Goal: Task Accomplishment & Management: Manage account settings

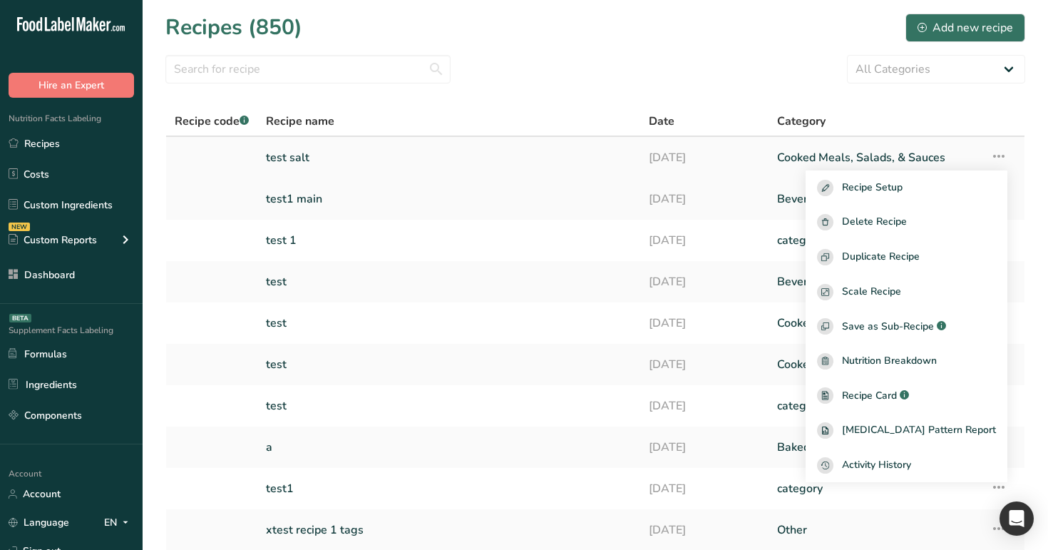
click at [348, 154] on link "test salt" at bounding box center [449, 158] width 366 height 30
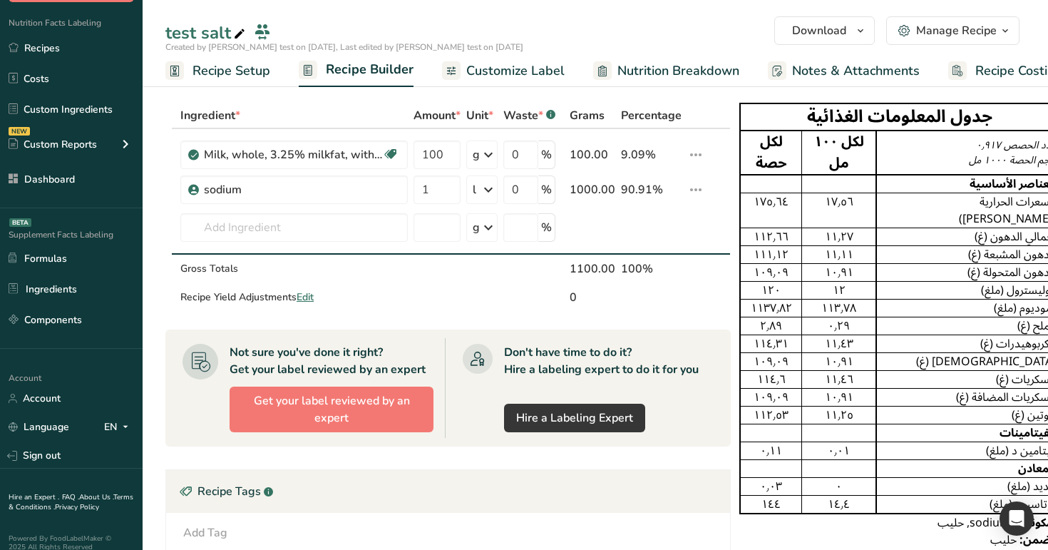
scroll to position [108, 0]
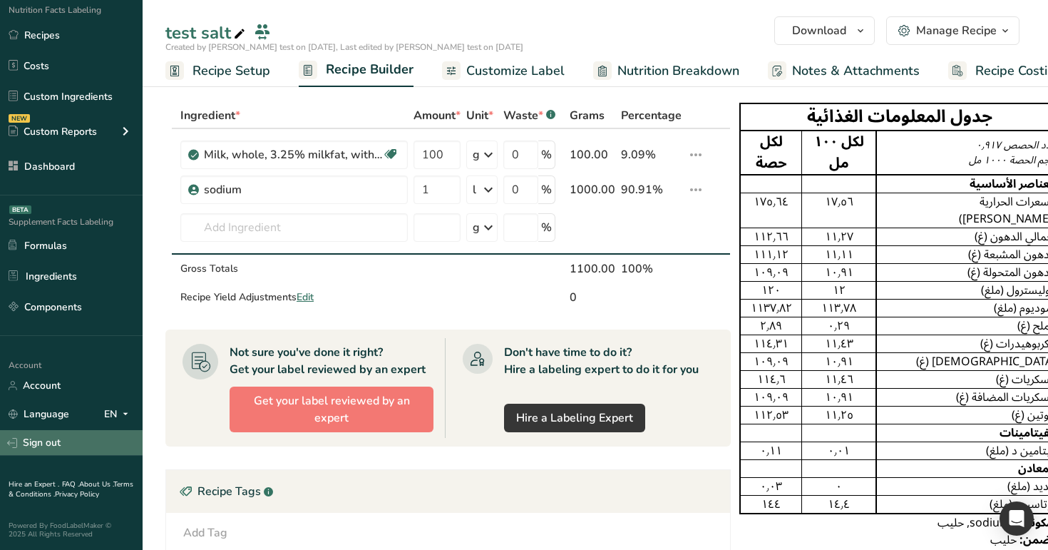
click at [73, 436] on link "Sign out" at bounding box center [71, 442] width 143 height 25
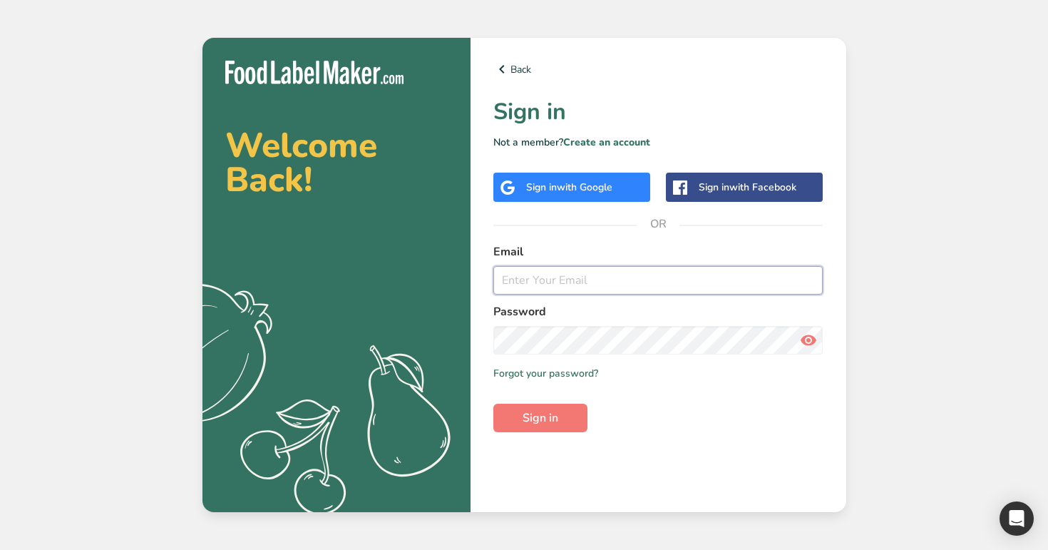
click at [557, 285] on input "email" at bounding box center [658, 280] width 330 height 29
type input "admin@test.com"
click at [493, 404] on button "Sign in" at bounding box center [540, 418] width 94 height 29
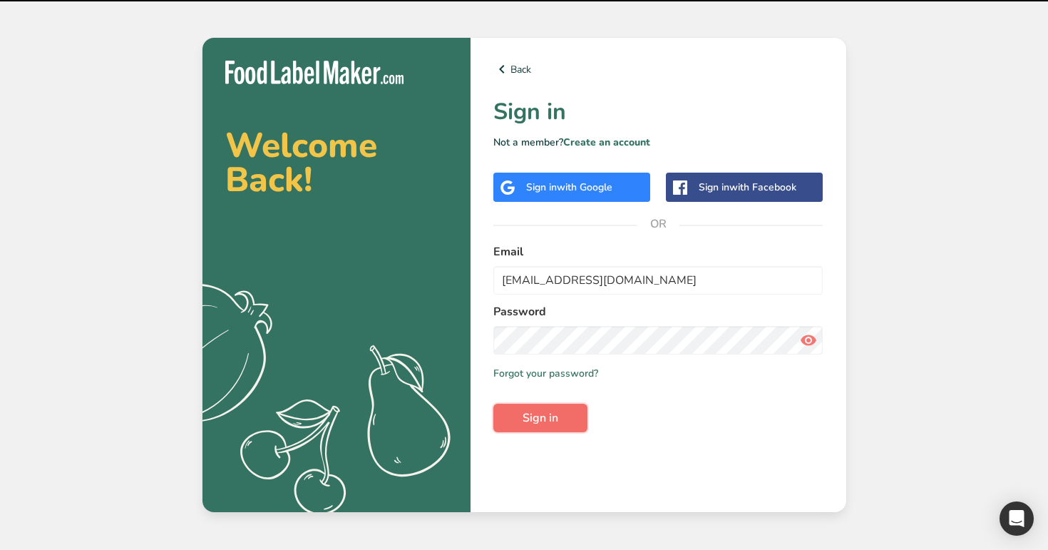
click at [552, 408] on button "Sign in" at bounding box center [540, 418] width 94 height 29
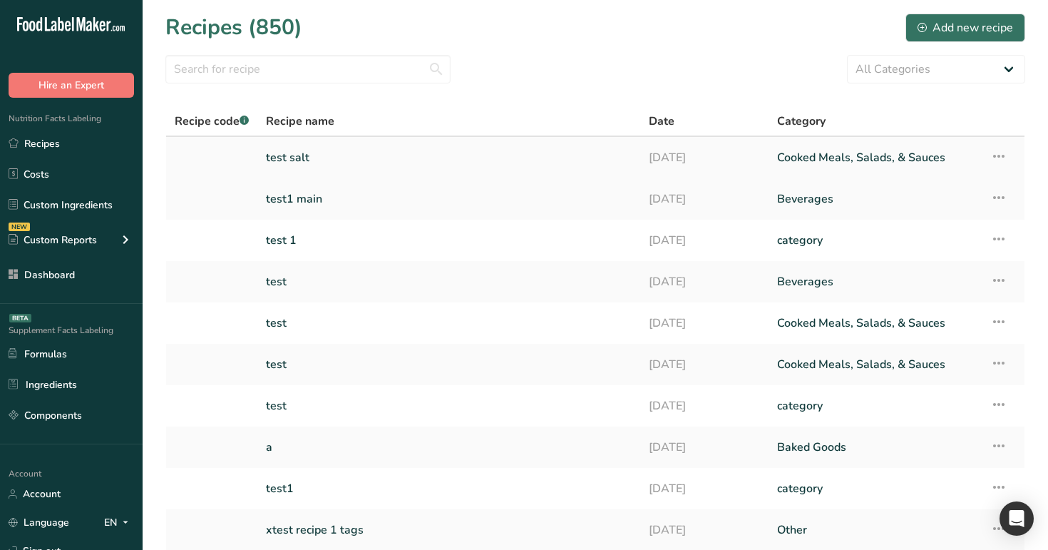
click at [362, 150] on link "test salt" at bounding box center [449, 158] width 366 height 30
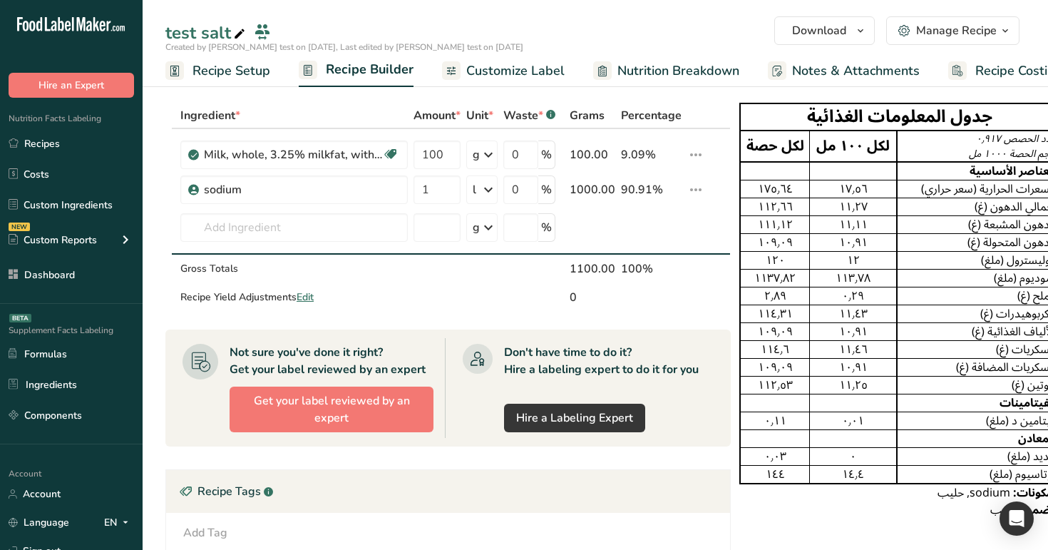
click at [507, 73] on span "Customize Label" at bounding box center [515, 70] width 98 height 19
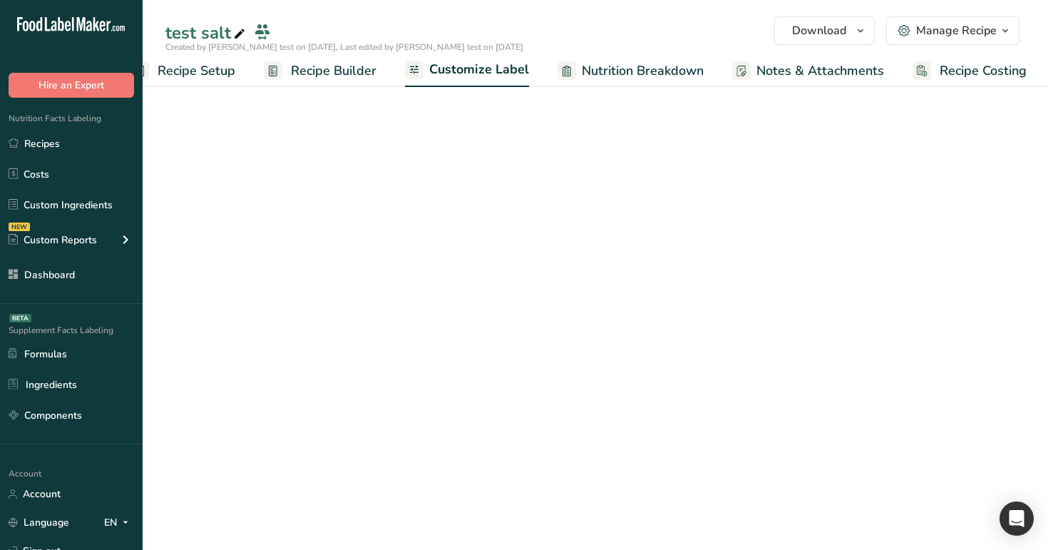
scroll to position [0, 36]
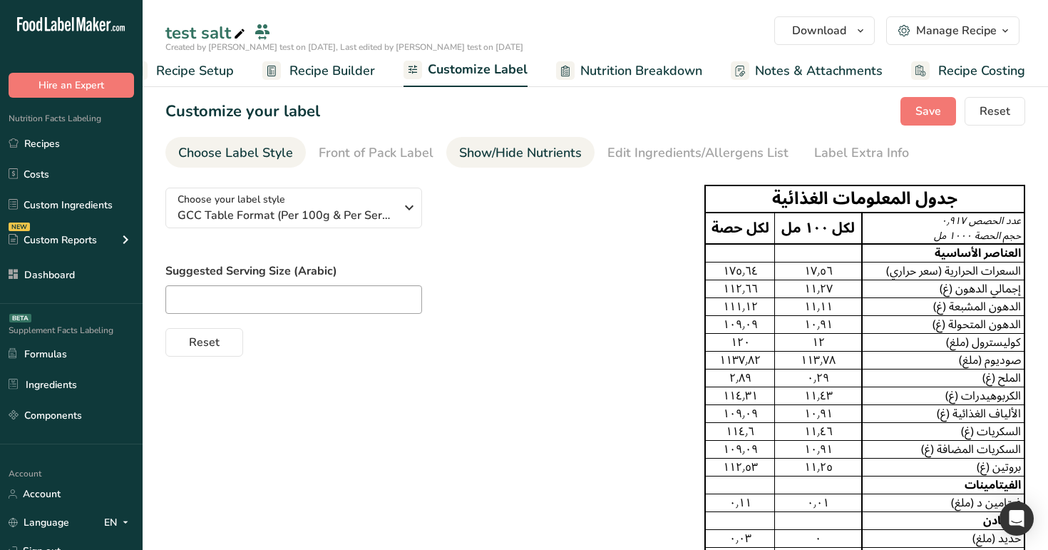
click at [563, 155] on div "Show/Hide Nutrients" at bounding box center [520, 152] width 123 height 19
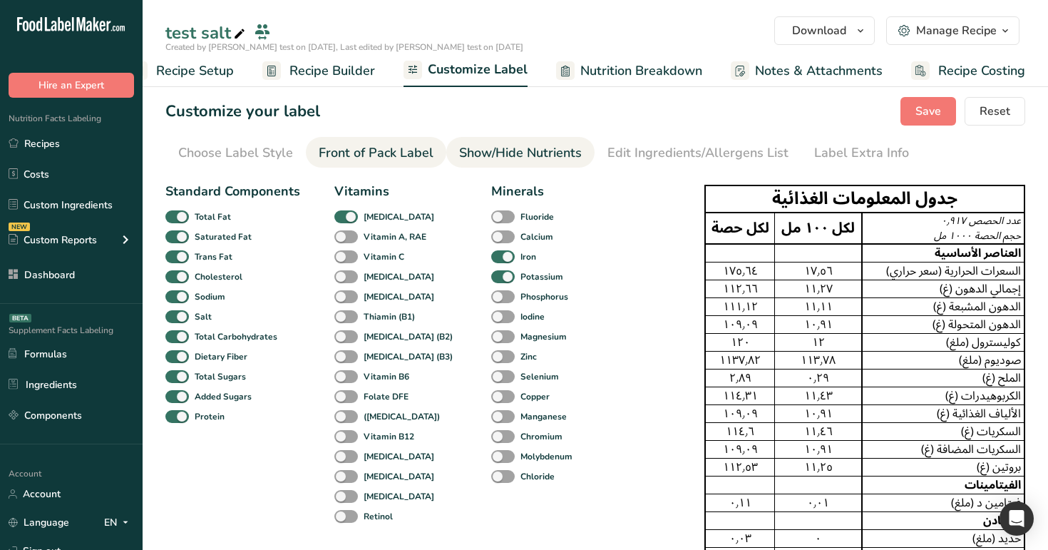
click at [337, 158] on div "Front of Pack Label" at bounding box center [376, 152] width 115 height 19
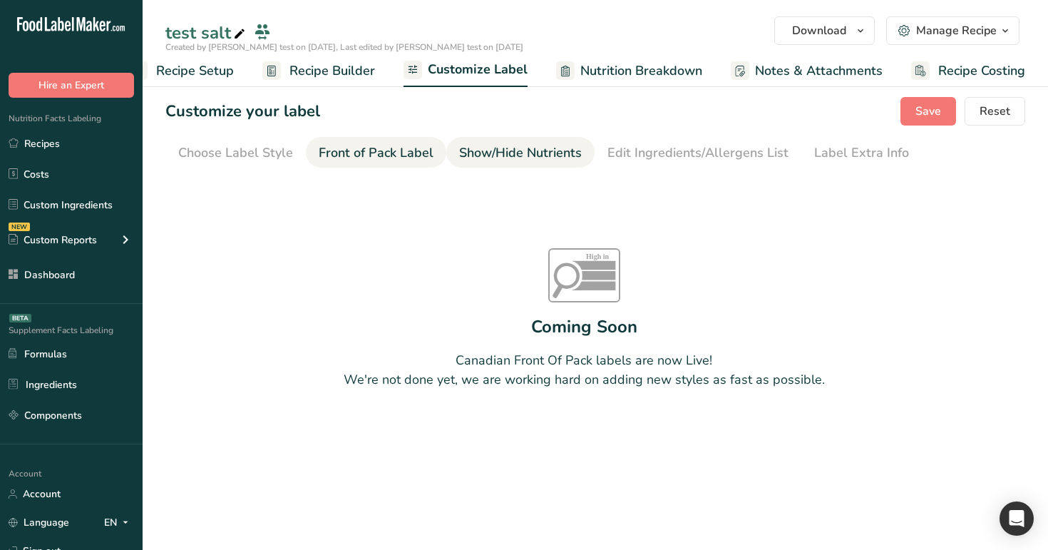
click at [507, 148] on div "Show/Hide Nutrients" at bounding box center [520, 152] width 123 height 19
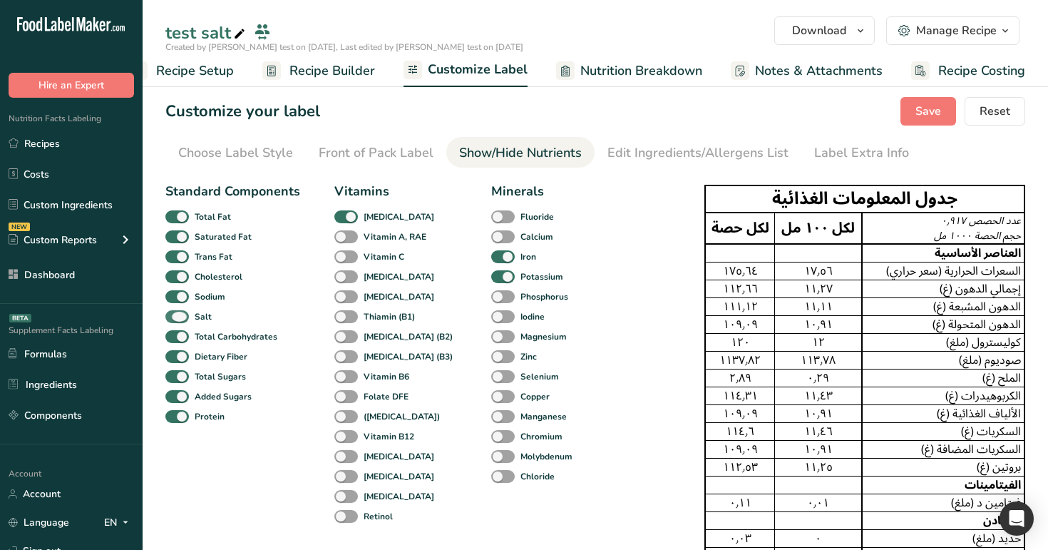
click at [176, 317] on span at bounding box center [177, 317] width 24 height 14
click at [175, 317] on input "Salt" at bounding box center [169, 316] width 9 height 9
checkbox input "false"
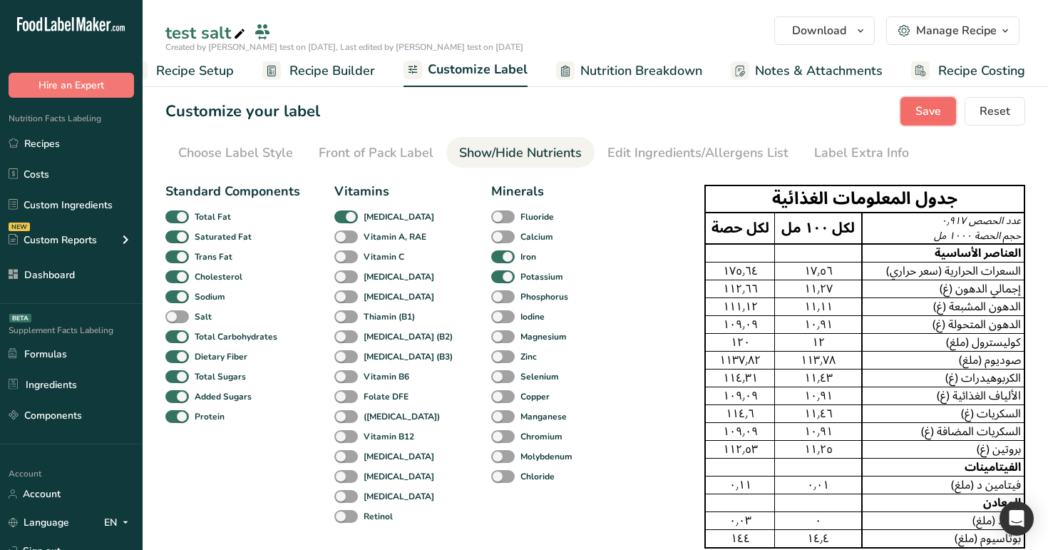
click at [917, 123] on button "Save" at bounding box center [928, 111] width 56 height 29
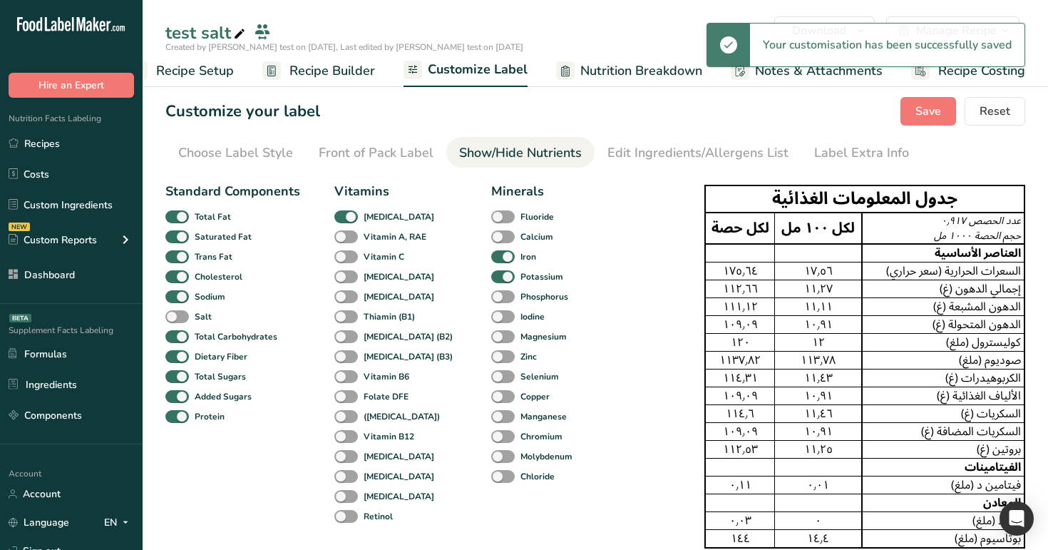
click at [312, 71] on span "Recipe Builder" at bounding box center [332, 70] width 86 height 19
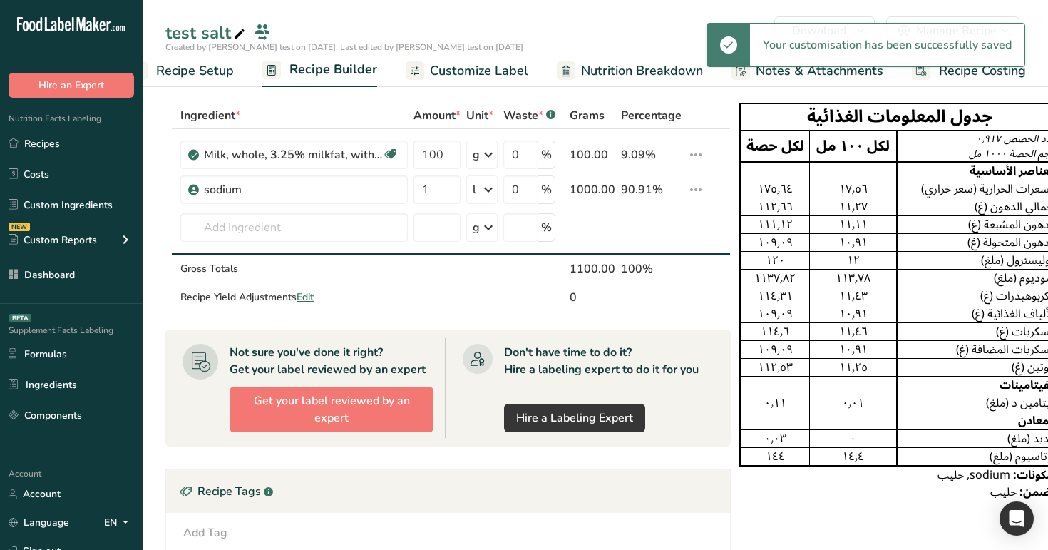
scroll to position [0, 9]
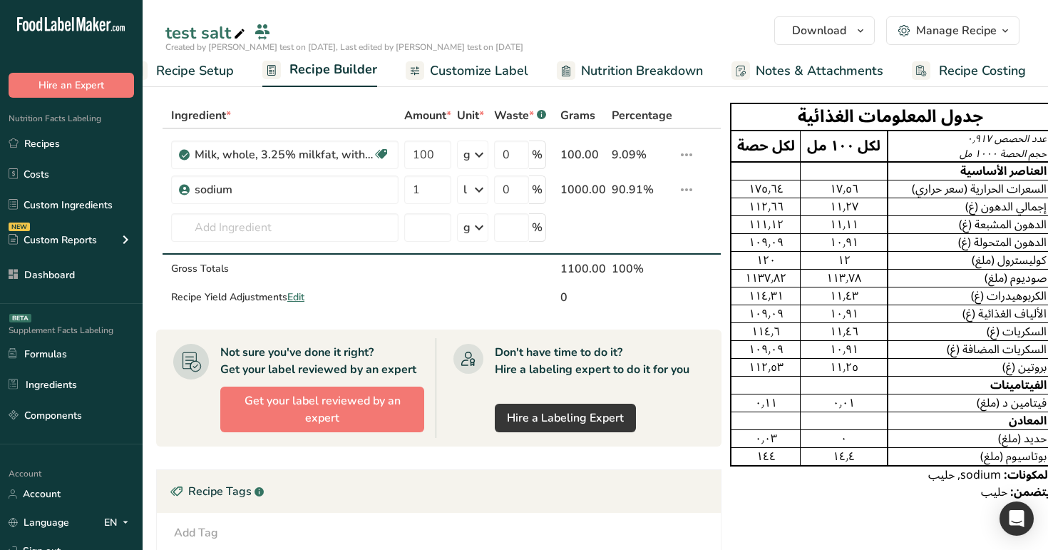
click at [466, 70] on span "Customize Label" at bounding box center [479, 70] width 98 height 19
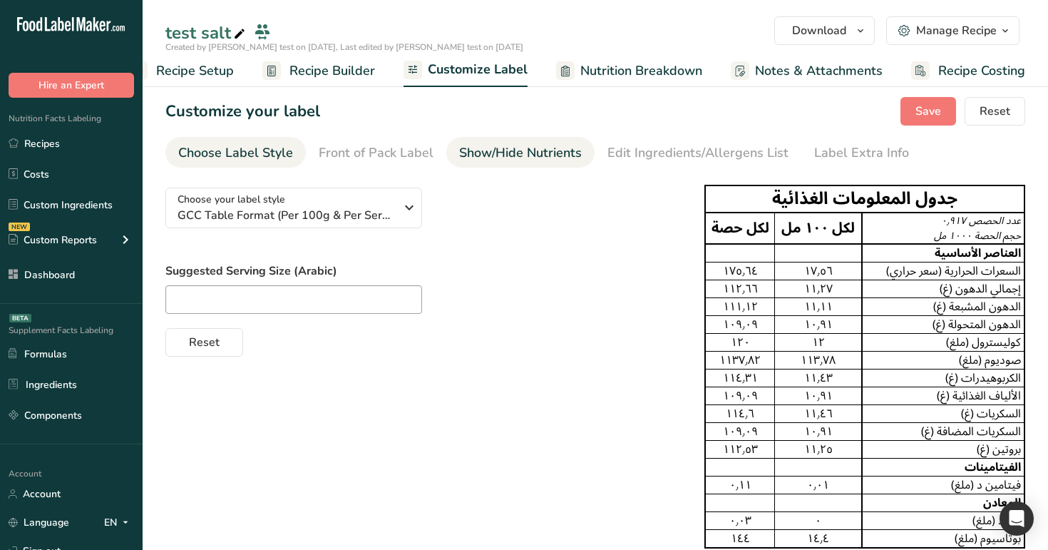
click at [559, 150] on div "Show/Hide Nutrients" at bounding box center [520, 152] width 123 height 19
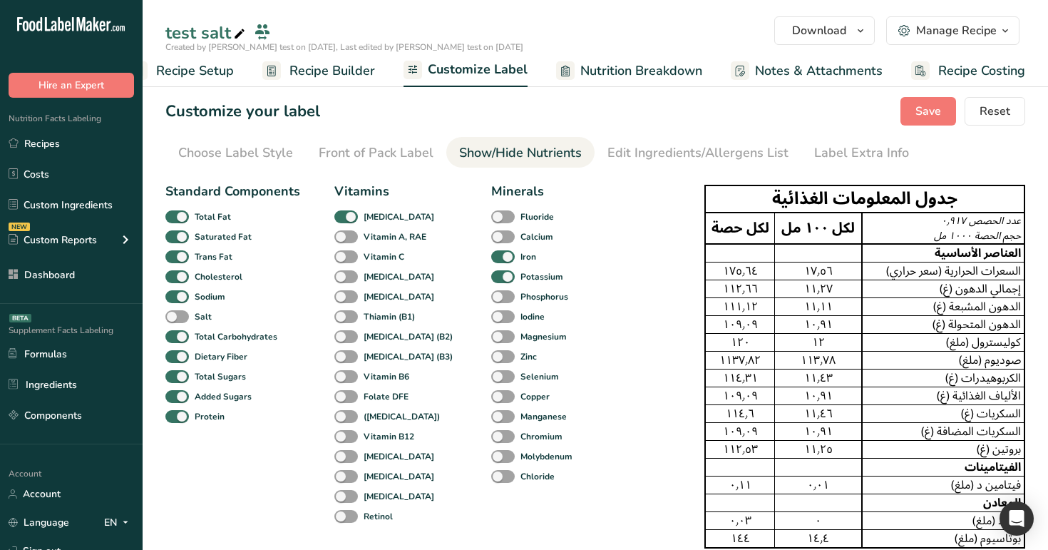
click at [177, 307] on div "Salt" at bounding box center [182, 317] width 34 height 20
click at [181, 314] on span at bounding box center [177, 317] width 24 height 14
click at [175, 314] on input "Salt" at bounding box center [169, 316] width 9 height 9
checkbox input "true"
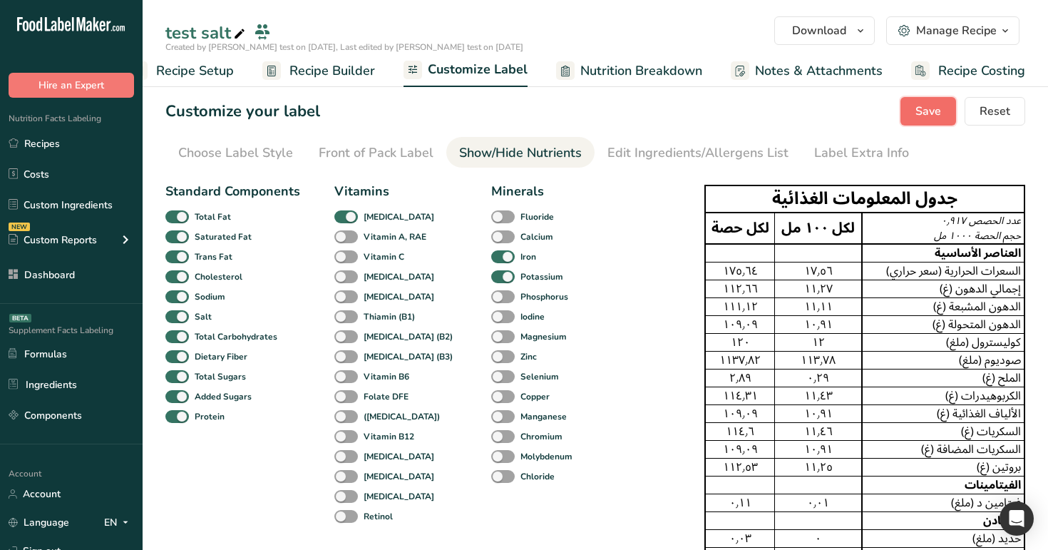
click at [938, 107] on span "Save" at bounding box center [928, 111] width 26 height 17
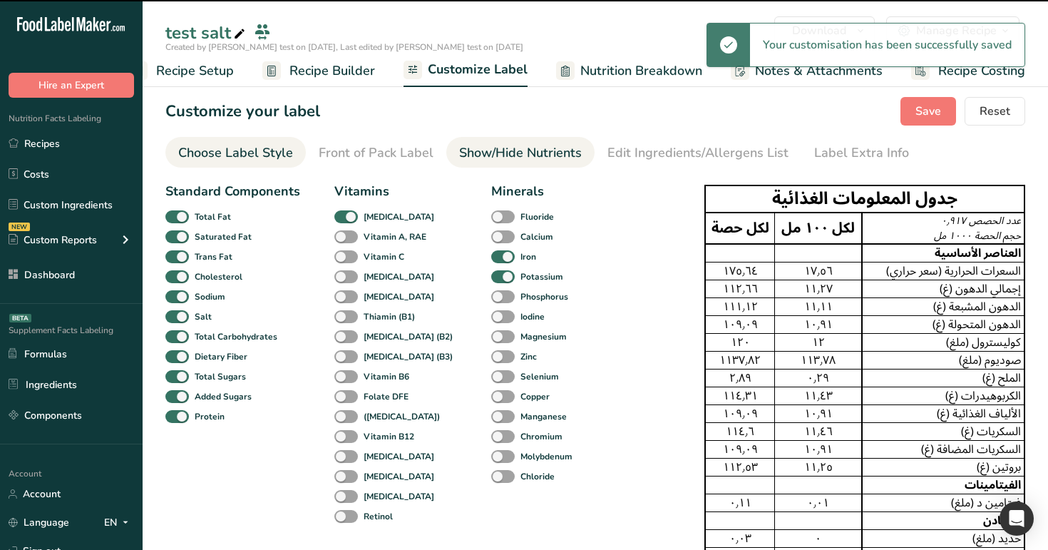
click at [247, 148] on div "Choose Label Style" at bounding box center [235, 152] width 115 height 19
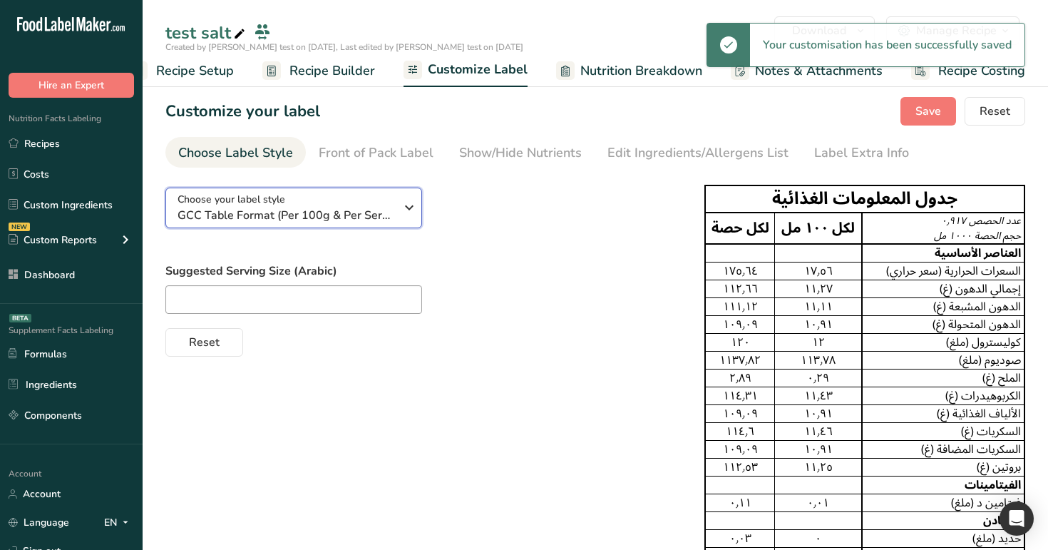
click at [334, 210] on span "GCC Table Format (Per 100g & Per Serving)" at bounding box center [286, 215] width 217 height 17
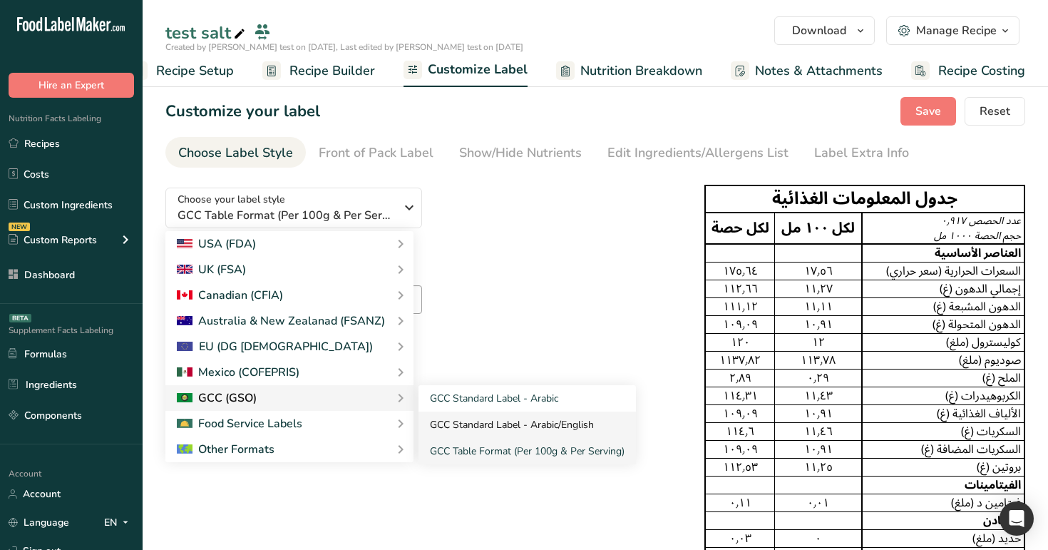
click at [486, 428] on link "GCC Standard Label - Arabic/English" at bounding box center [527, 424] width 217 height 26
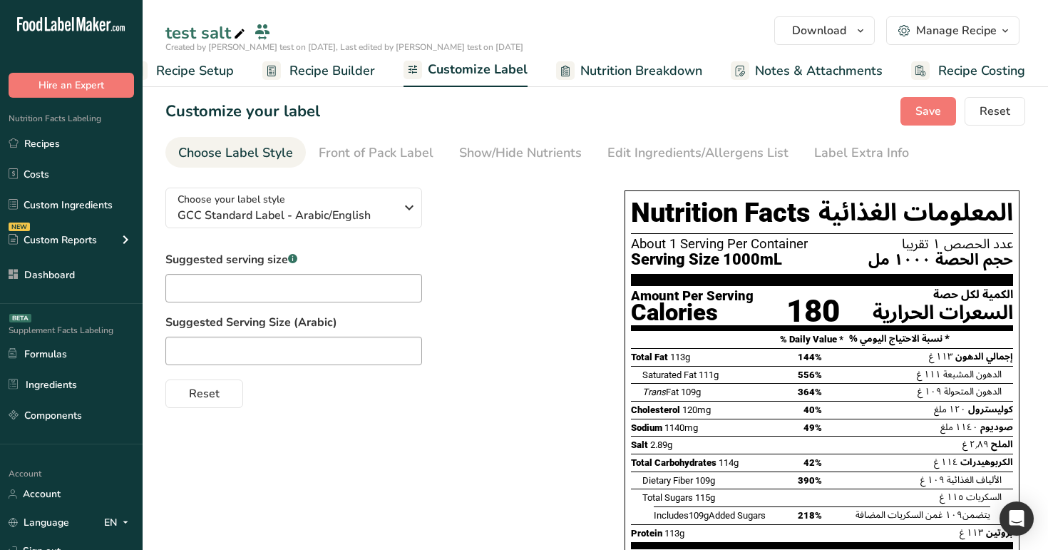
click at [486, 168] on section "Customize your label Save Reset Choose Label Style Front of Pack Label Show/Hid…" at bounding box center [595, 399] width 905 height 651
click at [381, 202] on div "Choose your label style GCC Standard Label - Arabic/English" at bounding box center [286, 208] width 217 height 32
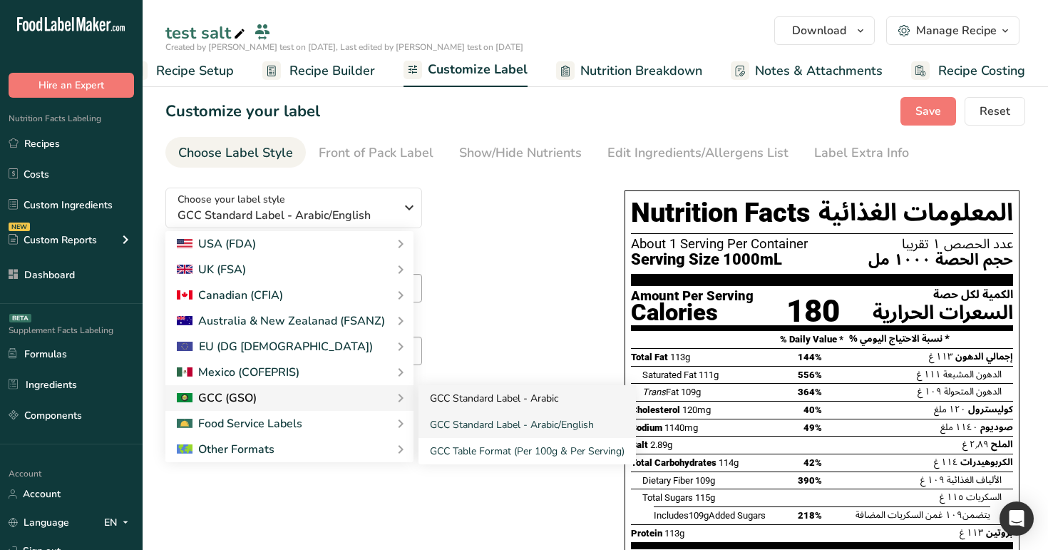
click at [433, 396] on link "GCC Standard Label - Arabic" at bounding box center [527, 398] width 217 height 26
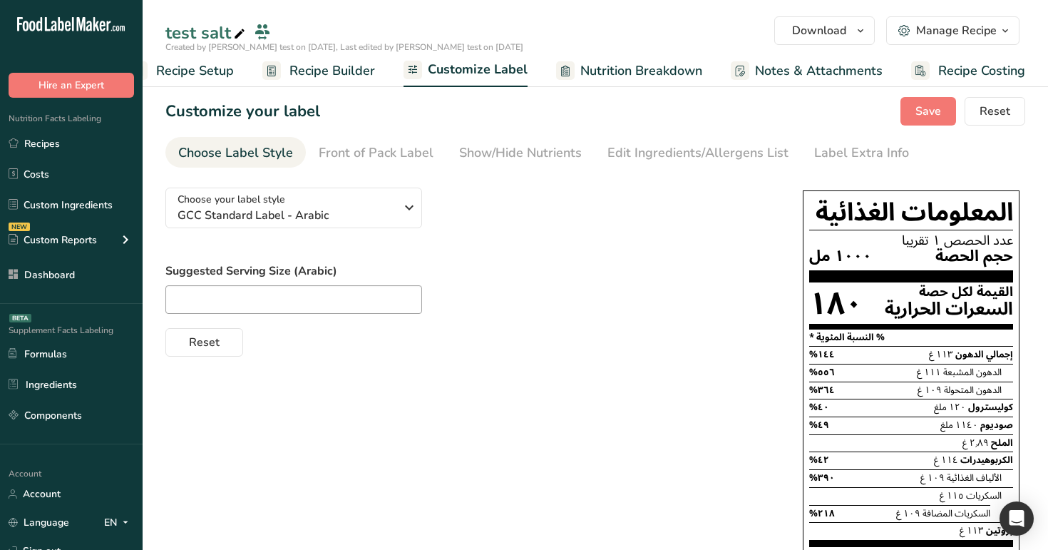
scroll to position [12, 0]
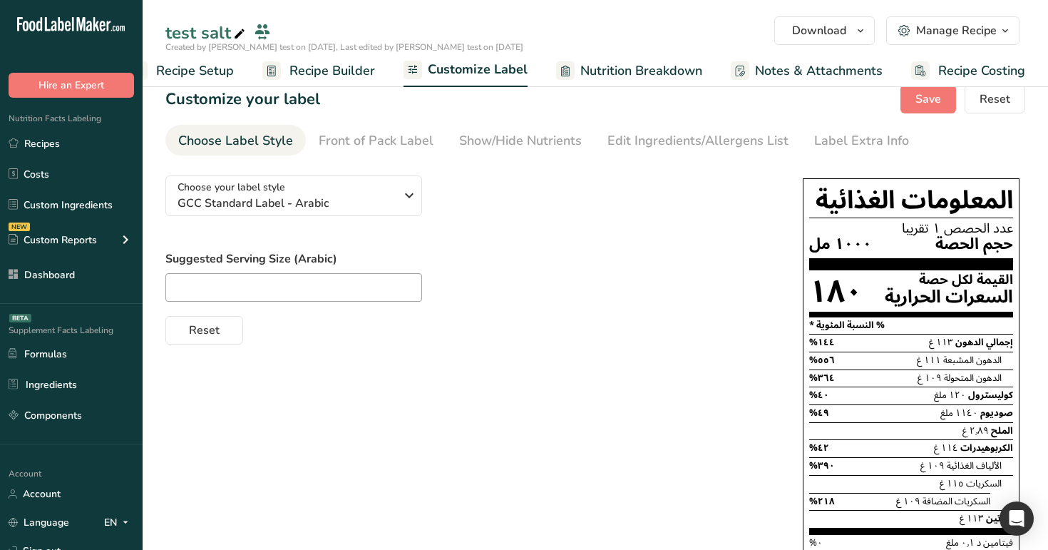
click at [336, 61] on span "Recipe Builder" at bounding box center [332, 70] width 86 height 19
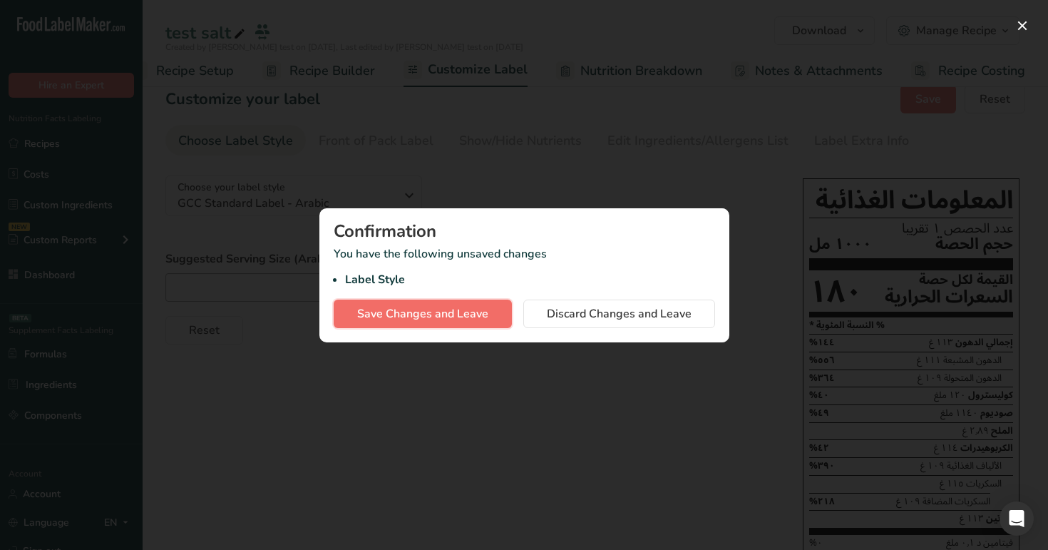
click at [461, 313] on span "Save Changes and Leave" at bounding box center [422, 313] width 131 height 17
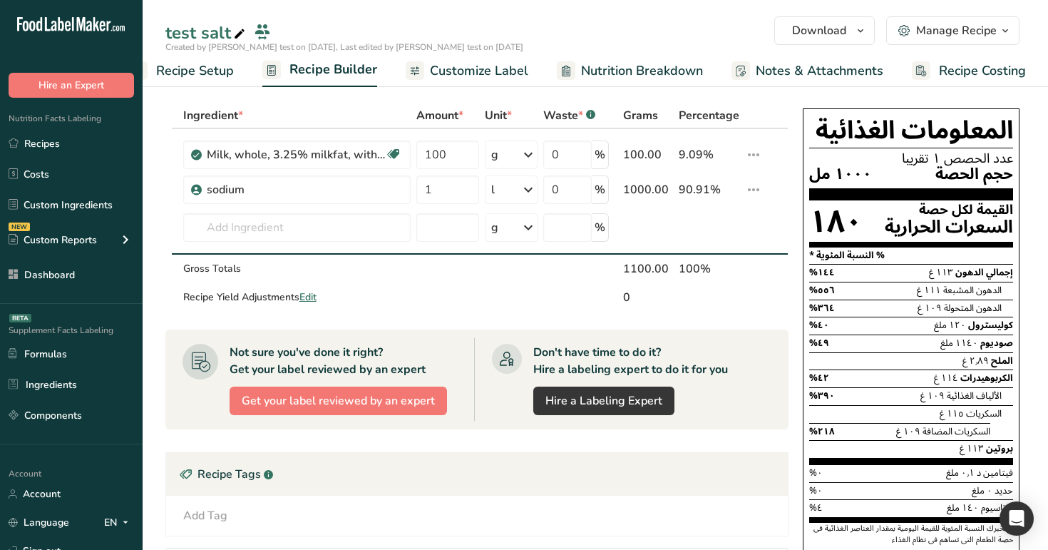
click at [461, 70] on span "Customize Label" at bounding box center [479, 70] width 98 height 19
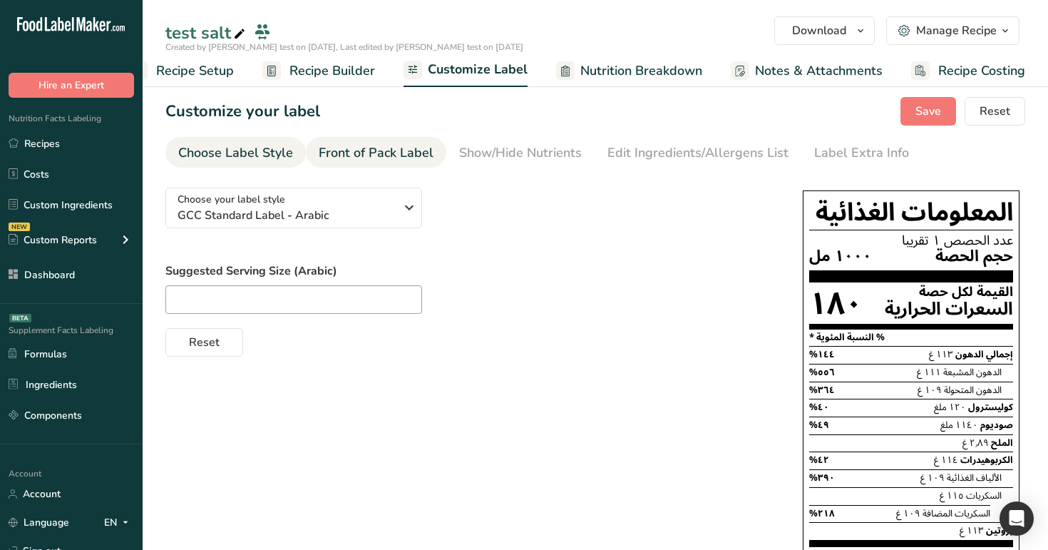
click at [396, 165] on link "Front of Pack Label" at bounding box center [376, 153] width 115 height 32
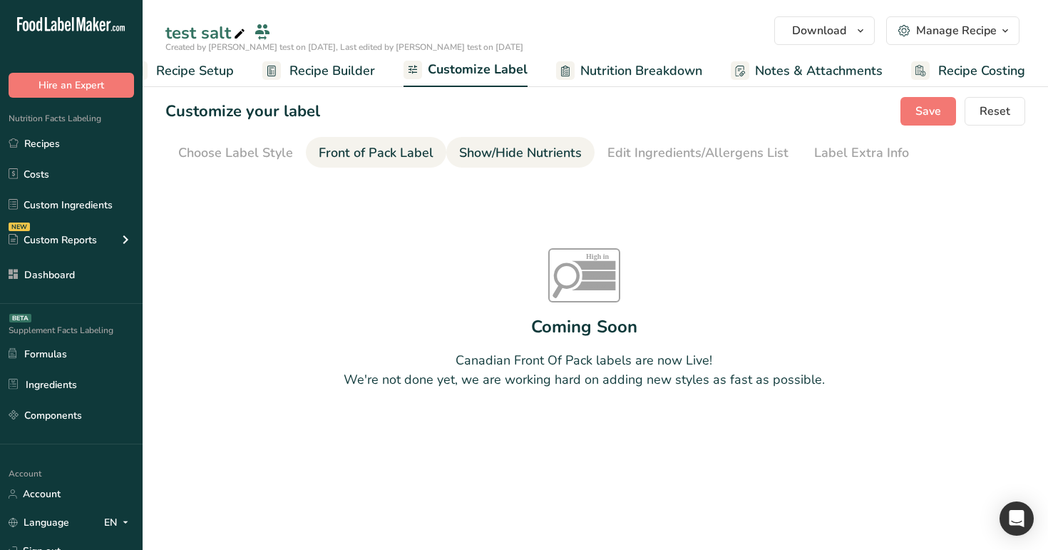
click at [493, 148] on div "Show/Hide Nutrients" at bounding box center [520, 152] width 123 height 19
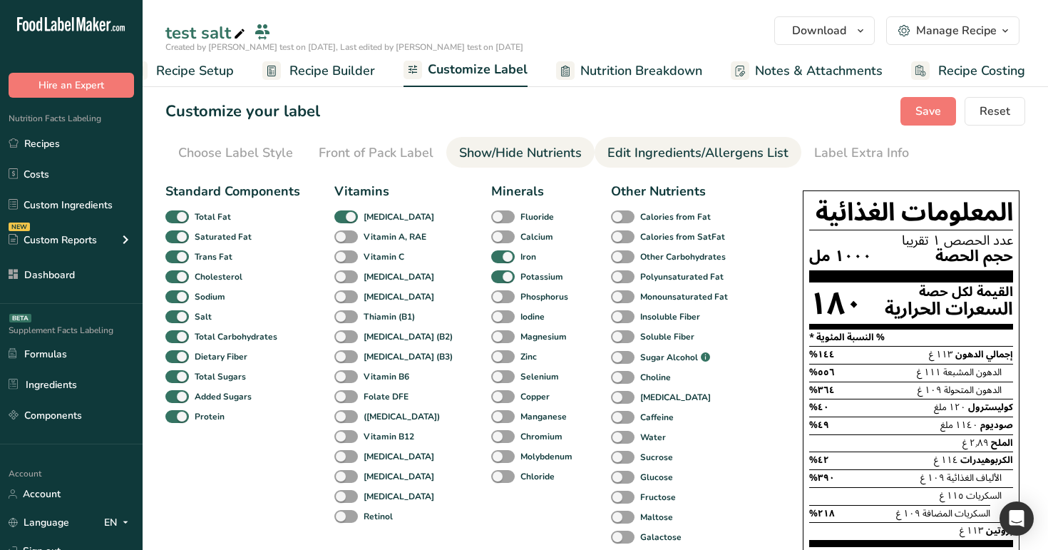
click at [619, 153] on div "Edit Ingredients/Allergens List" at bounding box center [697, 152] width 181 height 19
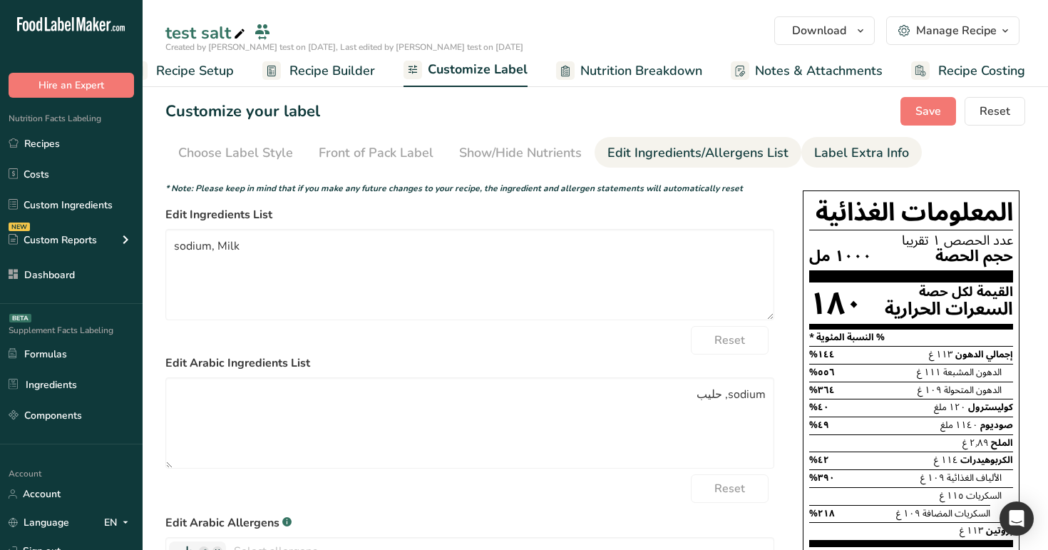
click at [836, 139] on link "Label Extra Info" at bounding box center [861, 153] width 95 height 32
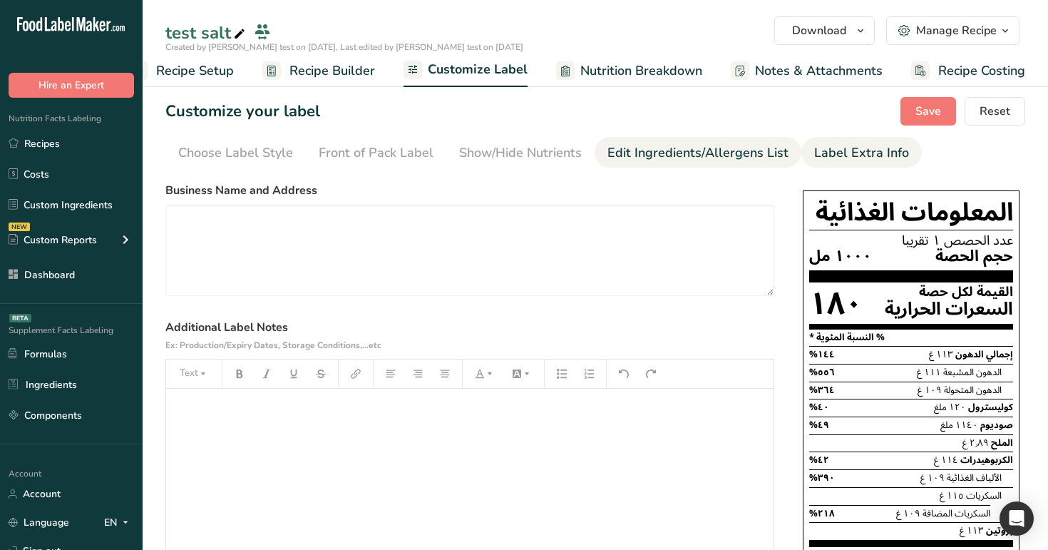
click at [684, 165] on link "Edit Ingredients/Allergens List" at bounding box center [697, 153] width 181 height 32
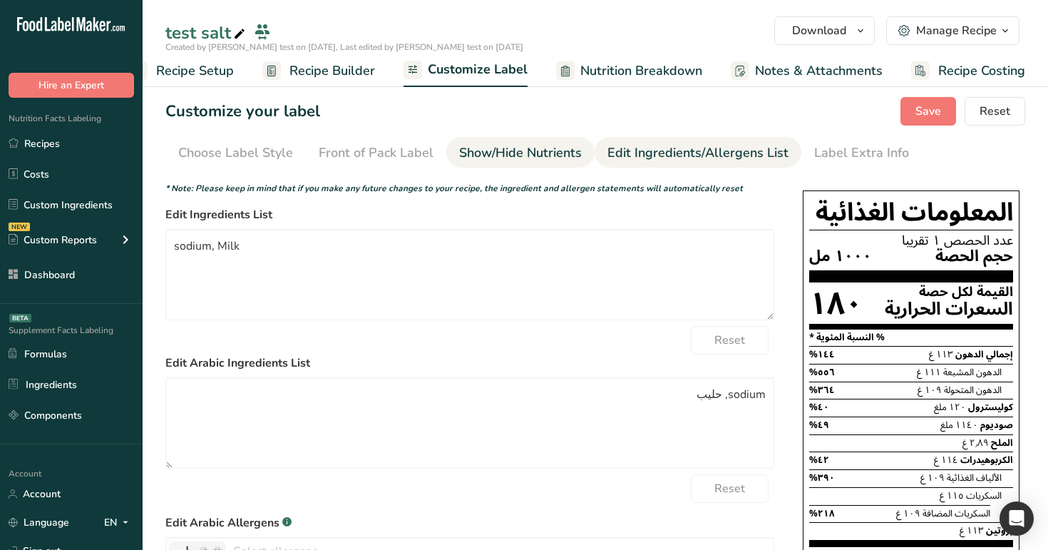
click at [527, 155] on div "Show/Hide Nutrients" at bounding box center [520, 152] width 123 height 19
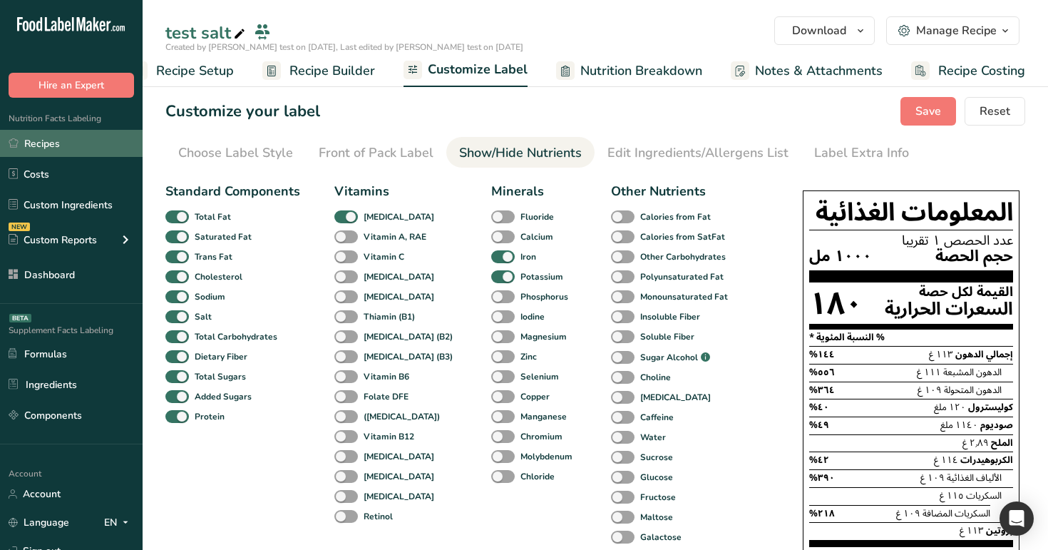
click at [80, 143] on link "Recipes" at bounding box center [71, 143] width 143 height 27
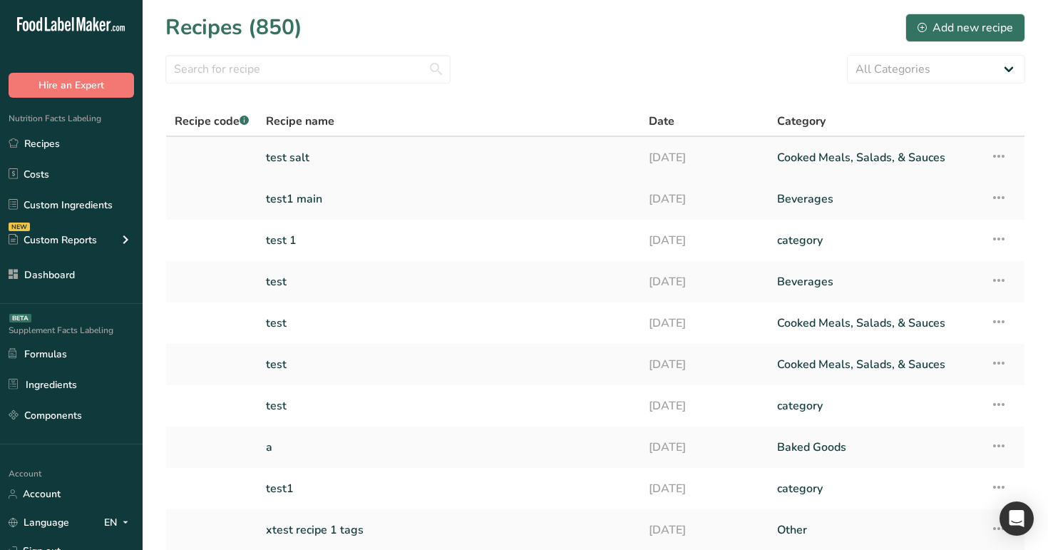
click at [399, 153] on link "test salt" at bounding box center [449, 158] width 366 height 30
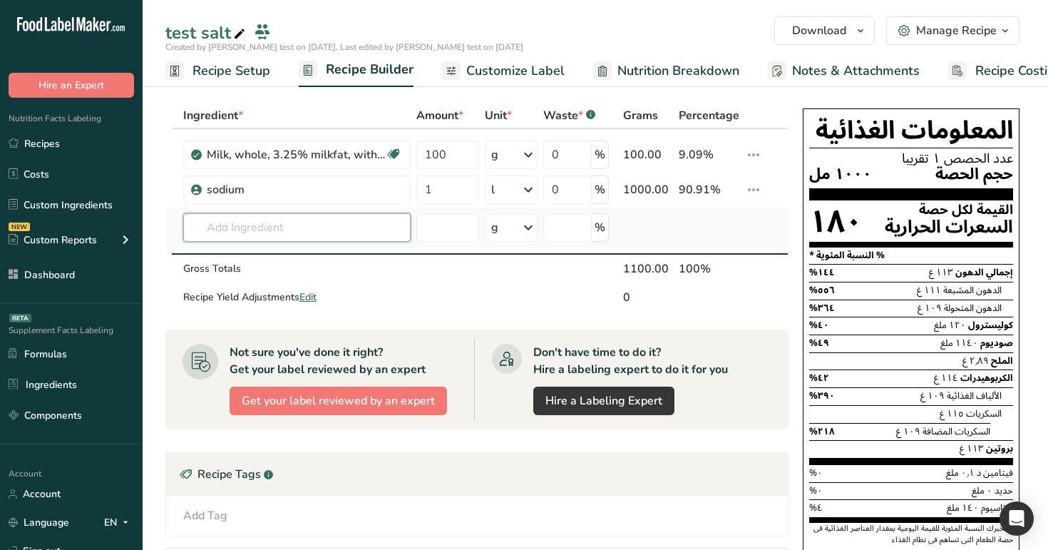
click at [304, 237] on input "text" at bounding box center [296, 227] width 227 height 29
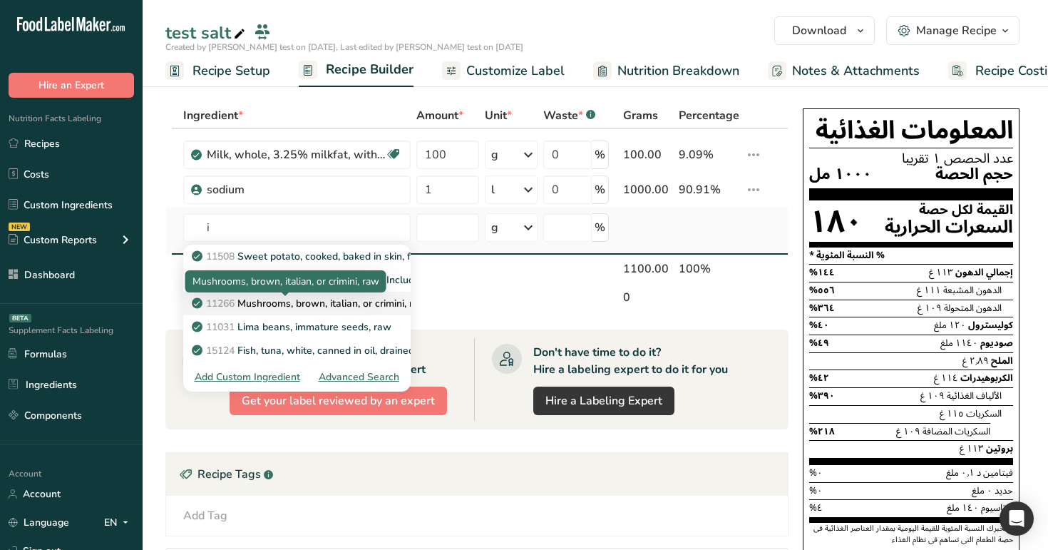
click at [303, 301] on p "11266 Mushrooms, brown, italian, or crimini, raw" at bounding box center [311, 303] width 232 height 15
type input "Mushrooms, brown, italian, or crimini, raw"
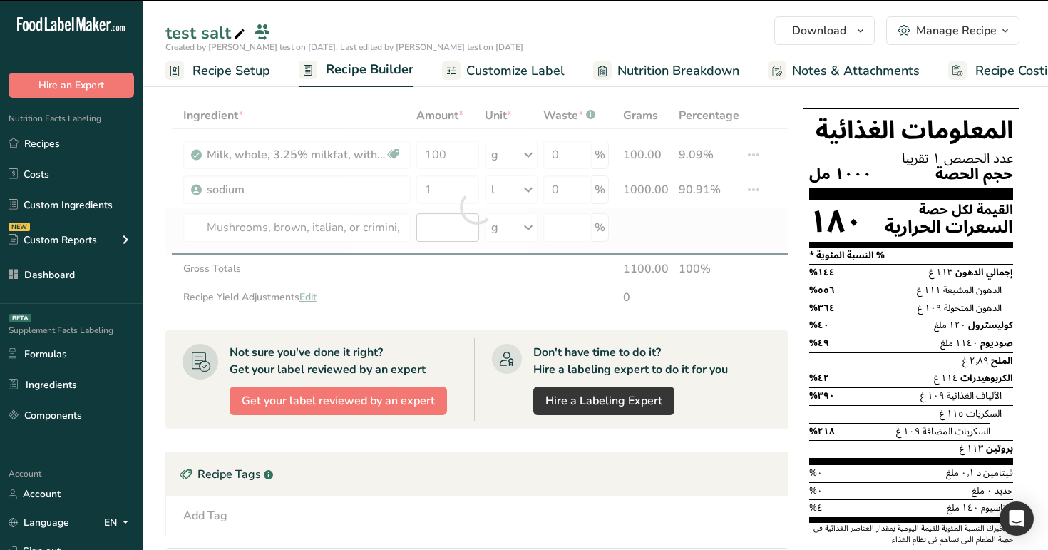
type input "0"
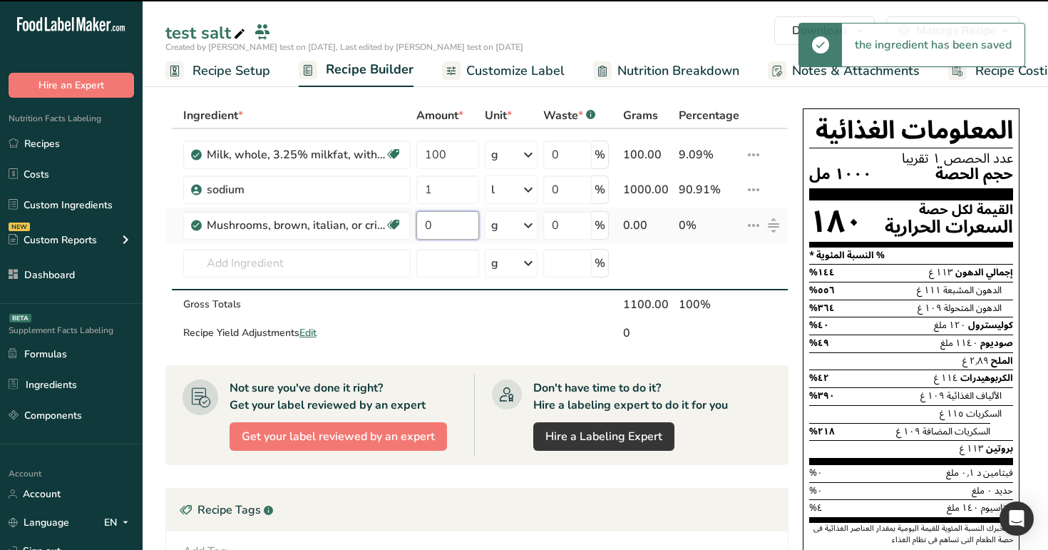
click at [453, 228] on input "0" at bounding box center [447, 225] width 63 height 29
click at [517, 225] on div "Ingredient * Amount * Unit * Waste * .a-a{fill:#347362;}.b-a{fill:#fff;} Grams …" at bounding box center [476, 225] width 623 height 245
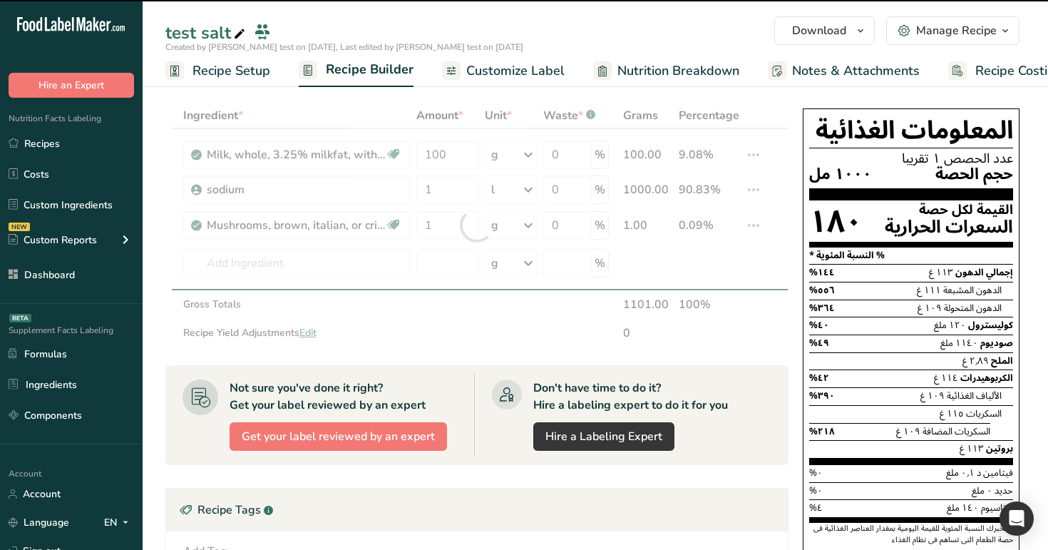
click at [519, 227] on div at bounding box center [476, 225] width 623 height 245
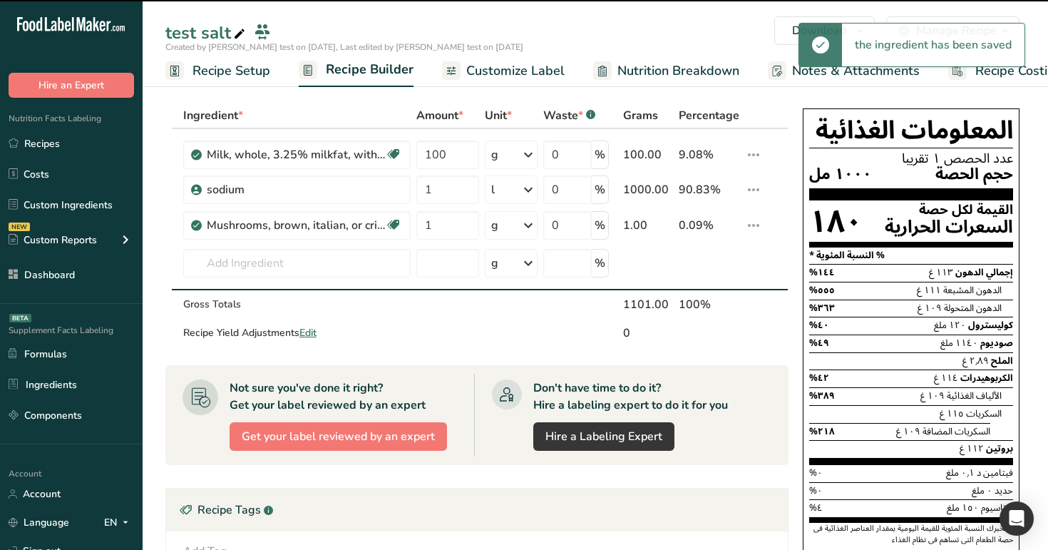
click at [519, 227] on div "g" at bounding box center [511, 225] width 53 height 29
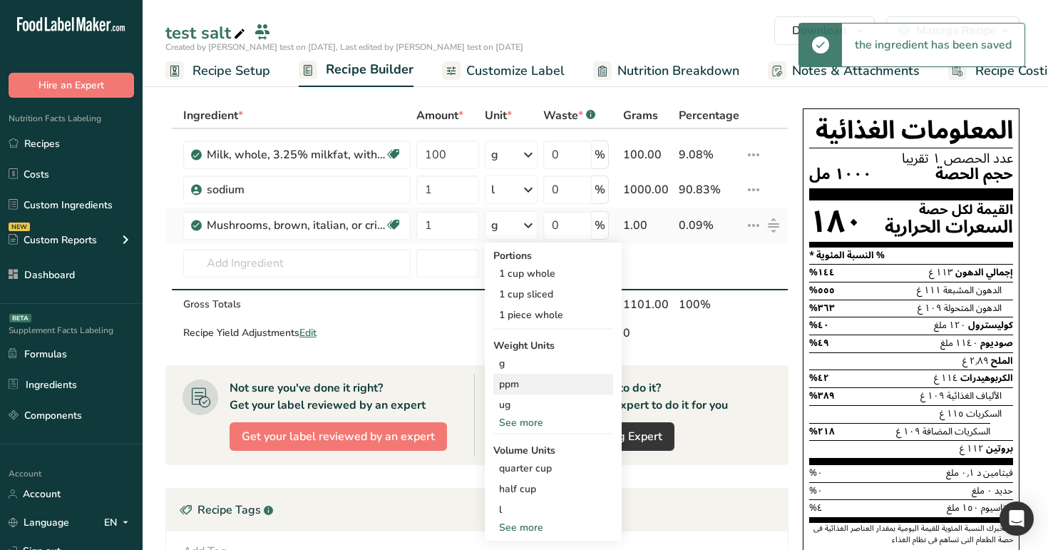
click at [530, 382] on div "ppm" at bounding box center [553, 384] width 120 height 21
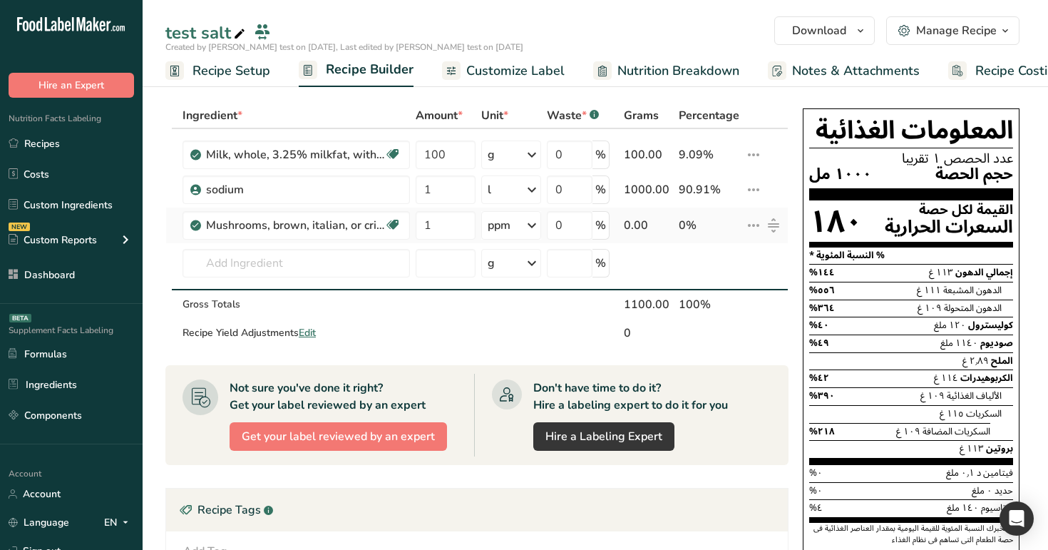
click at [517, 223] on div "ppm" at bounding box center [511, 225] width 60 height 29
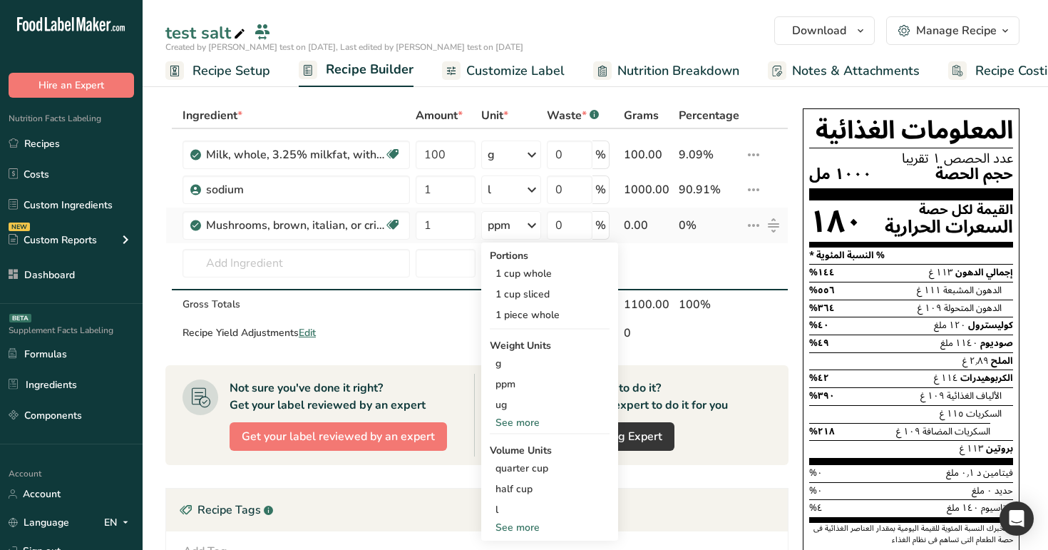
click at [521, 419] on div "See more" at bounding box center [550, 422] width 120 height 15
click at [520, 448] on div "mg" at bounding box center [550, 446] width 120 height 21
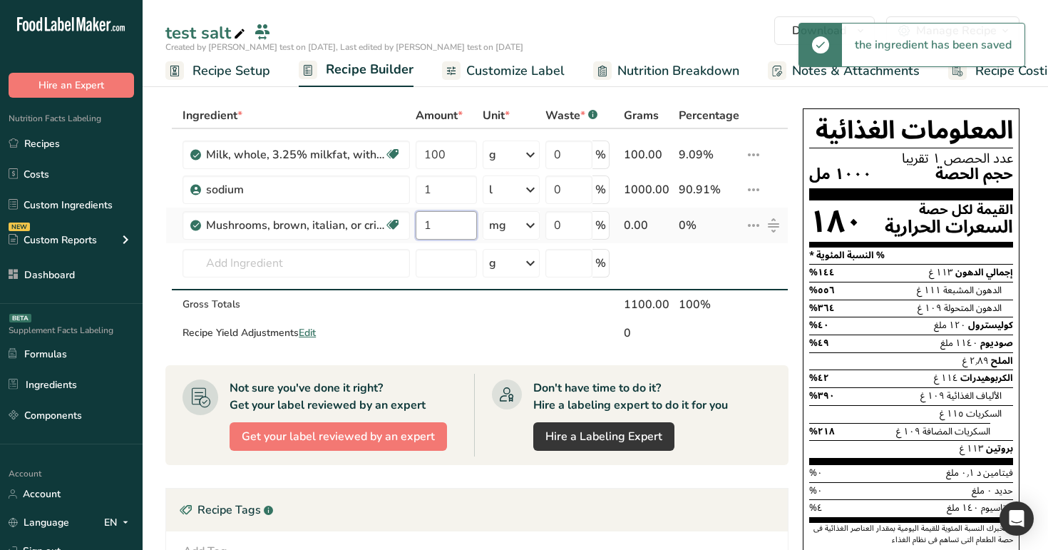
click at [444, 230] on input "1" at bounding box center [446, 225] width 61 height 29
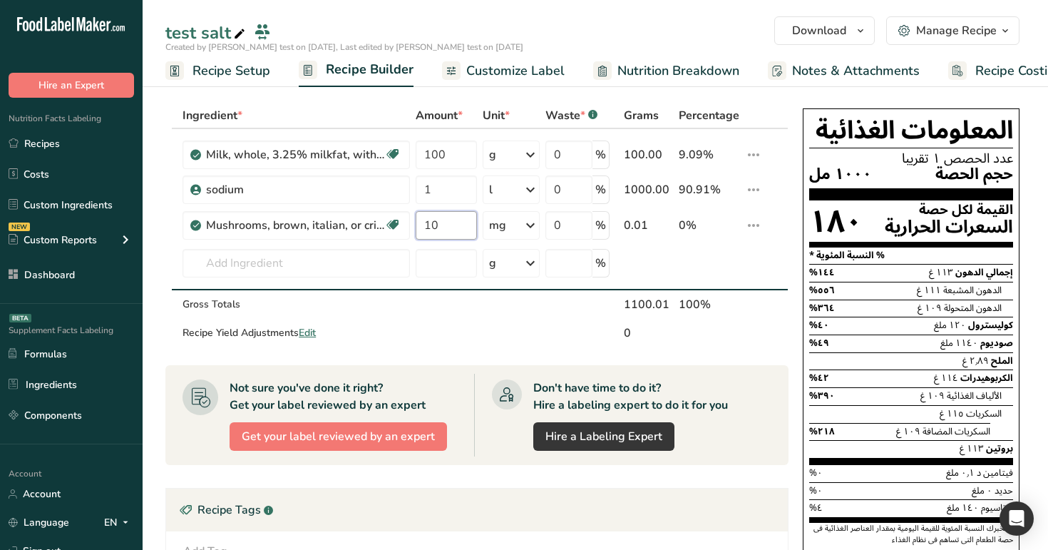
type input "10"
click at [788, 111] on div "Ingredient * Amount * Unit * Waste * .a-a{fill:#347362;}.b-a{fill:#fff;} Grams …" at bounding box center [476, 225] width 623 height 245
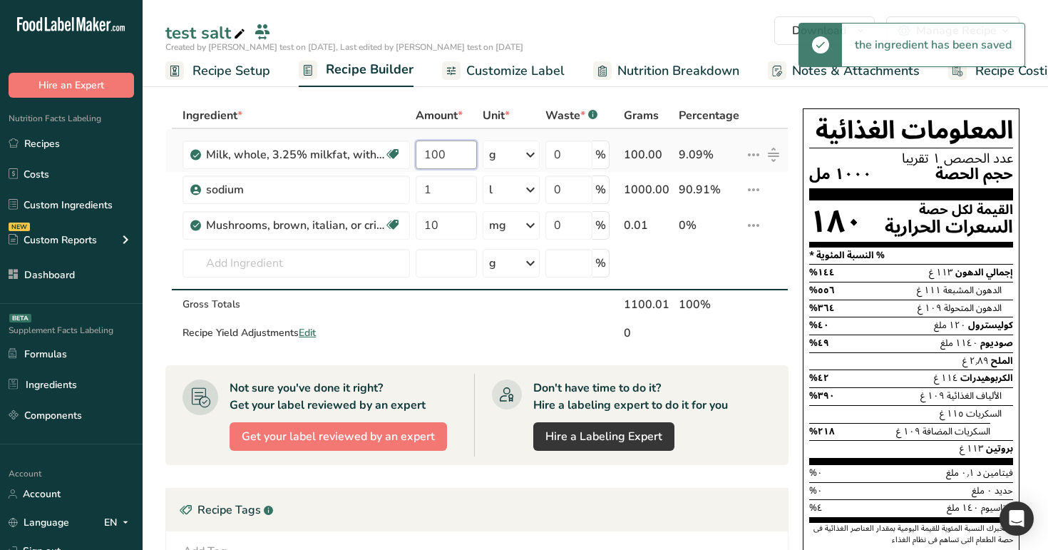
click at [459, 157] on input "100" at bounding box center [446, 154] width 61 height 29
type input "10"
click at [538, 153] on div "Ingredient * Amount * Unit * Waste * .a-a{fill:#347362;}.b-a{fill:#fff;} Grams …" at bounding box center [476, 225] width 623 height 245
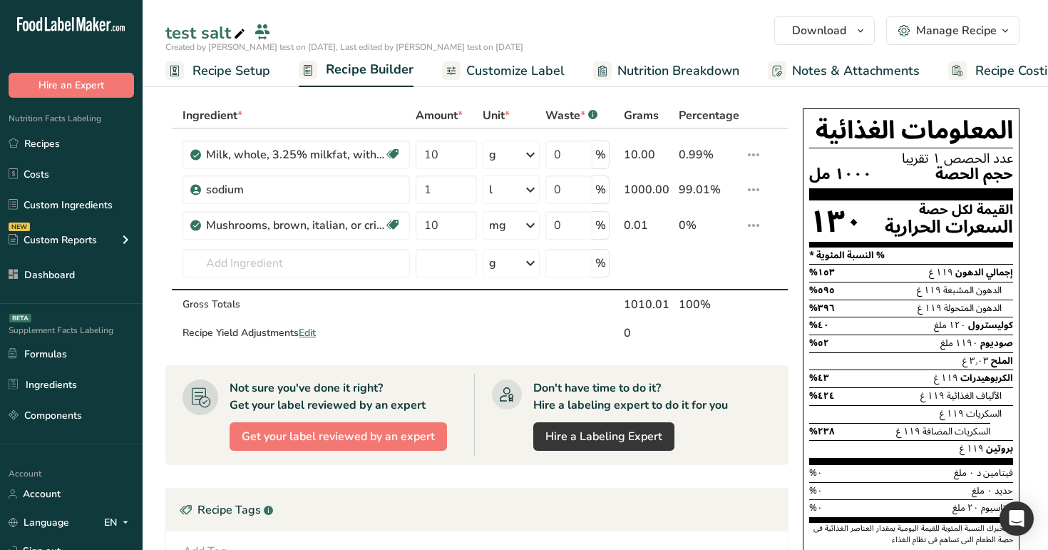
click at [529, 103] on table "Ingredient * Amount * Unit * Waste * .a-a{fill:#347362;}.b-a{fill:#fff;} Grams …" at bounding box center [476, 225] width 623 height 245
click at [510, 67] on span "Customize Label" at bounding box center [515, 70] width 98 height 19
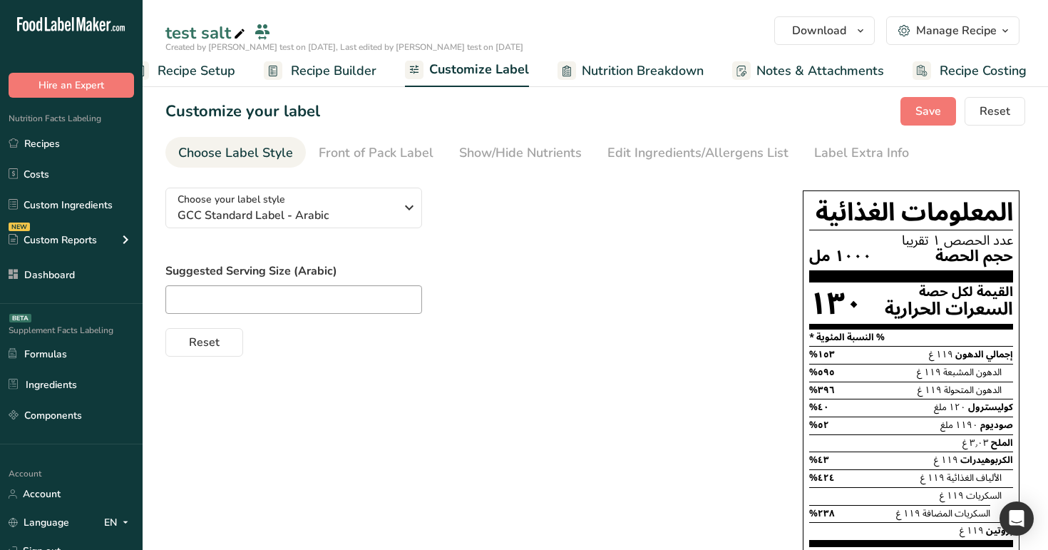
scroll to position [0, 36]
click at [332, 61] on span "Recipe Builder" at bounding box center [332, 70] width 86 height 19
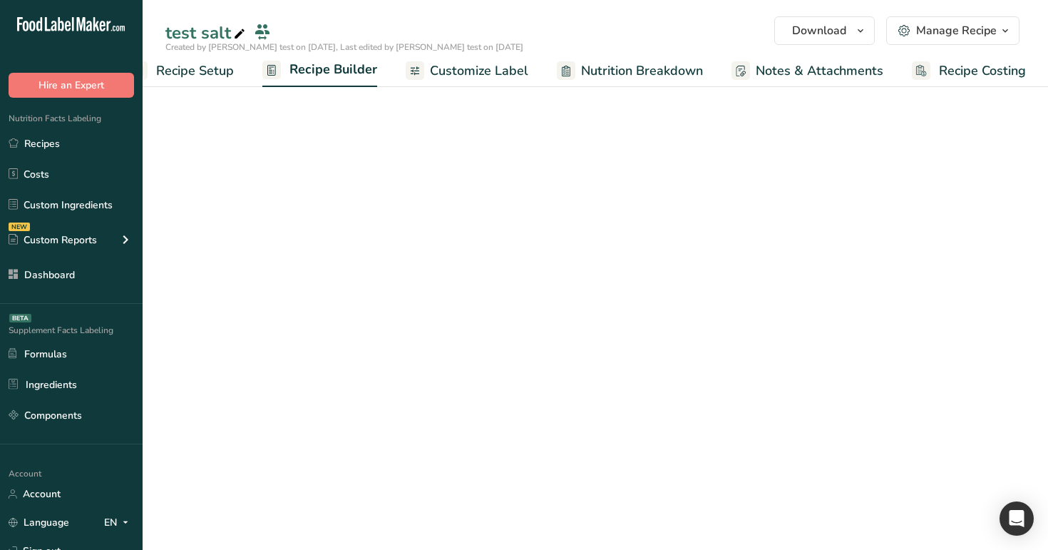
scroll to position [0, 36]
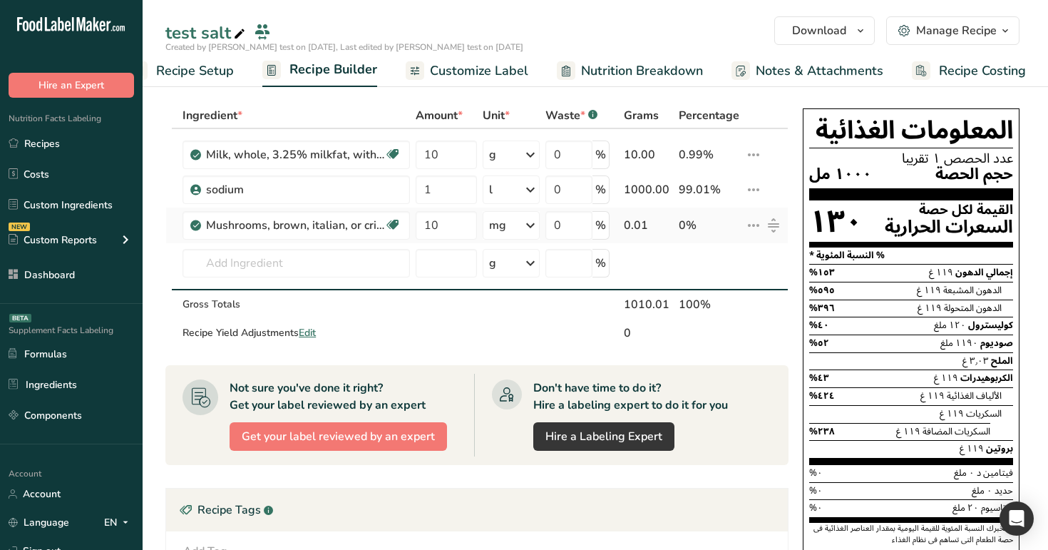
click at [754, 230] on icon at bounding box center [753, 225] width 17 height 26
click at [736, 283] on div "Delete" at bounding box center [716, 291] width 68 height 18
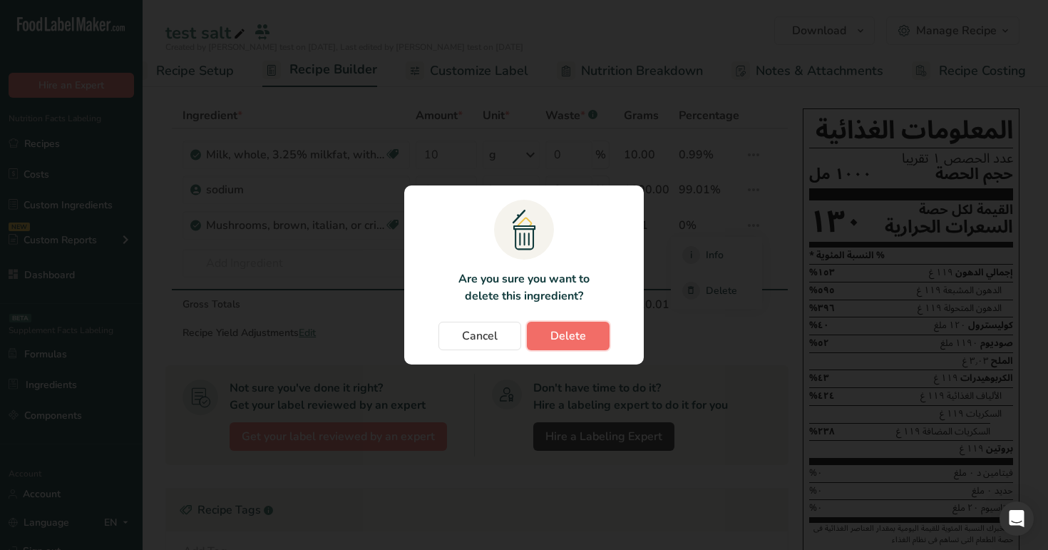
click at [591, 333] on button "Delete" at bounding box center [568, 336] width 83 height 29
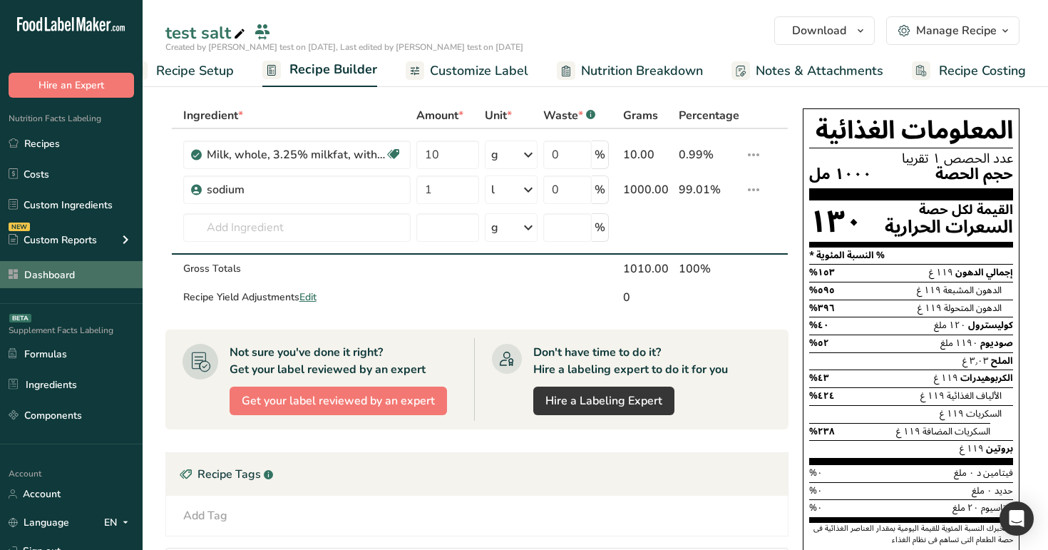
click at [97, 280] on link "Dashboard" at bounding box center [71, 274] width 143 height 27
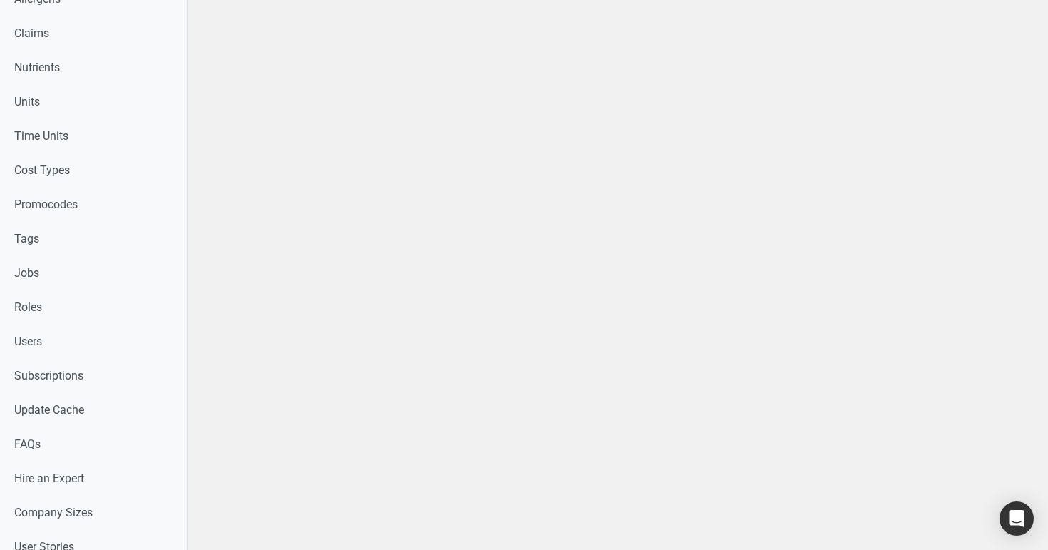
scroll to position [791, 0]
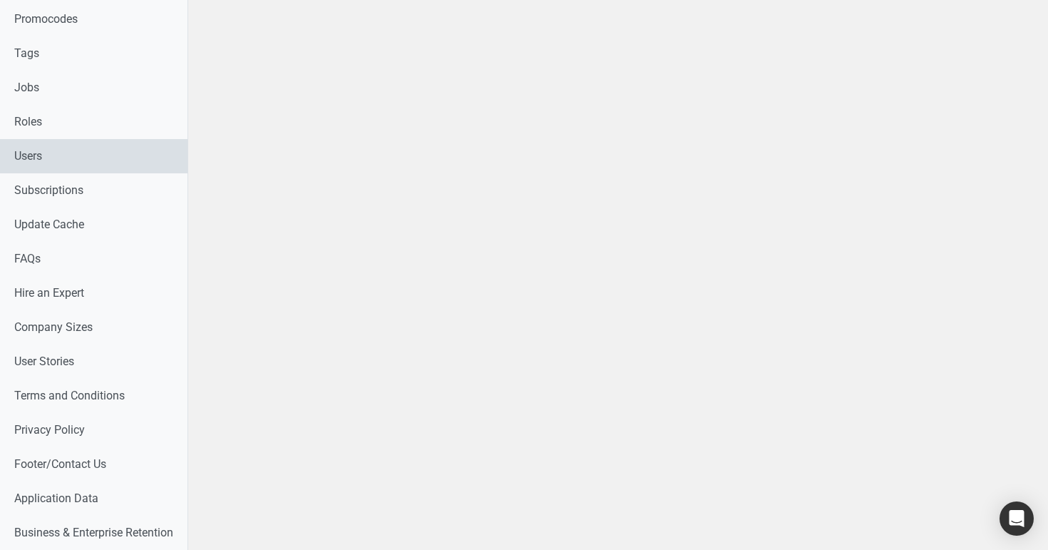
click at [63, 159] on link "Users" at bounding box center [94, 156] width 188 height 34
select select
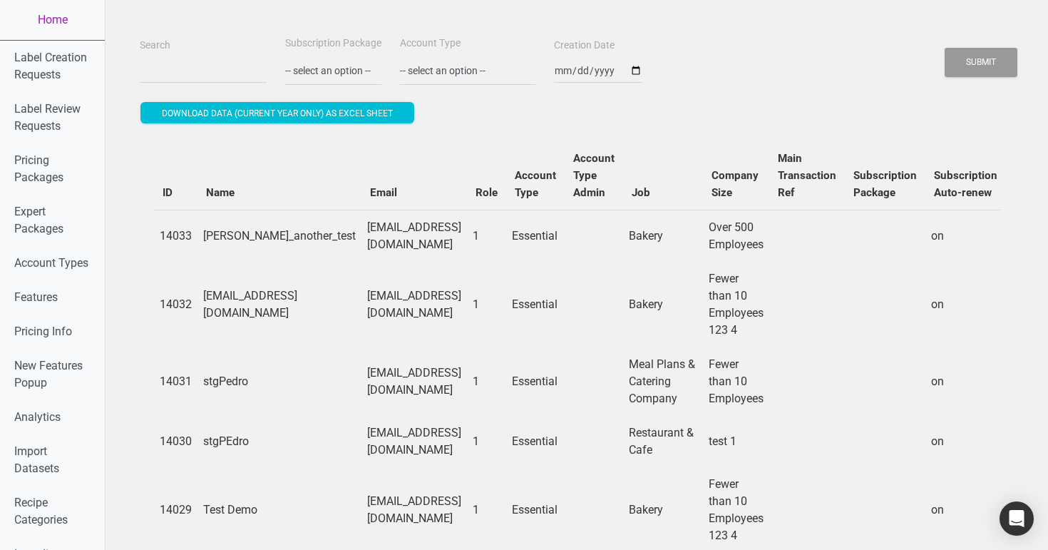
scroll to position [21, 0]
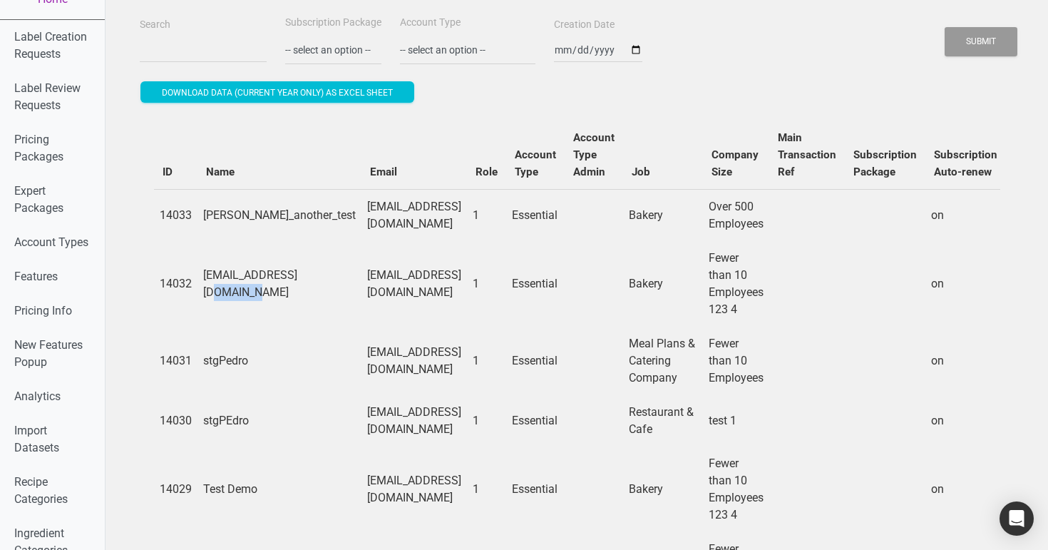
drag, startPoint x: 247, startPoint y: 286, endPoint x: 198, endPoint y: 283, distance: 49.3
click at [198, 283] on td "s1@t.co" at bounding box center [279, 284] width 164 height 86
copy td "s1@t.co"
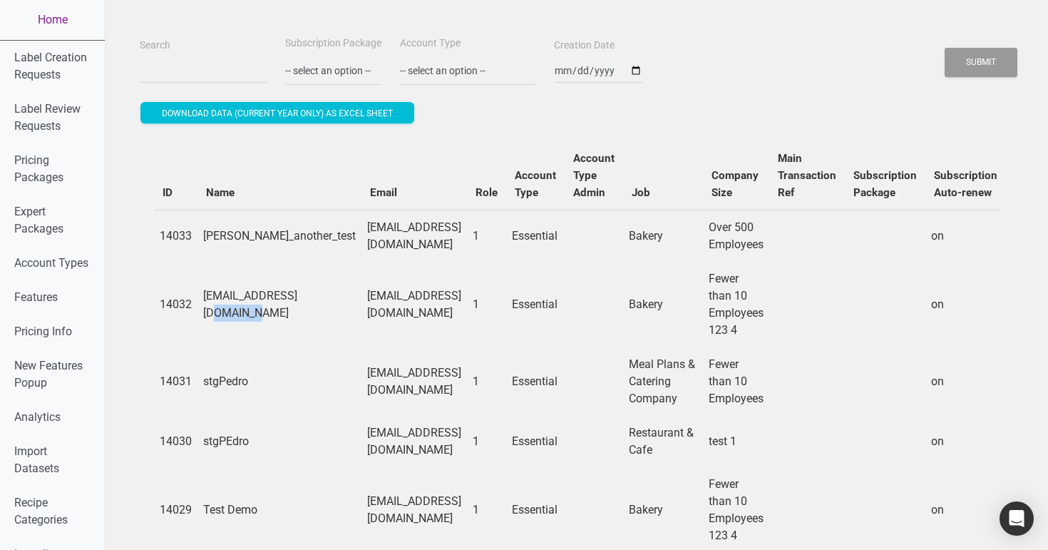
click at [71, 25] on link "Home" at bounding box center [52, 20] width 105 height 40
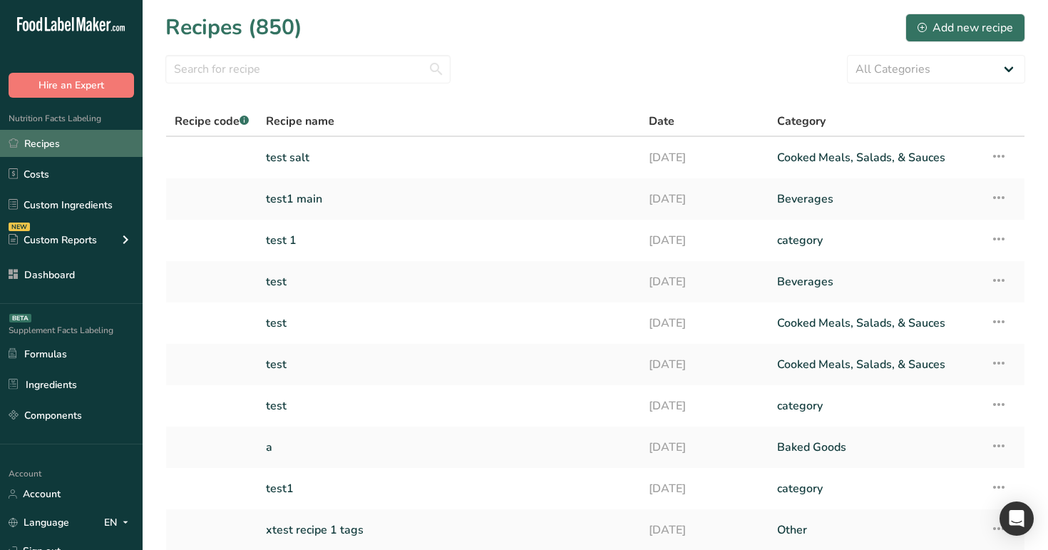
click at [91, 143] on link "Recipes" at bounding box center [71, 143] width 143 height 27
click at [86, 143] on link "Recipes" at bounding box center [71, 143] width 143 height 27
click at [998, 158] on icon at bounding box center [998, 156] width 17 height 26
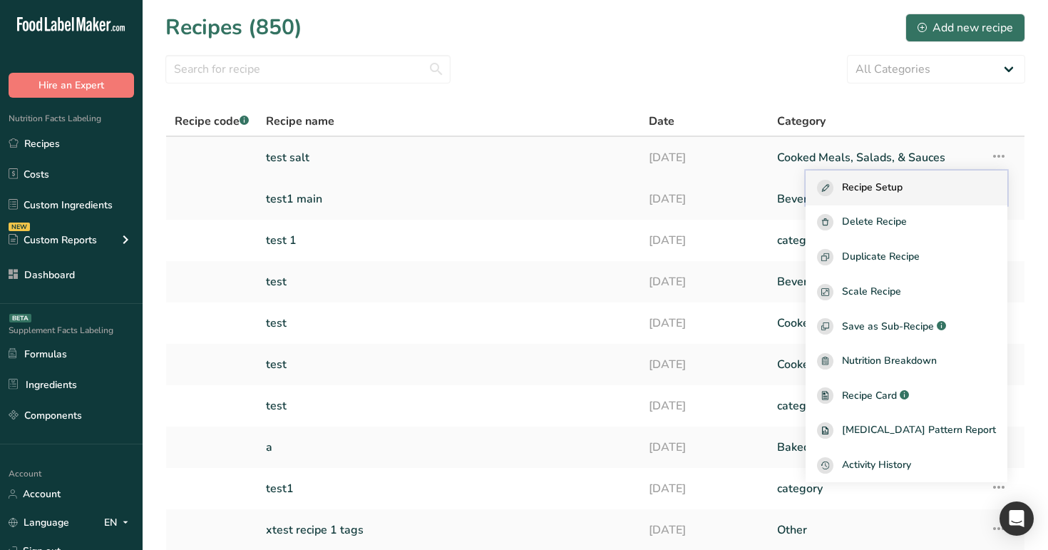
click at [938, 190] on div "Recipe Setup" at bounding box center [906, 188] width 179 height 16
select select "27"
select select "29"
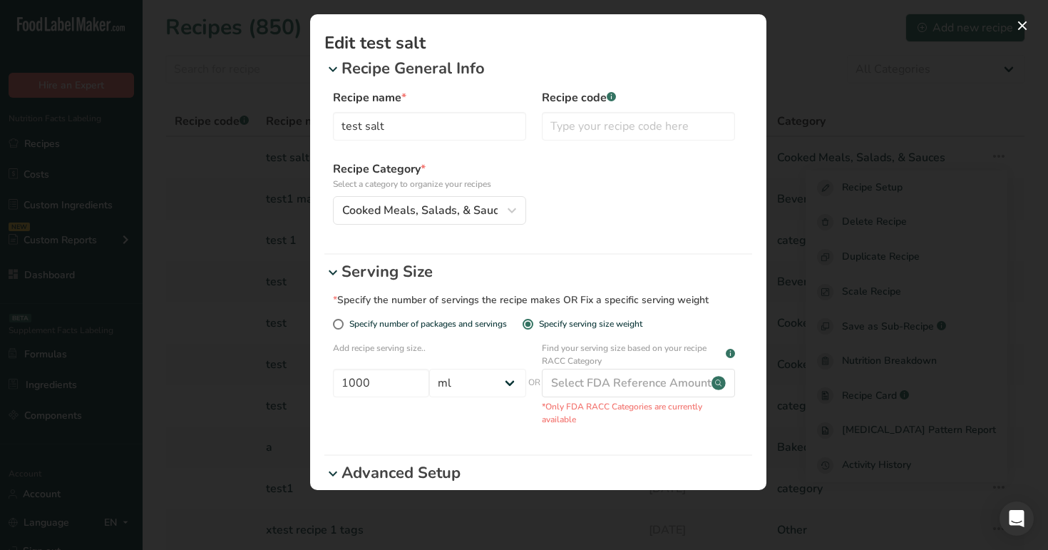
scroll to position [43, 0]
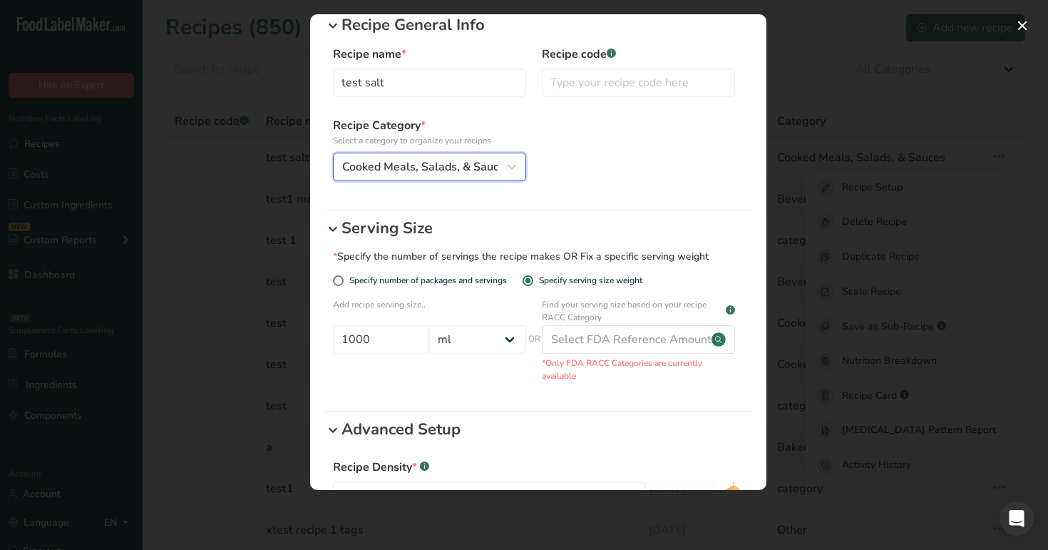
click at [499, 169] on div "Cooked Meals, Salads, & Sauces" at bounding box center [425, 166] width 166 height 17
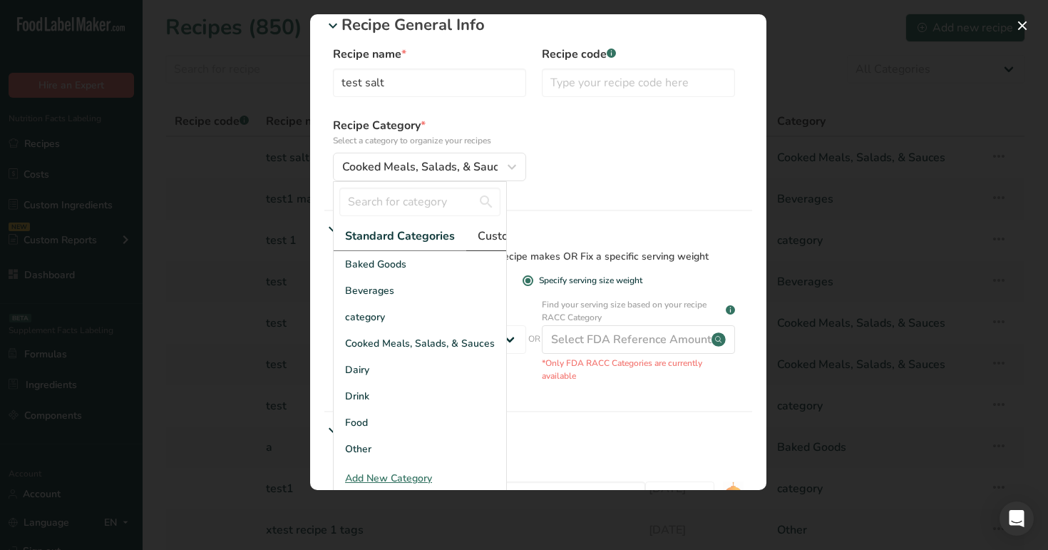
click at [483, 238] on span "Custom Categories .a-a{fill:#347362;}.b-a{fill:#fff;}" at bounding box center [533, 235] width 111 height 17
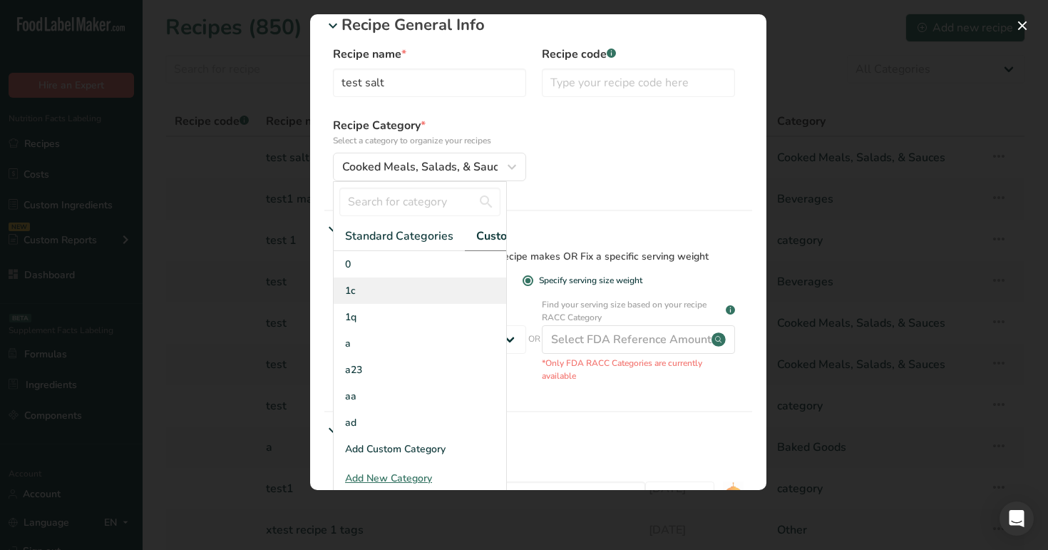
click at [436, 284] on div "1c" at bounding box center [420, 290] width 173 height 26
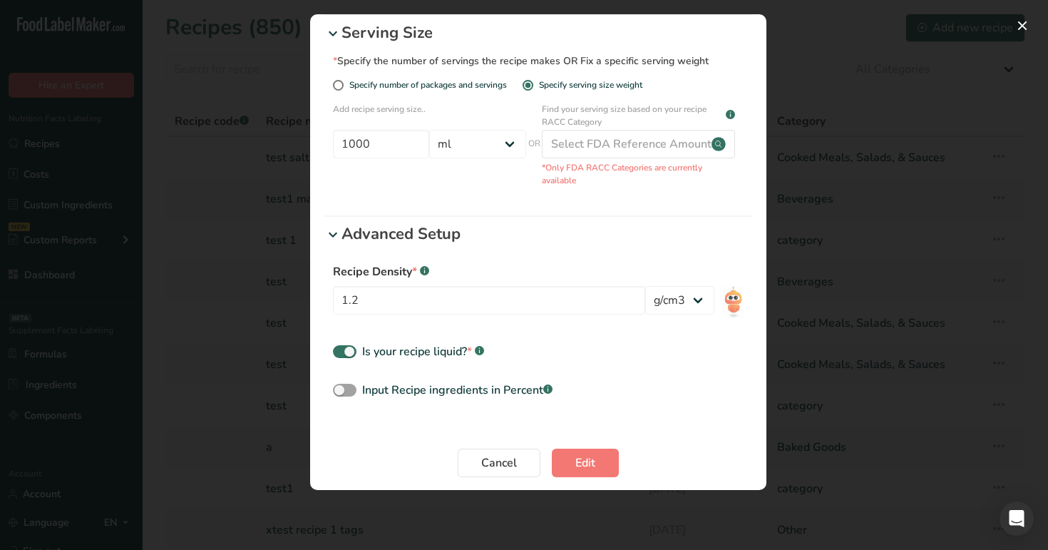
scroll to position [249, 0]
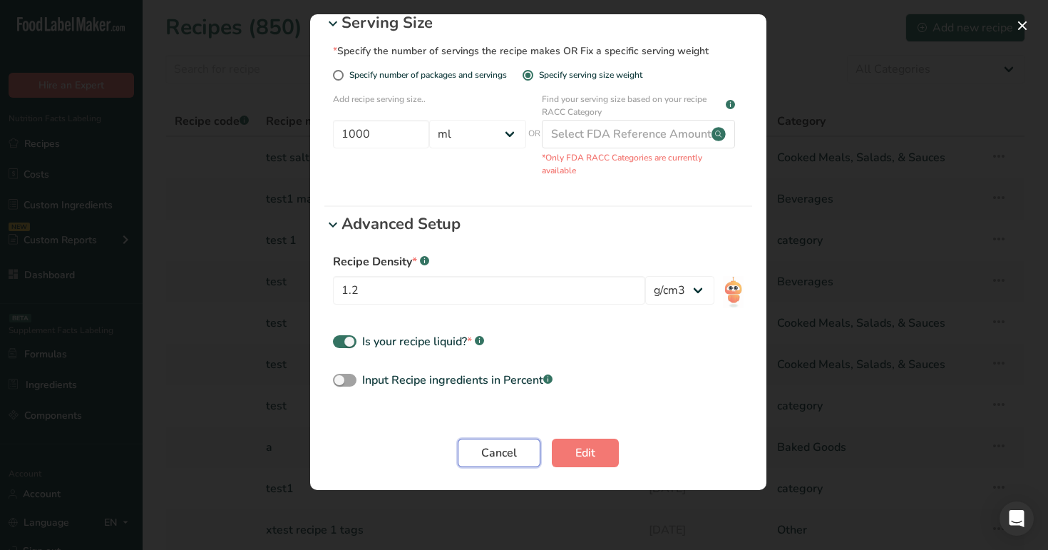
click at [513, 452] on span "Cancel" at bounding box center [499, 452] width 36 height 17
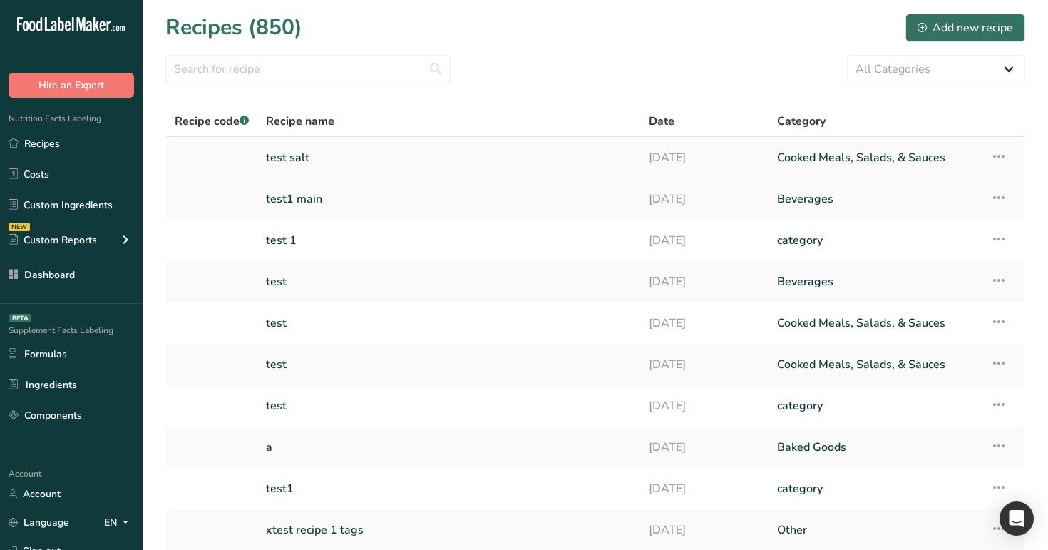
click at [997, 154] on icon at bounding box center [998, 156] width 17 height 26
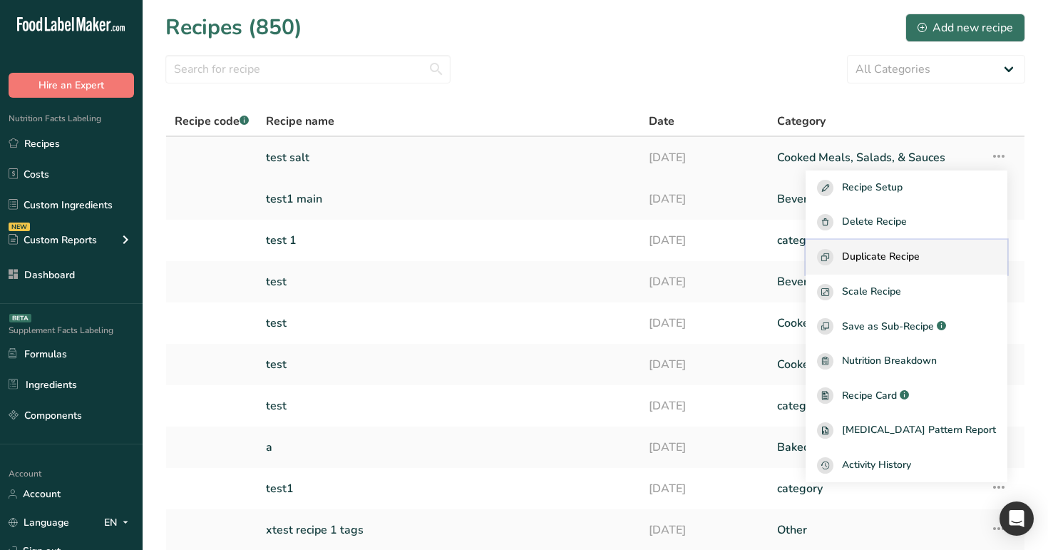
click at [898, 257] on span "Duplicate Recipe" at bounding box center [881, 257] width 78 height 16
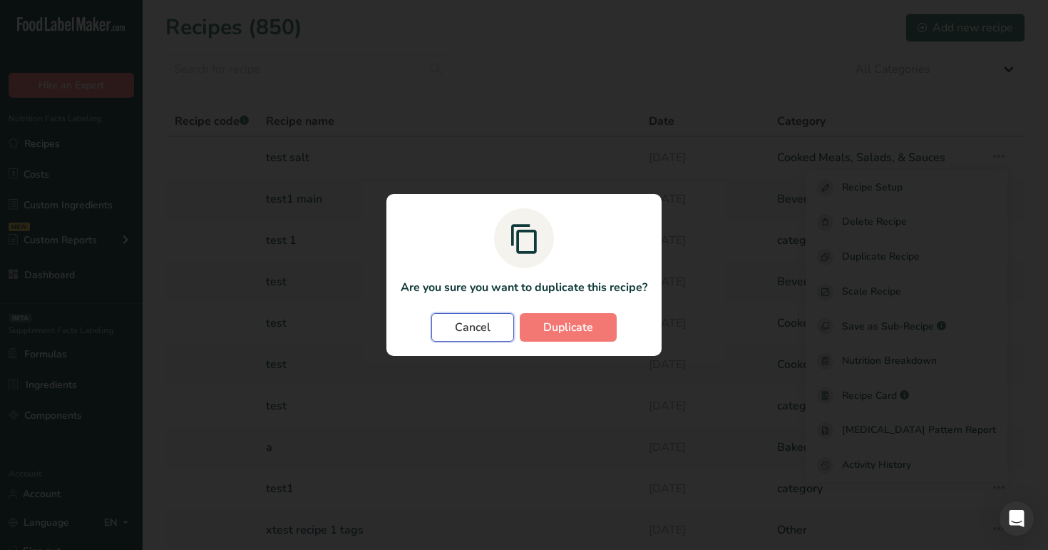
click at [500, 327] on button "Cancel" at bounding box center [472, 327] width 83 height 29
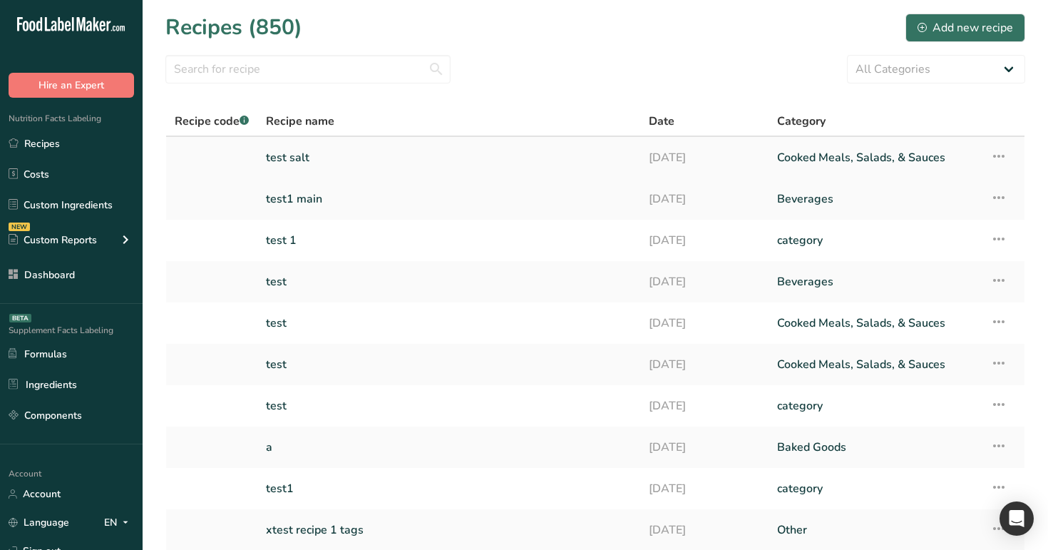
click at [997, 154] on icon at bounding box center [998, 156] width 17 height 26
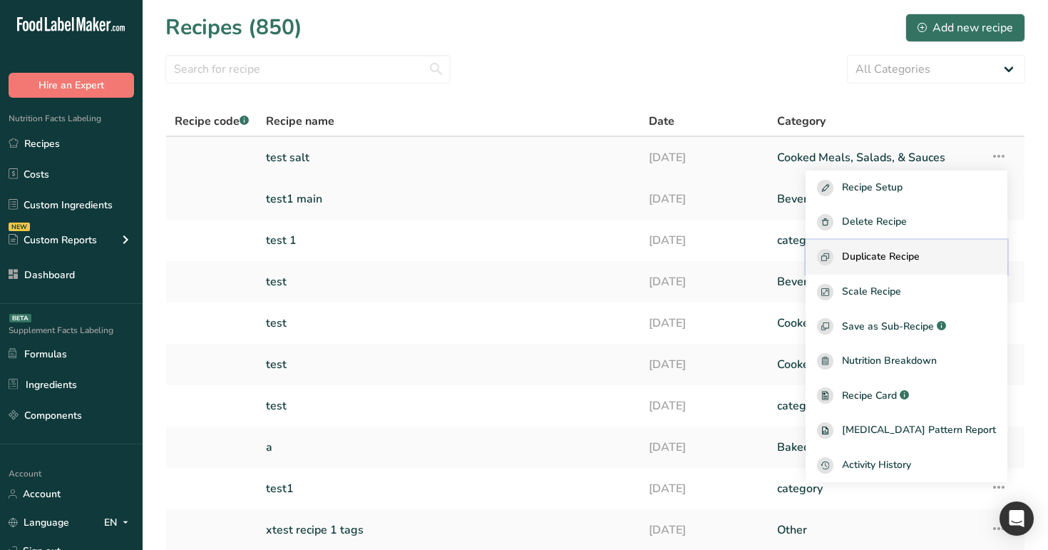
click at [952, 242] on button "Duplicate Recipe" at bounding box center [907, 257] width 202 height 35
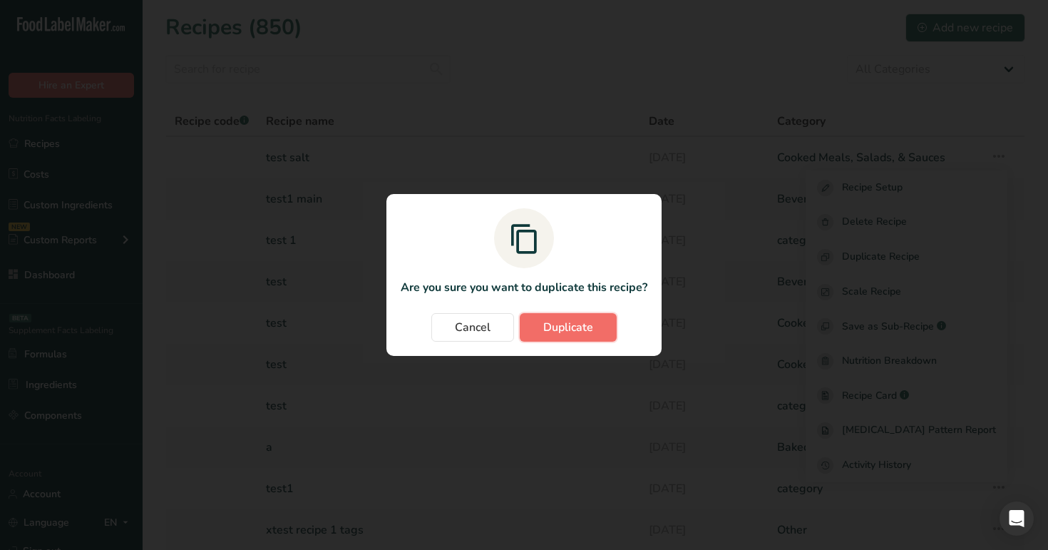
click at [572, 329] on span "Duplicate" at bounding box center [568, 327] width 50 height 17
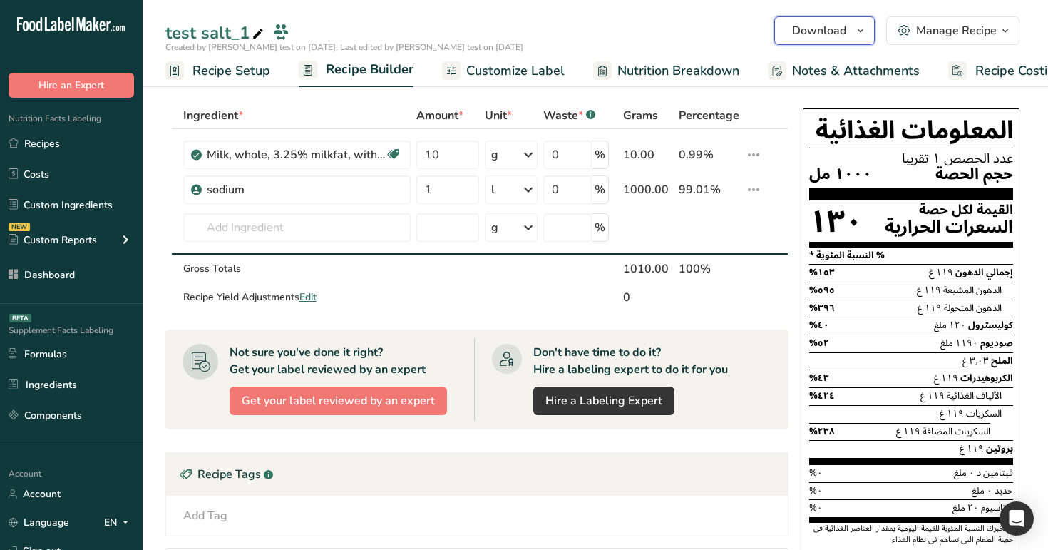
click at [840, 29] on span "Download" at bounding box center [819, 30] width 54 height 17
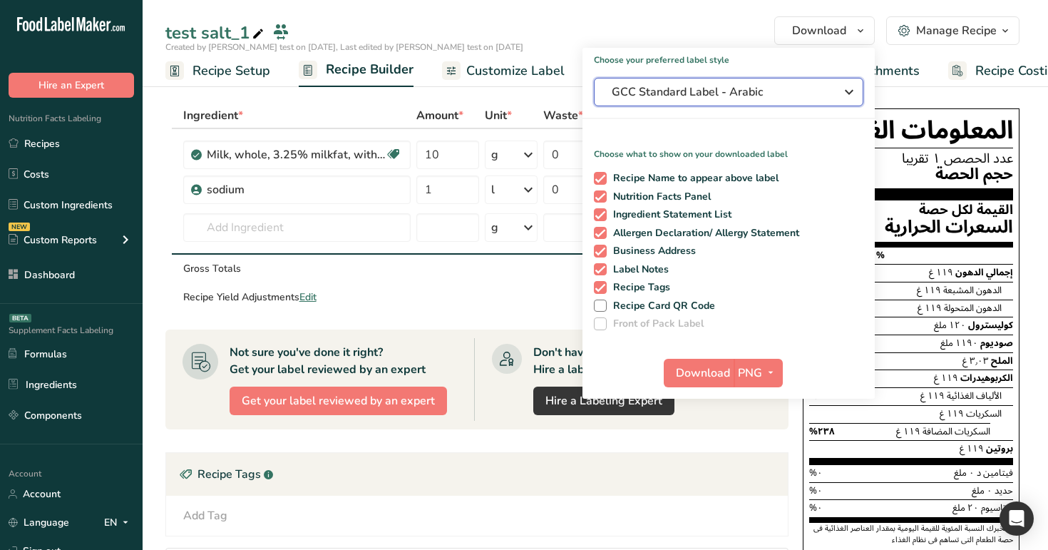
click at [785, 95] on span "GCC Standard Label - Arabic" at bounding box center [719, 91] width 214 height 17
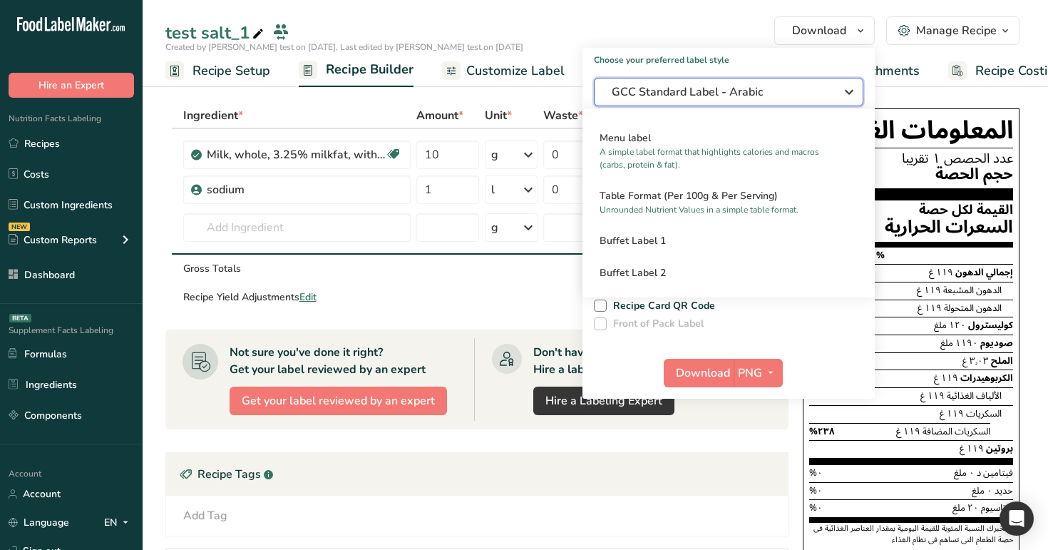
scroll to position [277, 0]
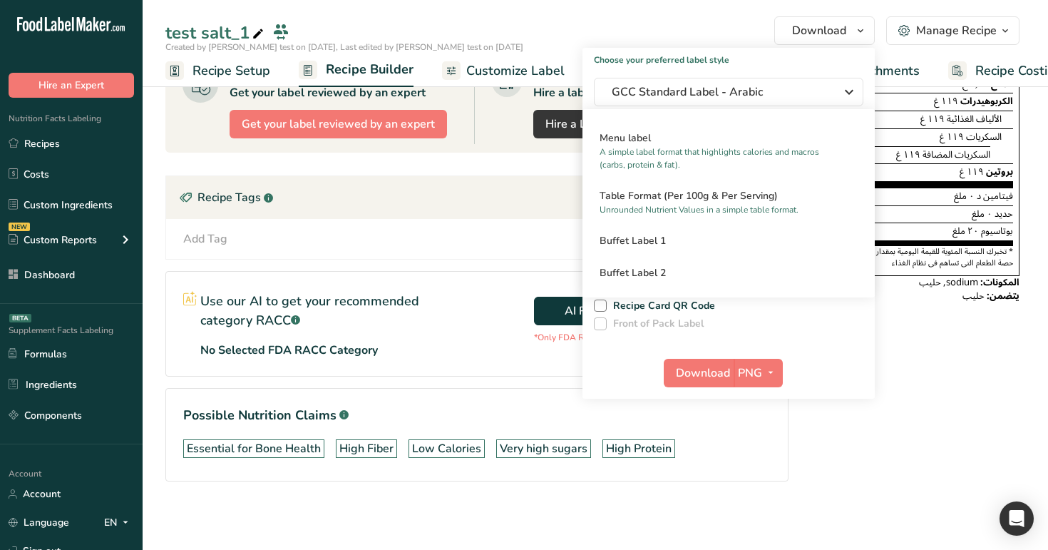
click at [996, 414] on div "المعلومات الغذائية عدد الحصص ١ تقريبا حجم الحصة ١٠٠٠ مل القيمة لكل حصة السعرات …" at bounding box center [911, 176] width 228 height 701
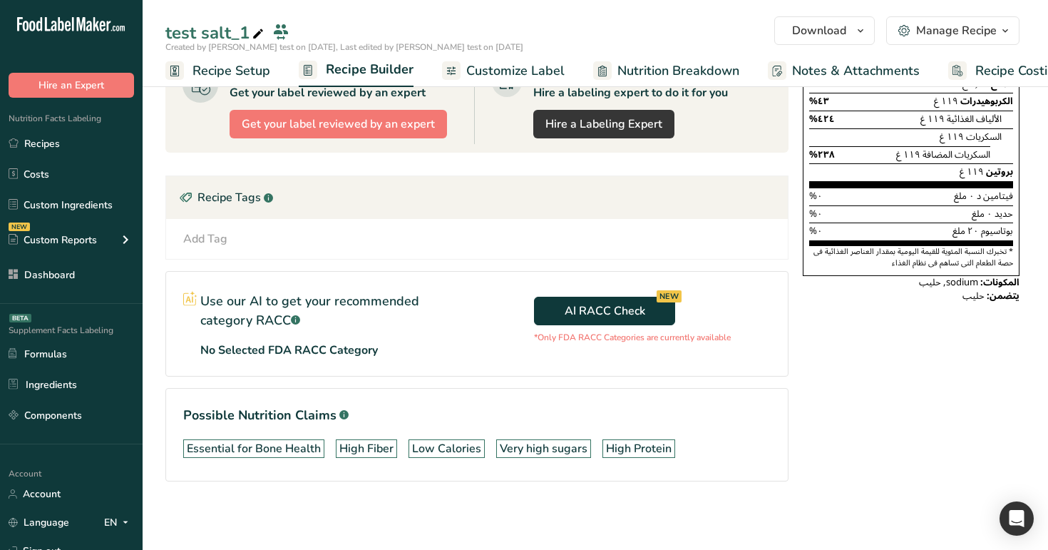
scroll to position [0, 0]
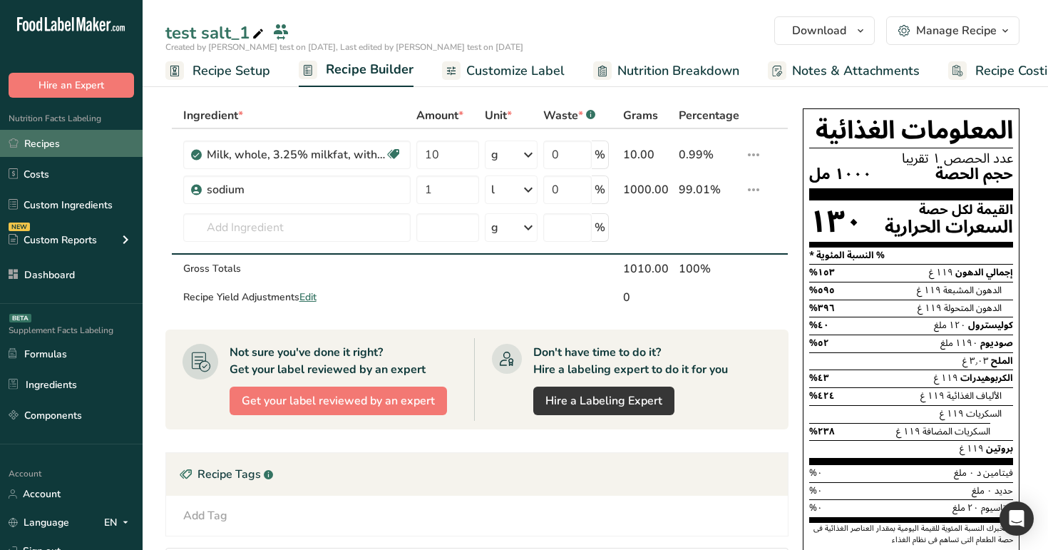
click at [54, 148] on link "Recipes" at bounding box center [71, 143] width 143 height 27
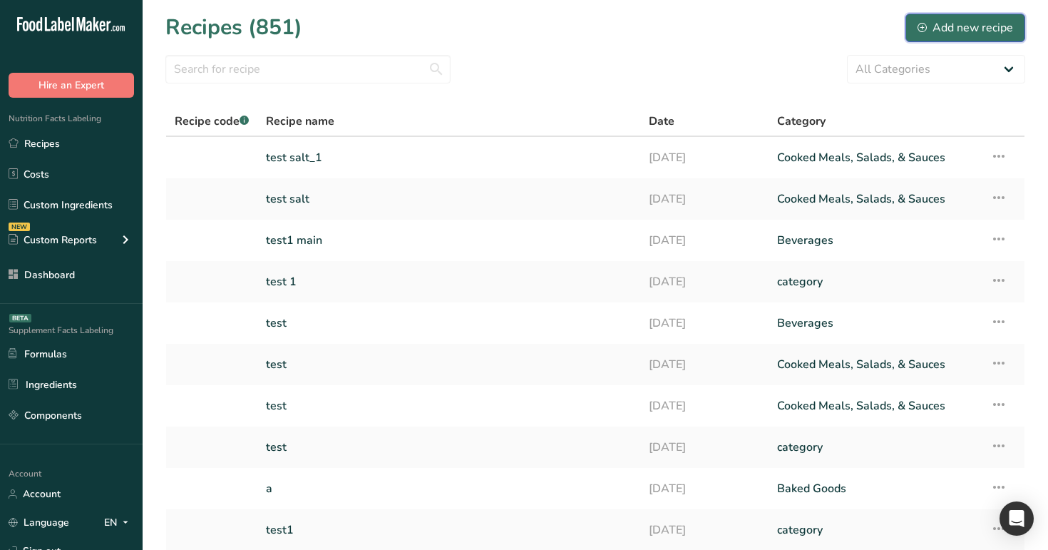
click at [960, 26] on div "Add new recipe" at bounding box center [966, 27] width 96 height 17
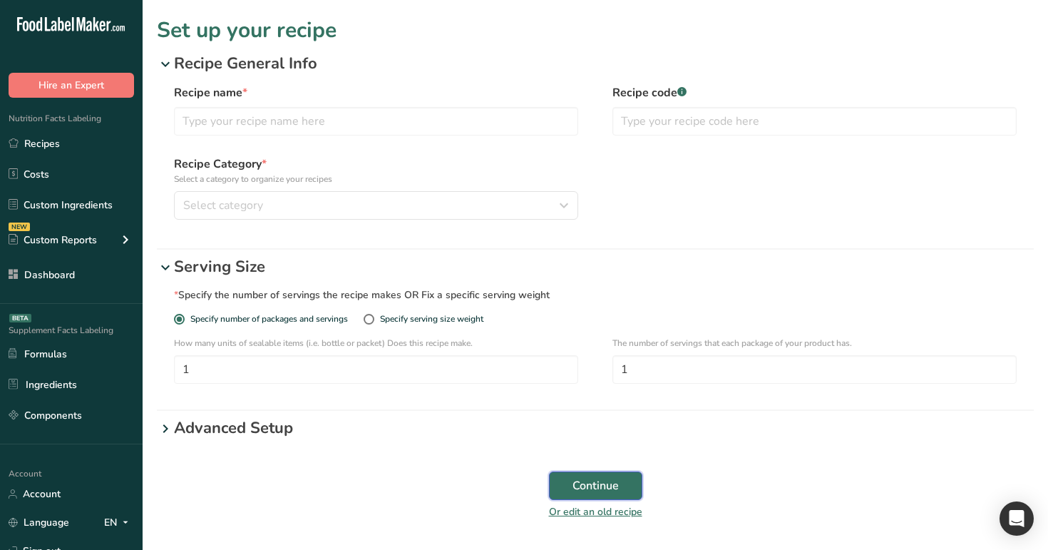
click at [604, 476] on button "Continue" at bounding box center [595, 485] width 93 height 29
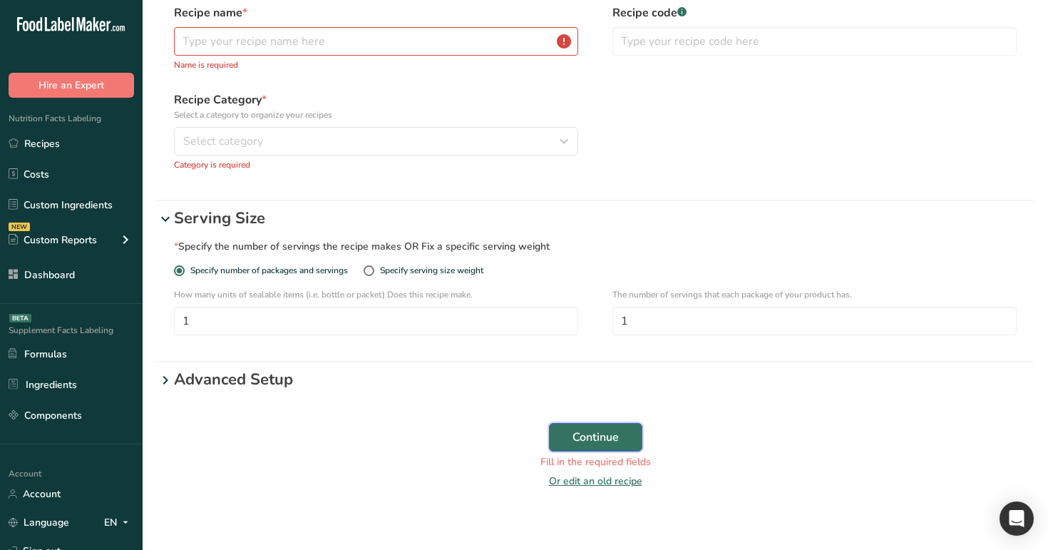
scroll to position [96, 0]
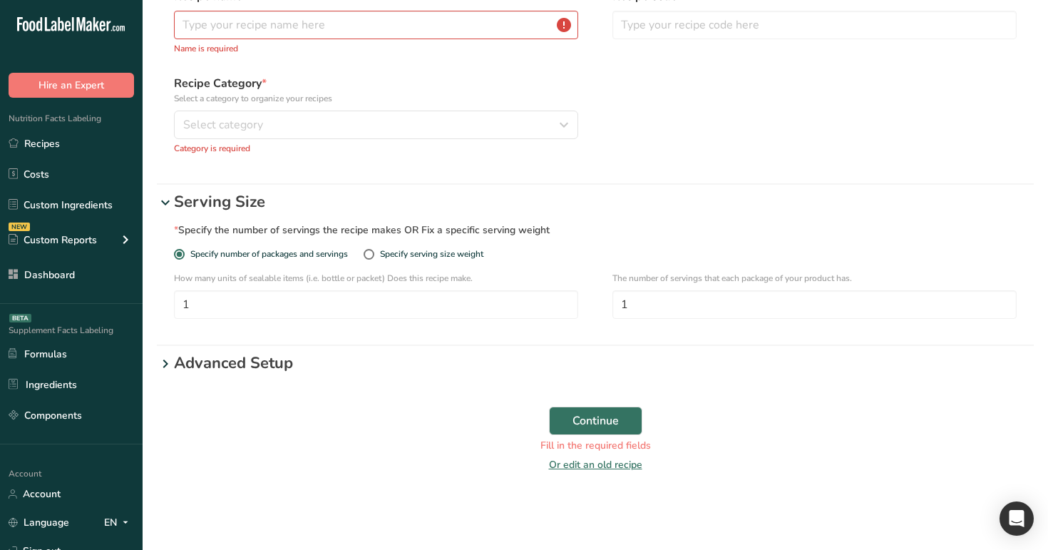
click at [307, 370] on p "Advanced Setup" at bounding box center [604, 363] width 860 height 24
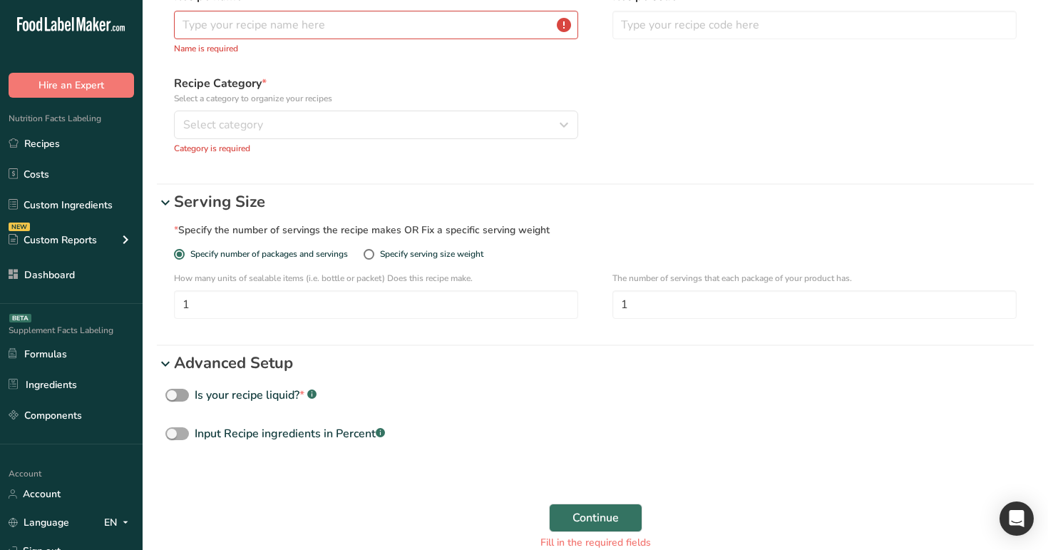
click at [335, 431] on div "Input Recipe ingredients in Percent .a-a{fill:#347362;}.b-a{fill:#fff;}" at bounding box center [290, 433] width 190 height 17
click at [175, 431] on input "Input Recipe ingredients in Percent .a-a{fill:#347362;}.b-a{fill:#fff;}" at bounding box center [169, 433] width 9 height 9
checkbox input "true"
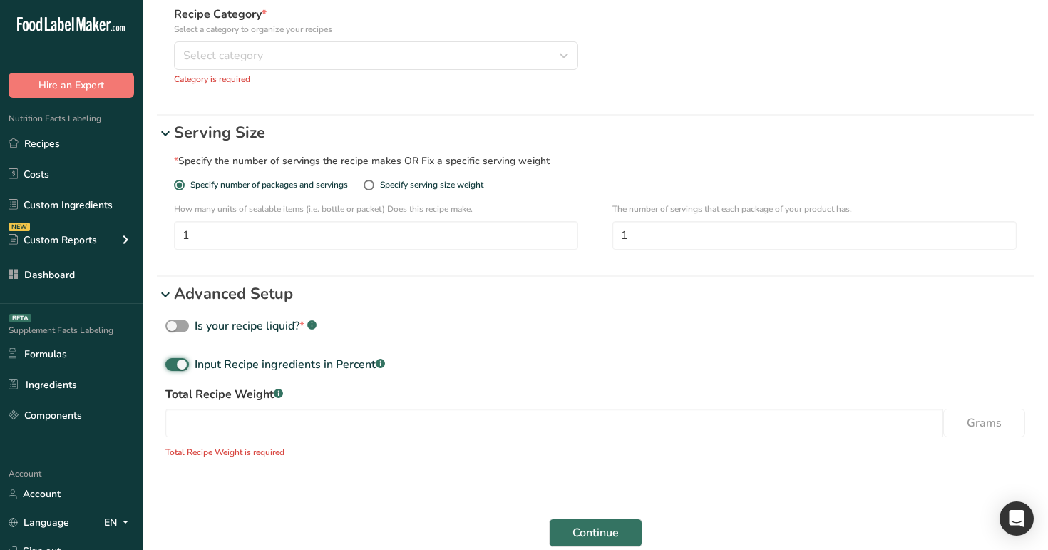
scroll to position [239, 0]
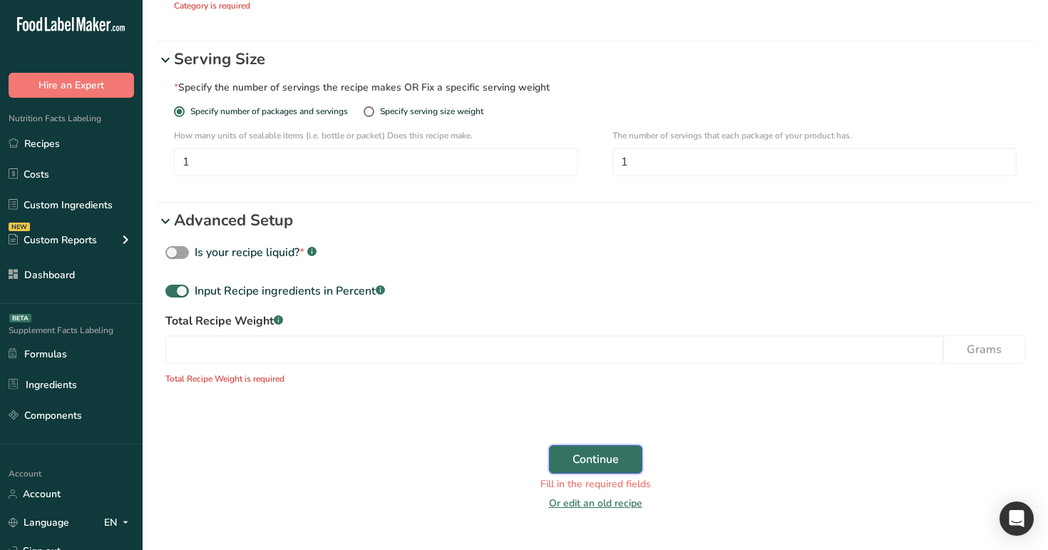
click at [597, 470] on button "Continue" at bounding box center [595, 459] width 93 height 29
click at [100, 143] on link "Recipes" at bounding box center [71, 143] width 143 height 27
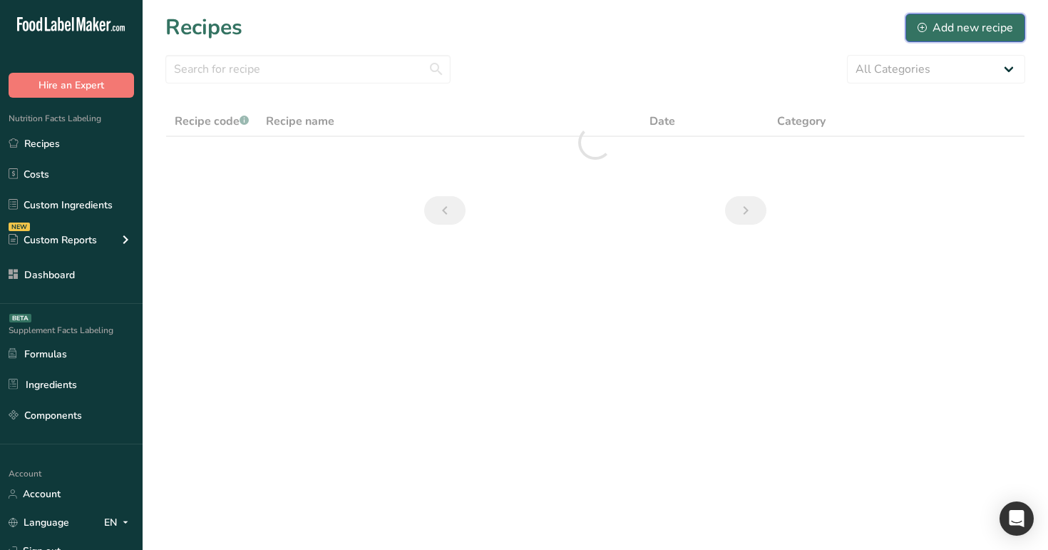
click at [987, 23] on div "Add new recipe" at bounding box center [966, 27] width 96 height 17
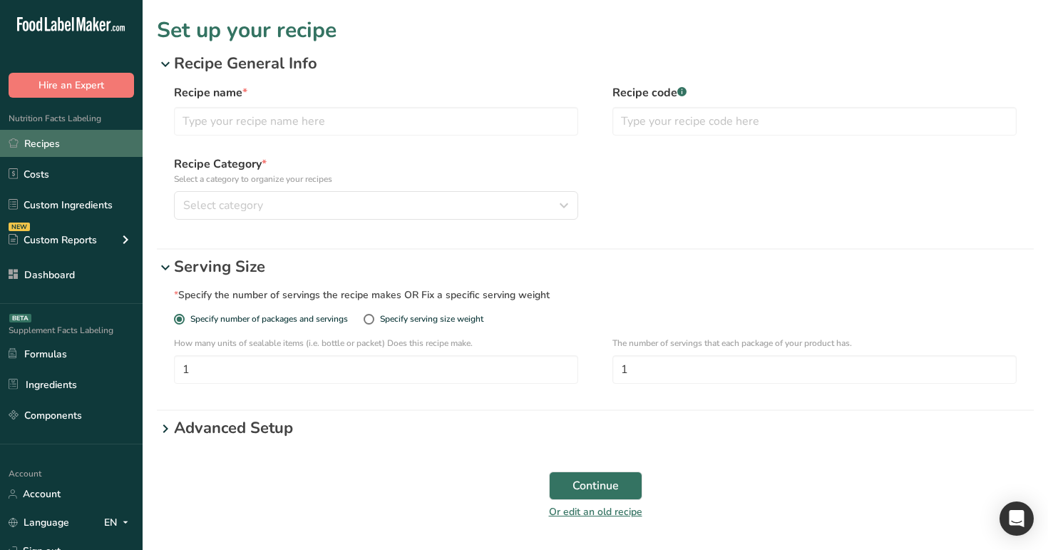
click at [73, 145] on link "Recipes" at bounding box center [71, 143] width 143 height 27
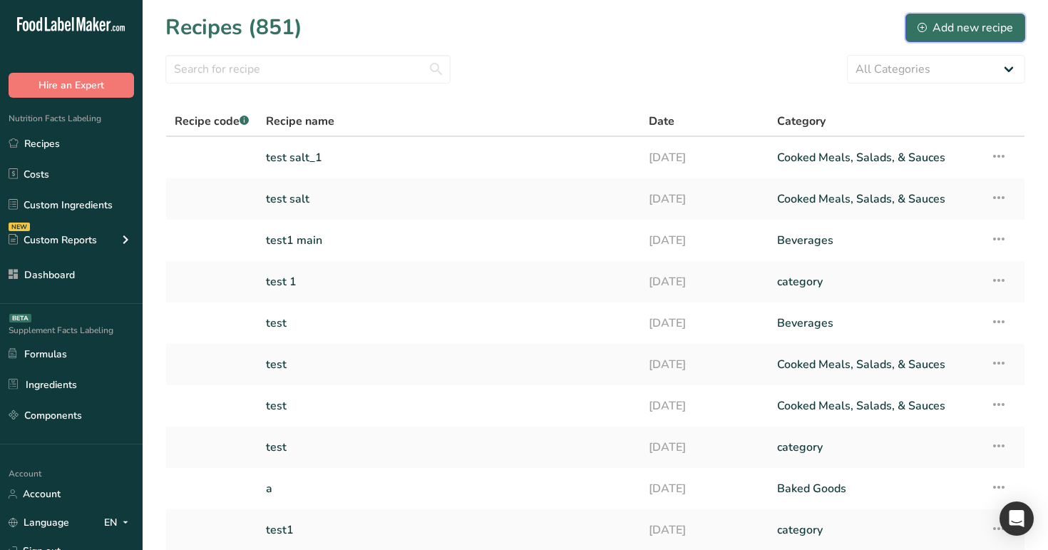
click at [987, 25] on div "Add new recipe" at bounding box center [966, 27] width 96 height 17
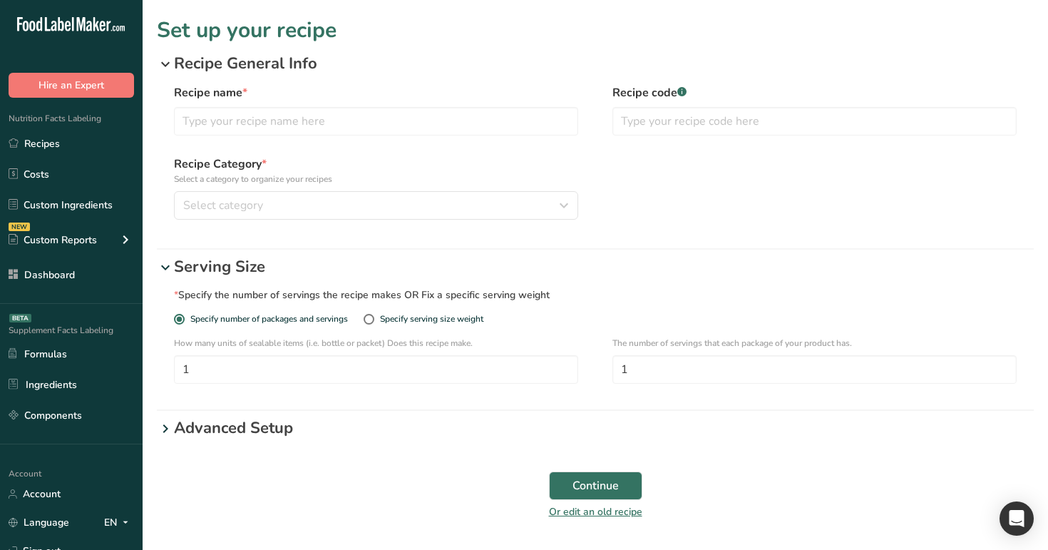
click at [170, 60] on icon at bounding box center [165, 64] width 17 height 26
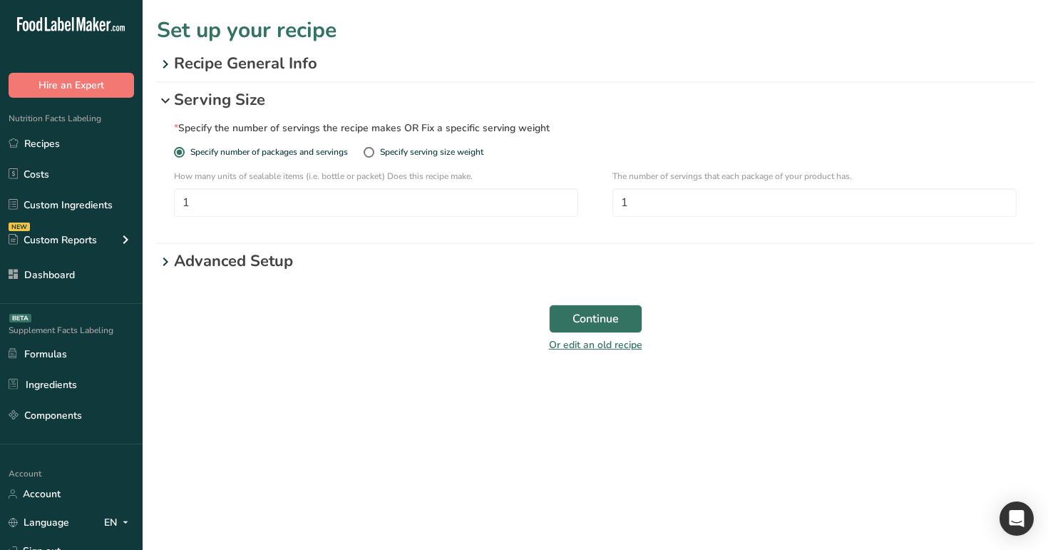
click at [163, 93] on icon at bounding box center [165, 101] width 17 height 26
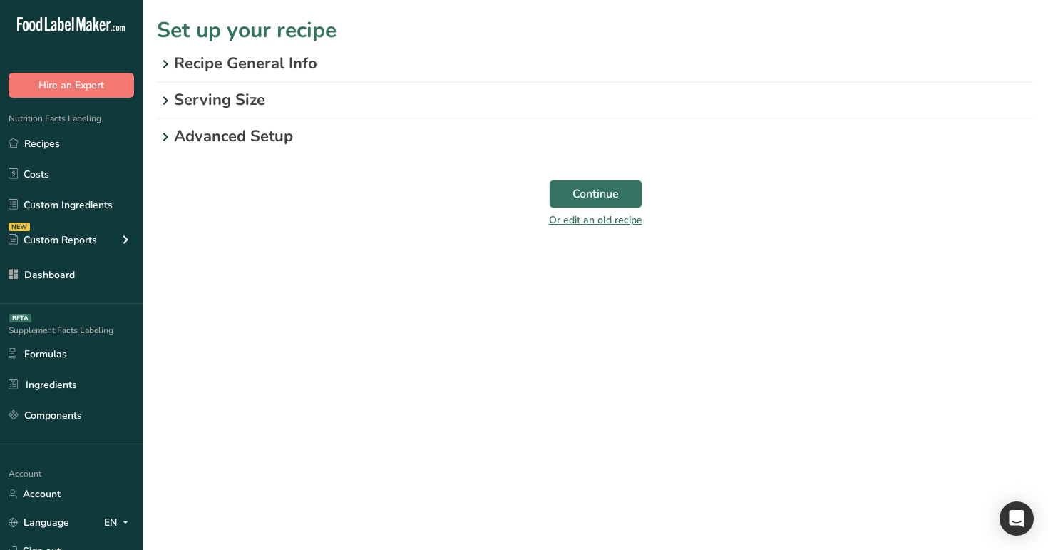
click at [565, 178] on div "Continue Or edit an old recipe" at bounding box center [595, 208] width 877 height 74
click at [577, 198] on span "Continue" at bounding box center [595, 193] width 46 height 17
click at [259, 58] on p "Recipe General Info" at bounding box center [604, 64] width 860 height 24
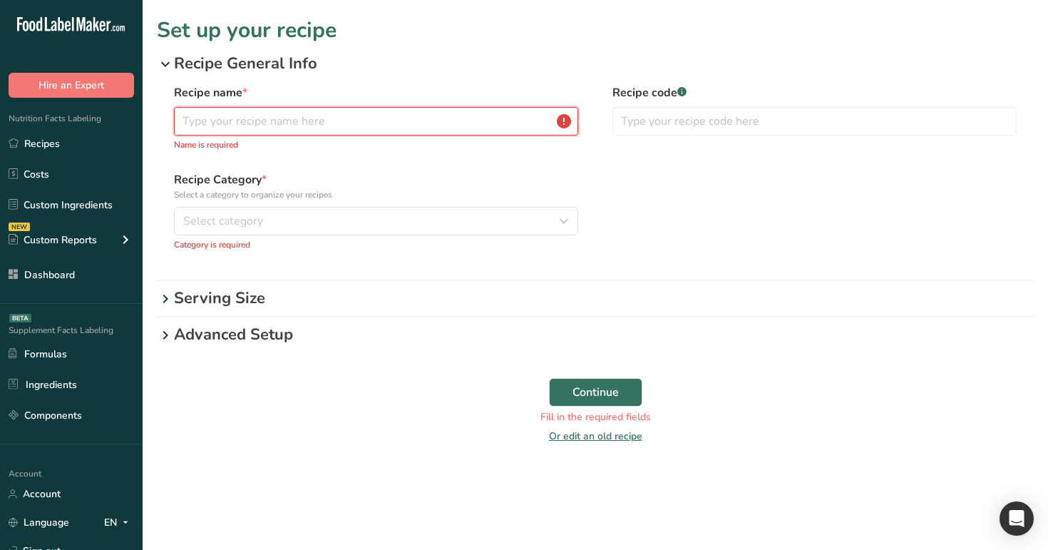
click at [278, 111] on input "text" at bounding box center [376, 121] width 404 height 29
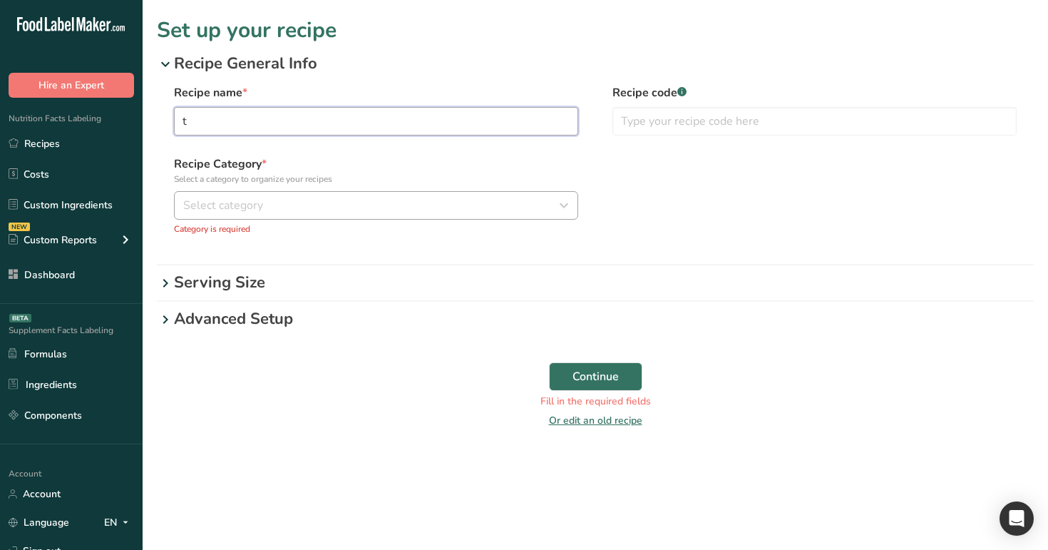
type input "t"
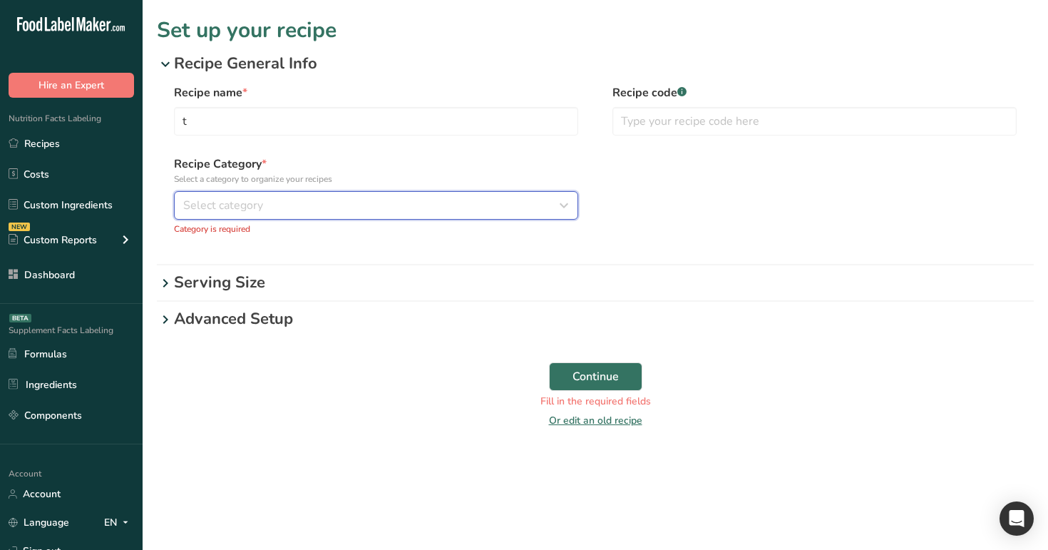
click at [312, 212] on div "Select category" at bounding box center [371, 205] width 377 height 17
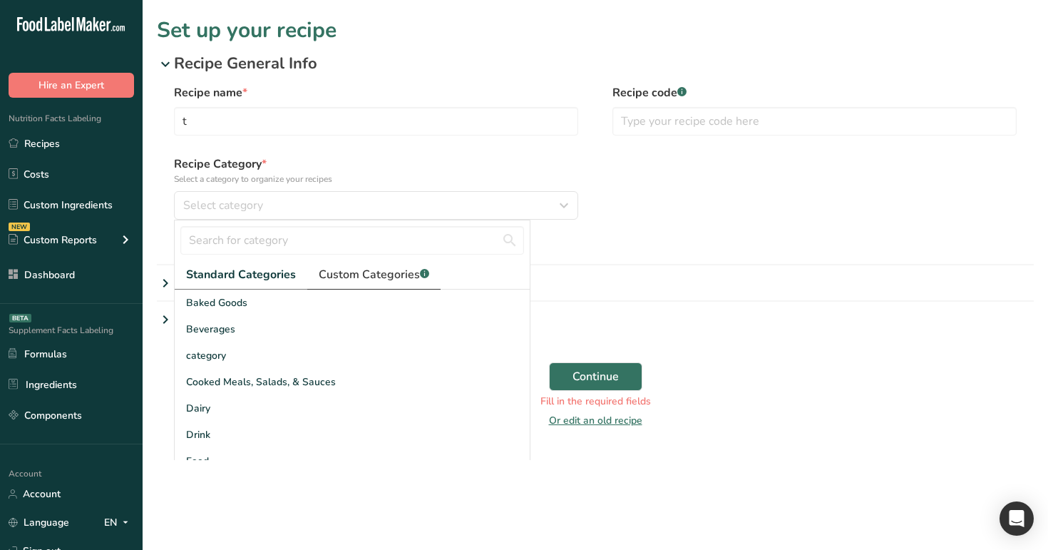
click at [315, 279] on link "Custom Categories .a-a{fill:#347362;}.b-a{fill:#fff;}" at bounding box center [373, 274] width 133 height 29
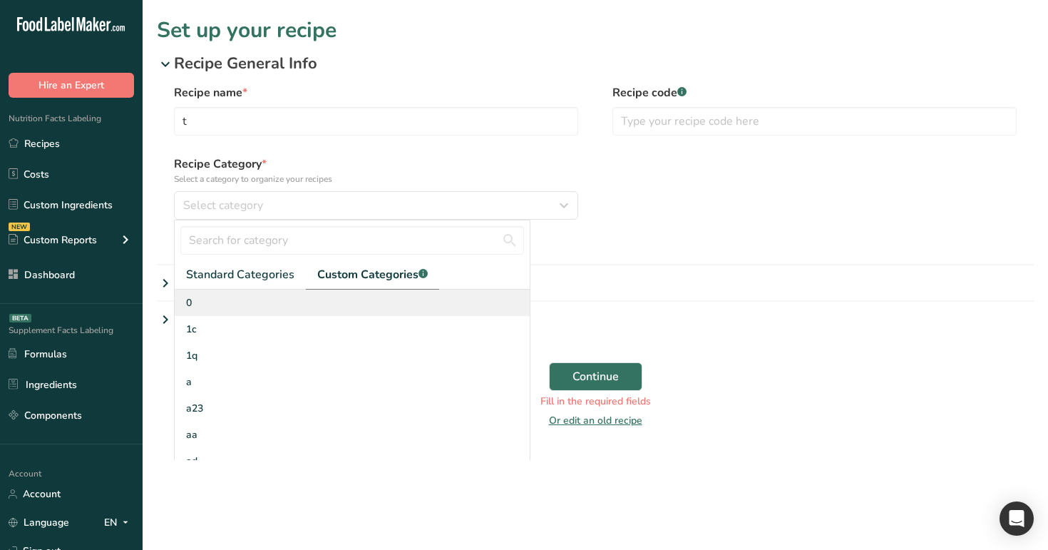
click at [327, 312] on div "0" at bounding box center [352, 302] width 355 height 26
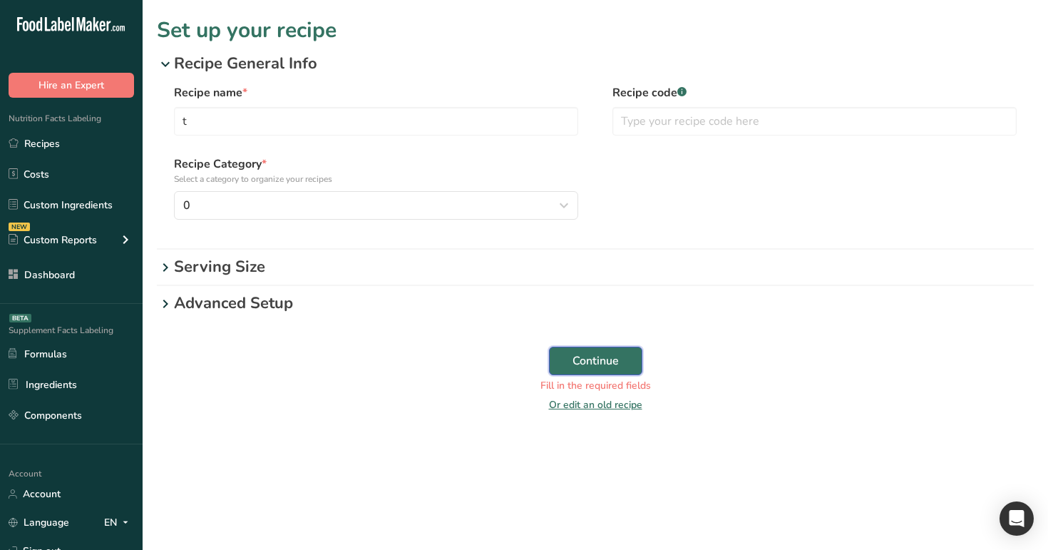
click at [607, 355] on span "Continue" at bounding box center [595, 360] width 46 height 17
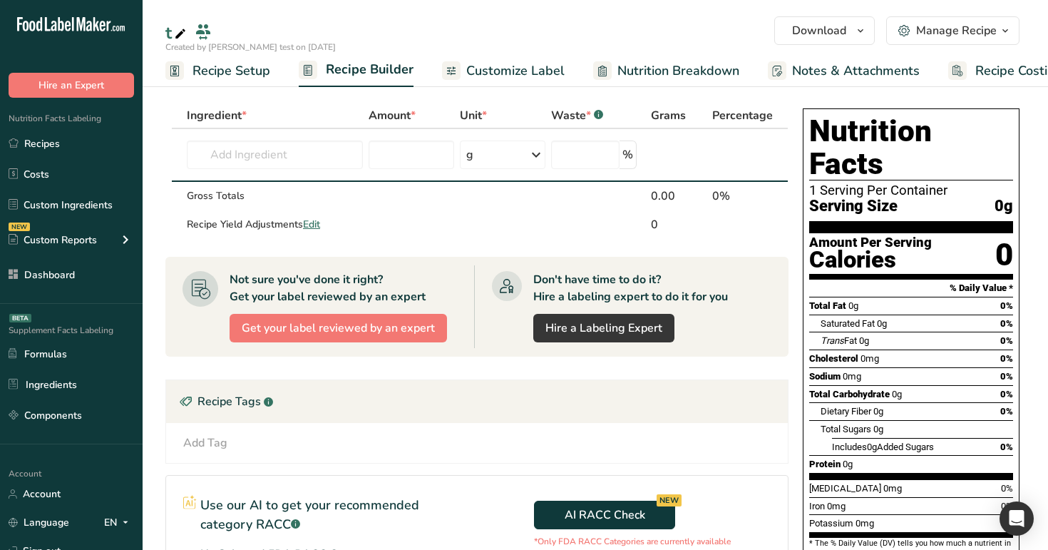
click at [538, 69] on span "Customize Label" at bounding box center [515, 70] width 98 height 19
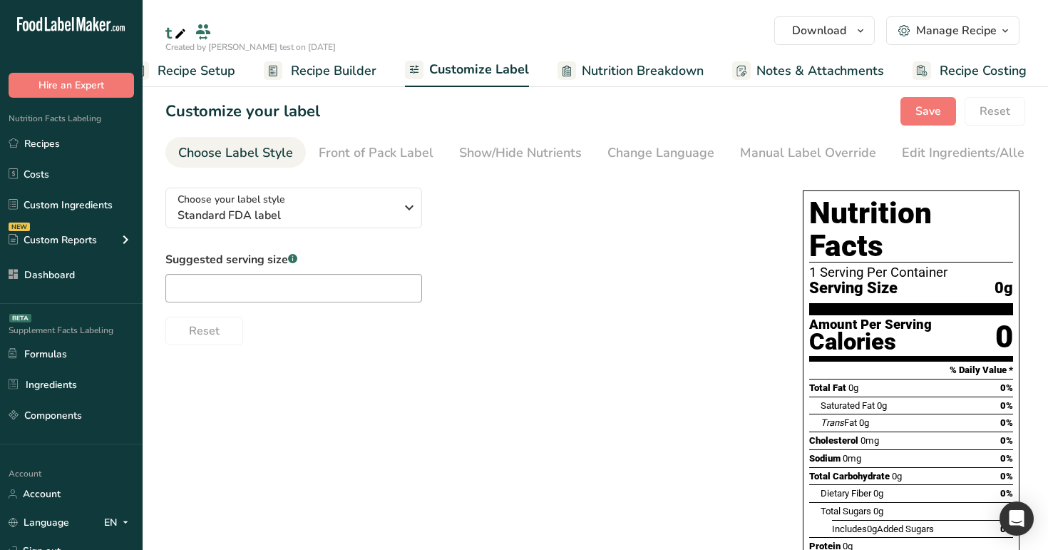
scroll to position [0, 36]
click at [853, 36] on span "button" at bounding box center [860, 30] width 17 height 17
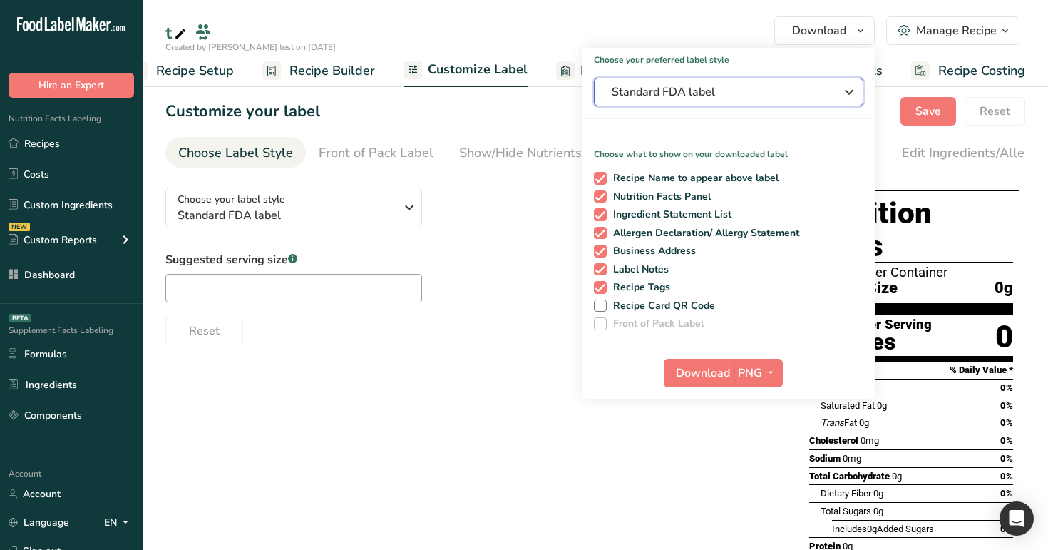
click at [836, 102] on button "Standard FDA label" at bounding box center [728, 92] width 269 height 29
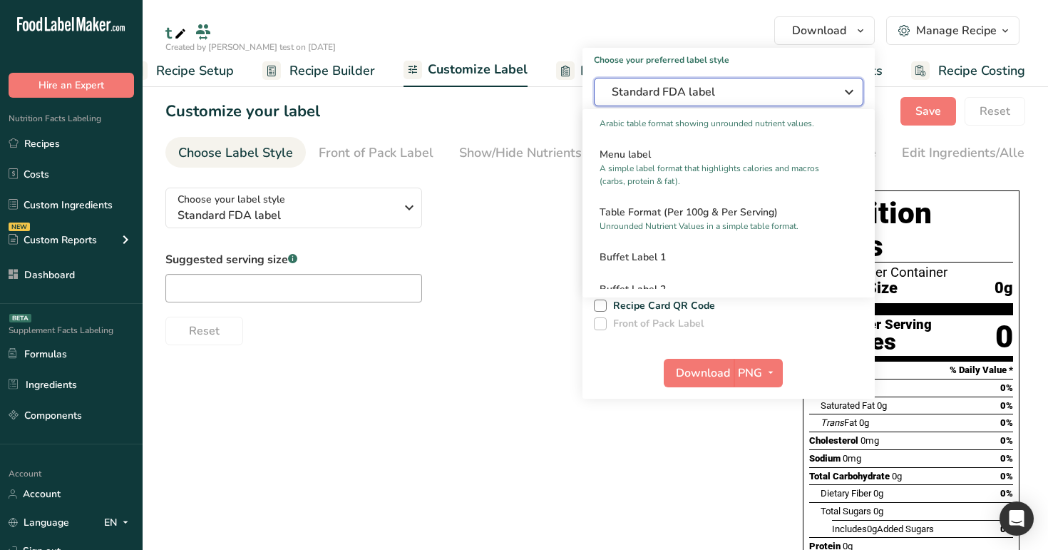
scroll to position [1059, 0]
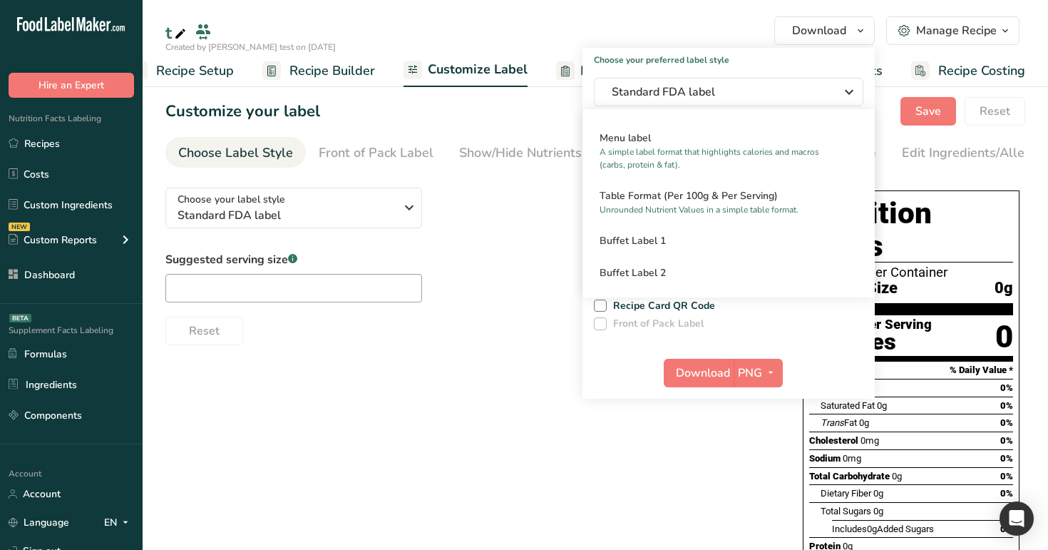
click at [550, 215] on div "Choose your label style Standard FDA label USA (FDA) Standard FDA label Tabular…" at bounding box center [469, 260] width 609 height 169
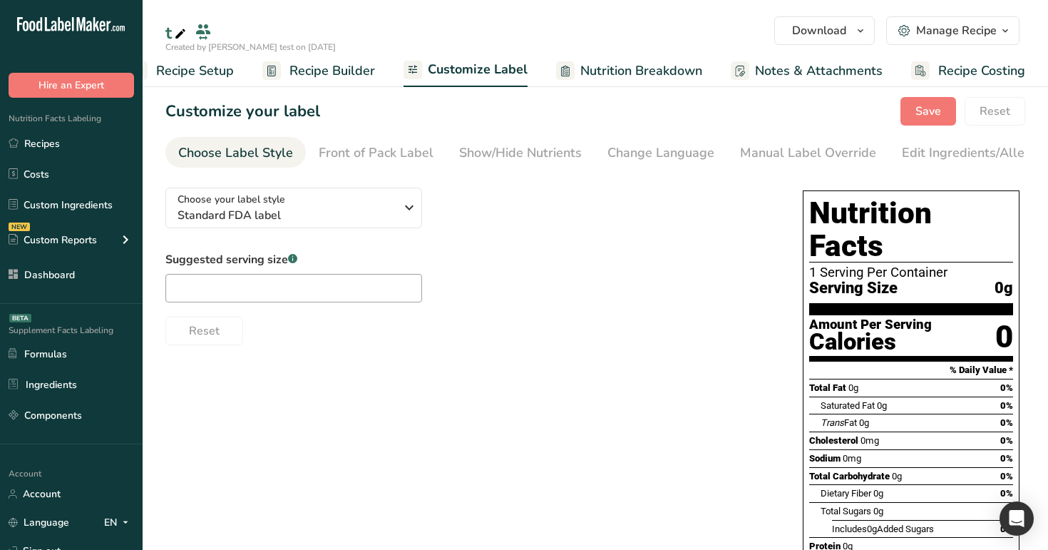
click at [306, 74] on span "Recipe Builder" at bounding box center [332, 70] width 86 height 19
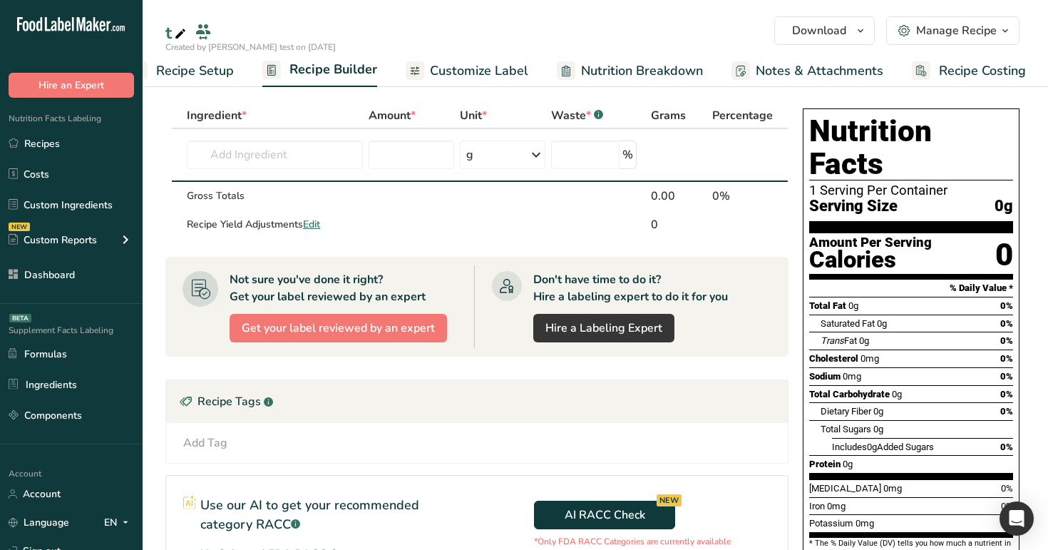
click at [456, 61] on span "Customize Label" at bounding box center [479, 70] width 98 height 19
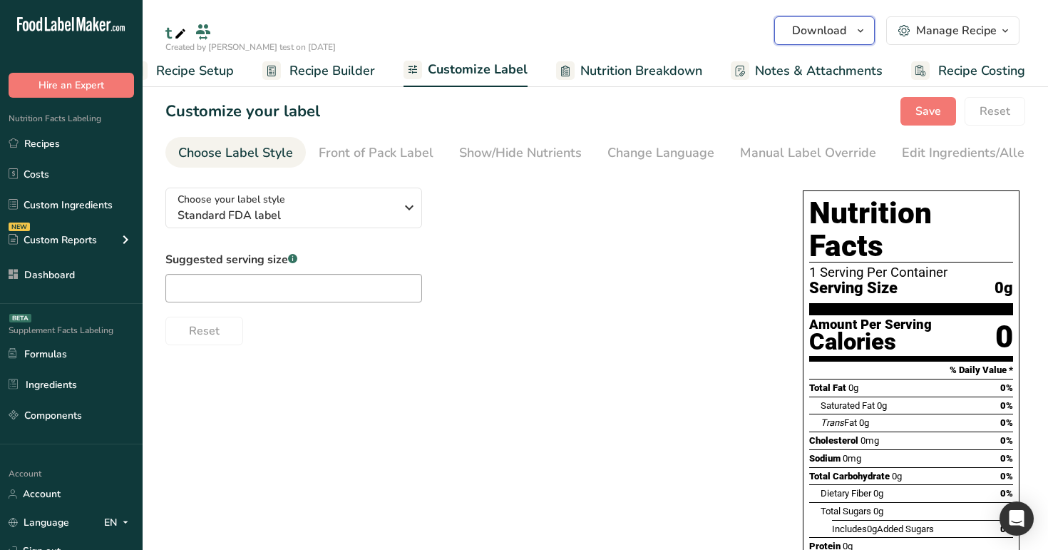
click at [798, 38] on span "Download" at bounding box center [819, 30] width 54 height 17
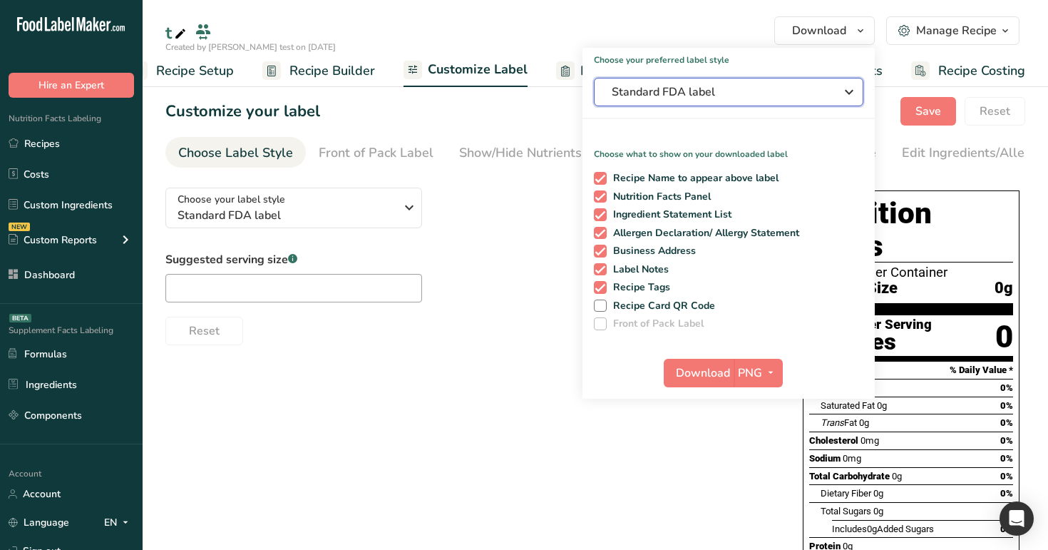
click at [736, 94] on span "Standard FDA label" at bounding box center [719, 91] width 214 height 17
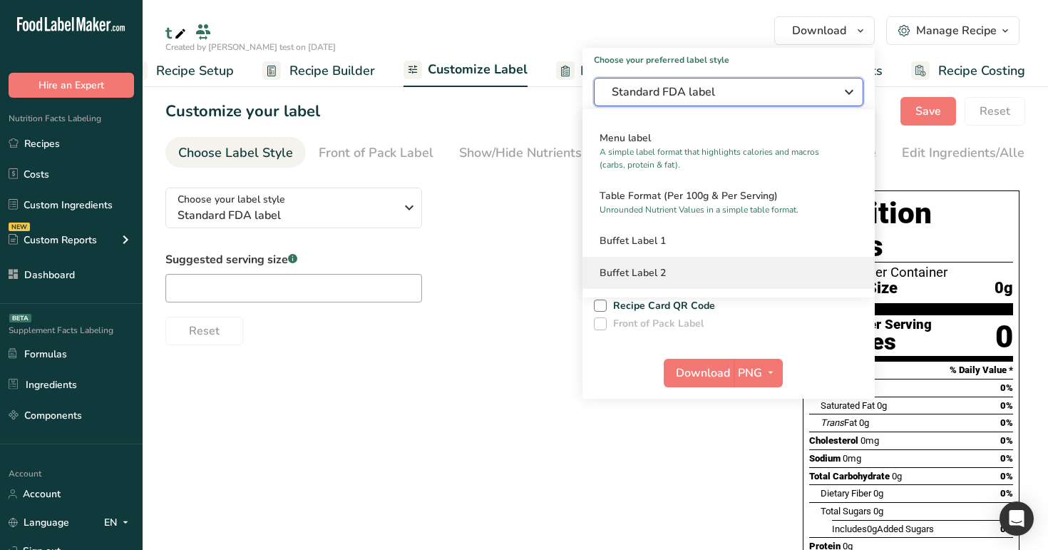
scroll to position [119, 0]
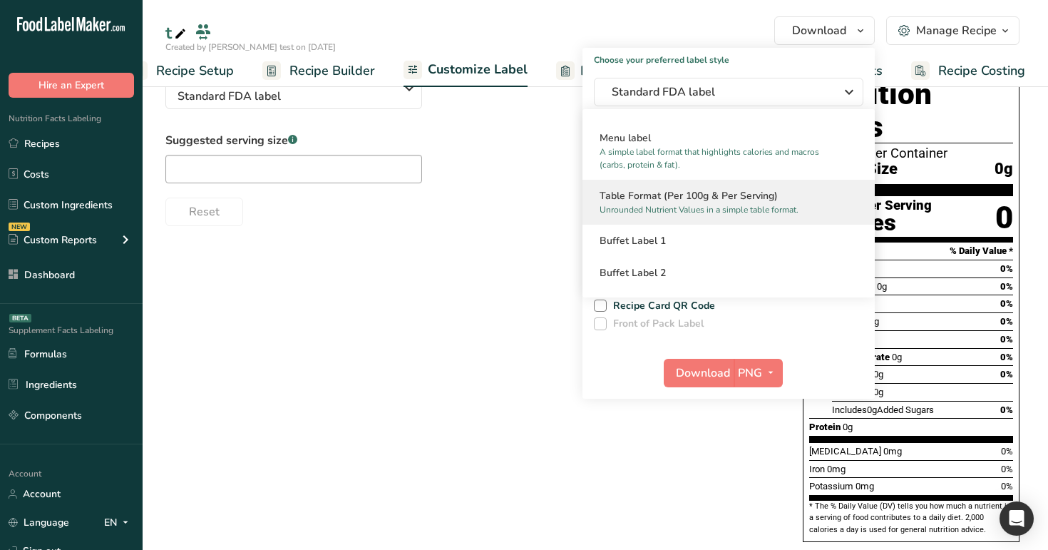
click at [709, 205] on p "Unrounded Nutrient Values in a simple table format." at bounding box center [722, 209] width 245 height 13
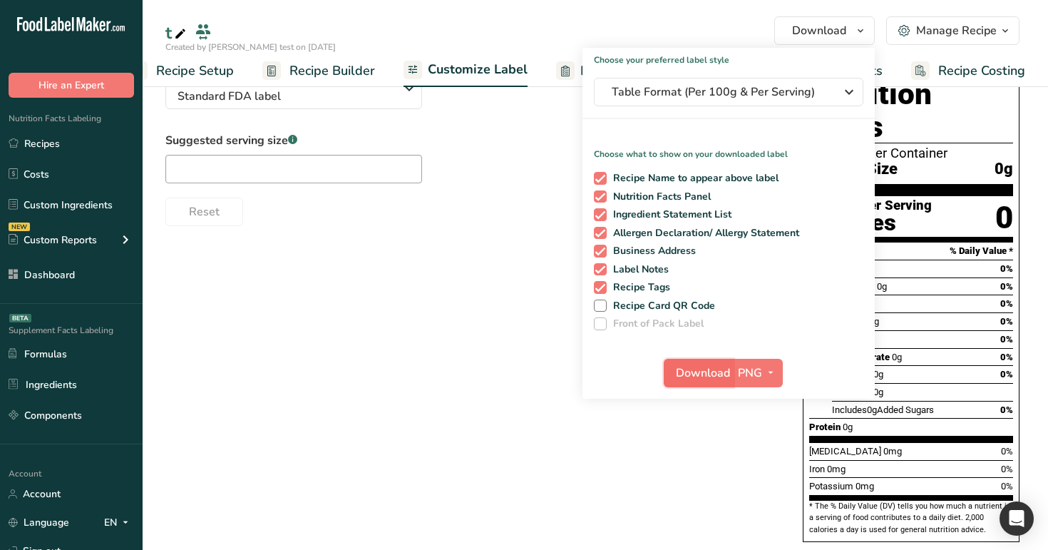
click at [708, 377] on span "Download" at bounding box center [703, 372] width 54 height 17
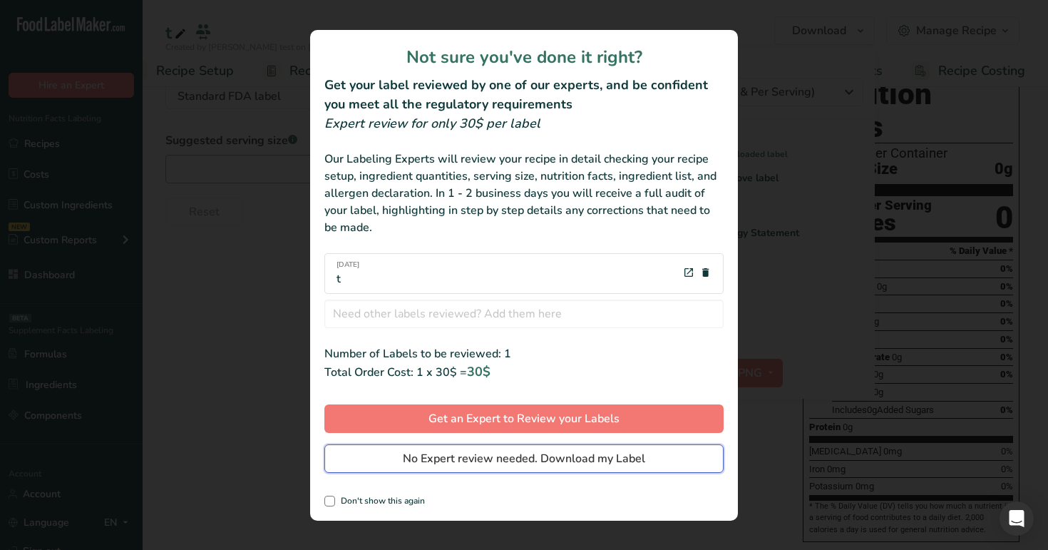
click at [624, 451] on span "No Expert review needed. Download my Label" at bounding box center [524, 458] width 242 height 17
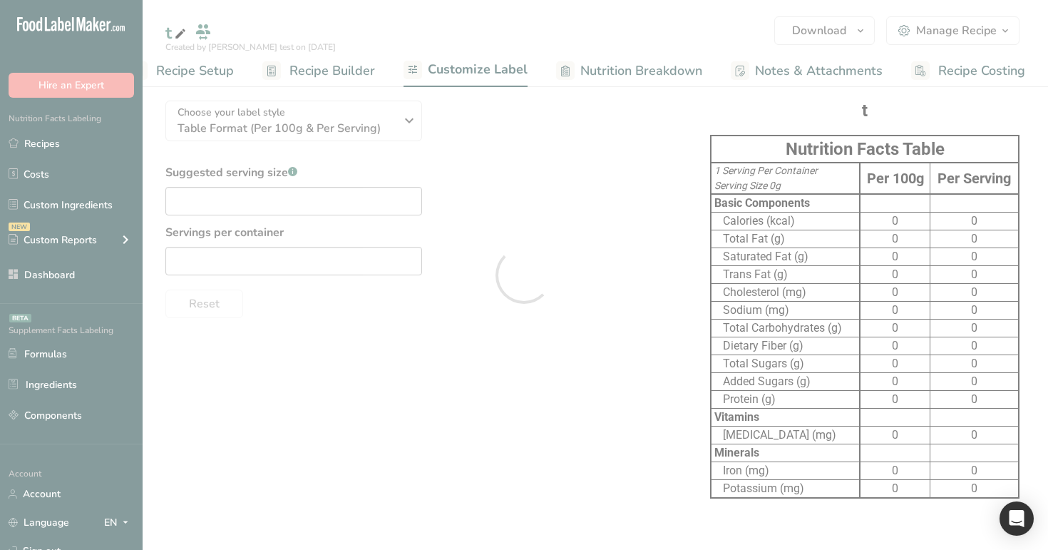
scroll to position [0, 0]
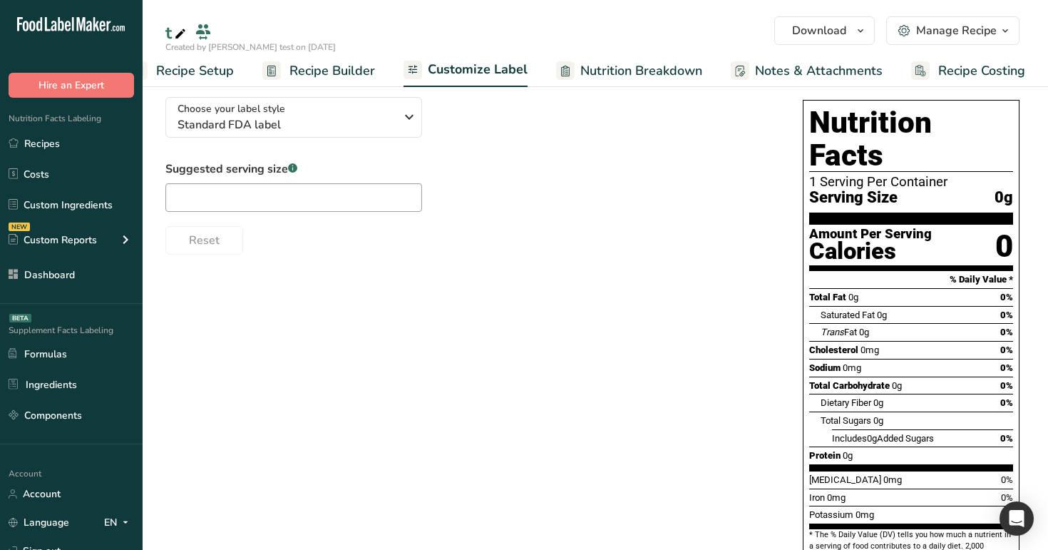
click at [916, 30] on div "Manage Recipe" at bounding box center [947, 30] width 98 height 17
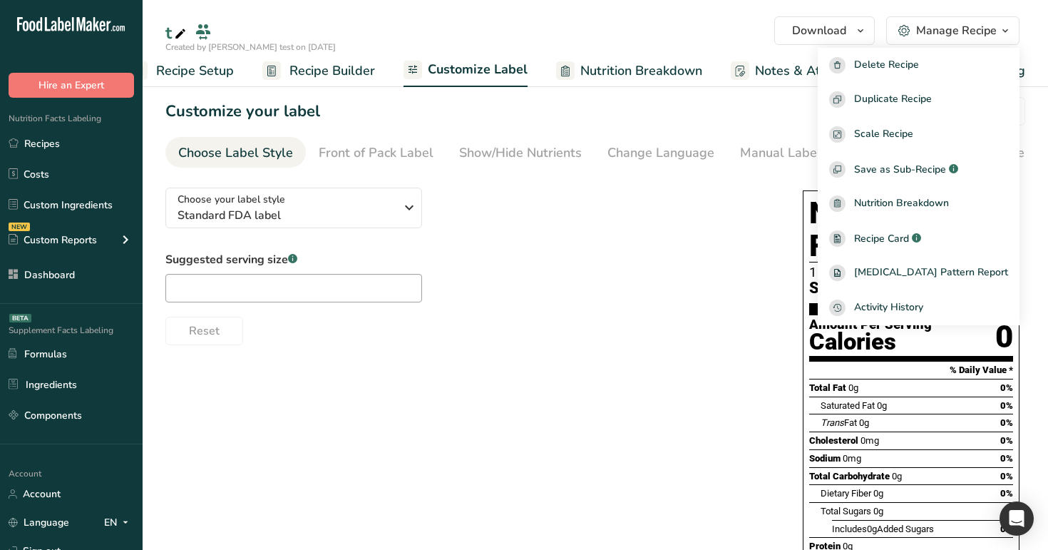
click at [334, 68] on span "Recipe Builder" at bounding box center [332, 70] width 86 height 19
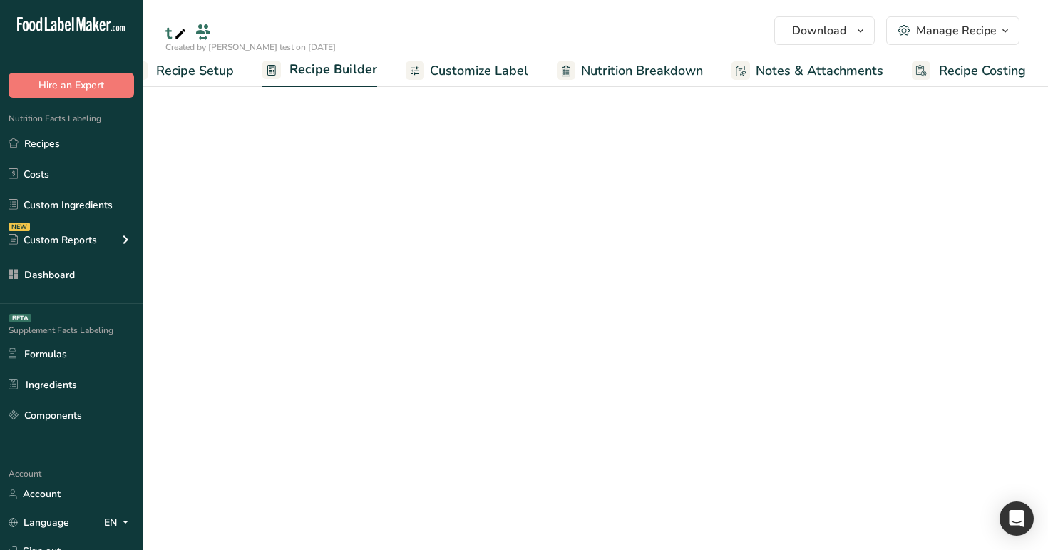
scroll to position [0, 36]
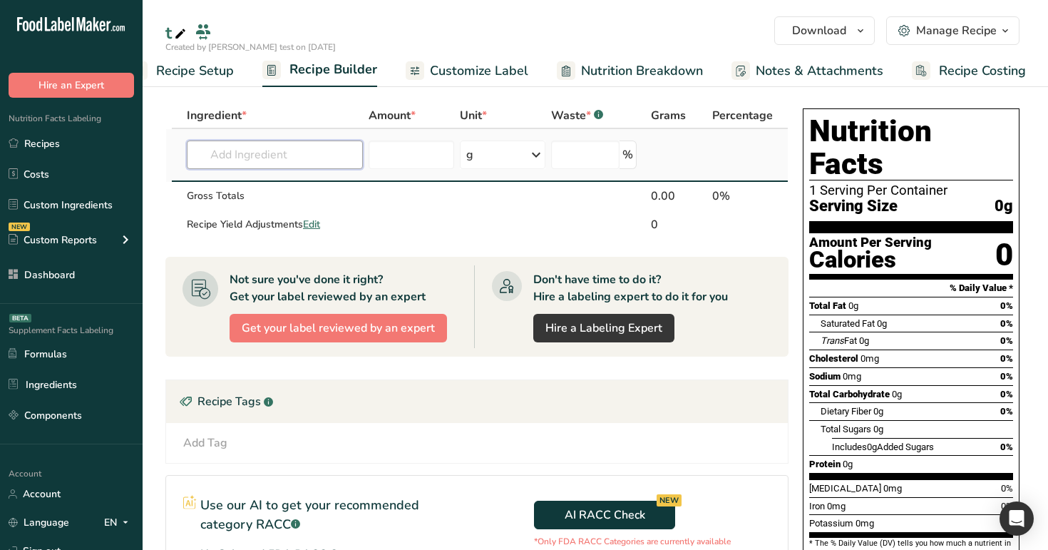
click at [324, 158] on input "text" at bounding box center [275, 154] width 176 height 29
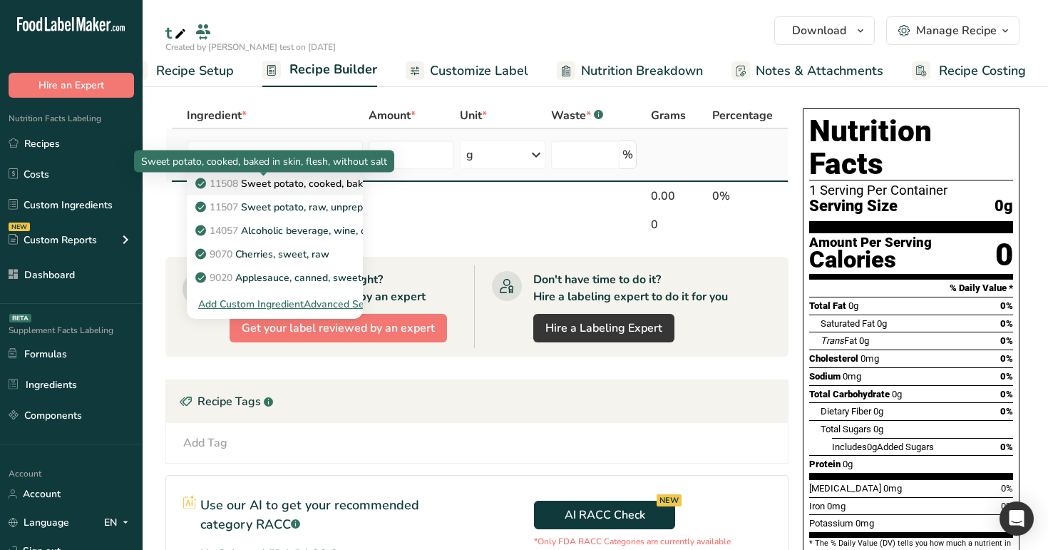
click at [324, 187] on p "11508 Sweet potato, cooked, baked in skin, flesh, without salt" at bounding box center [345, 183] width 295 height 15
type input "Sweet potato, cooked, baked in skin, flesh, without salt"
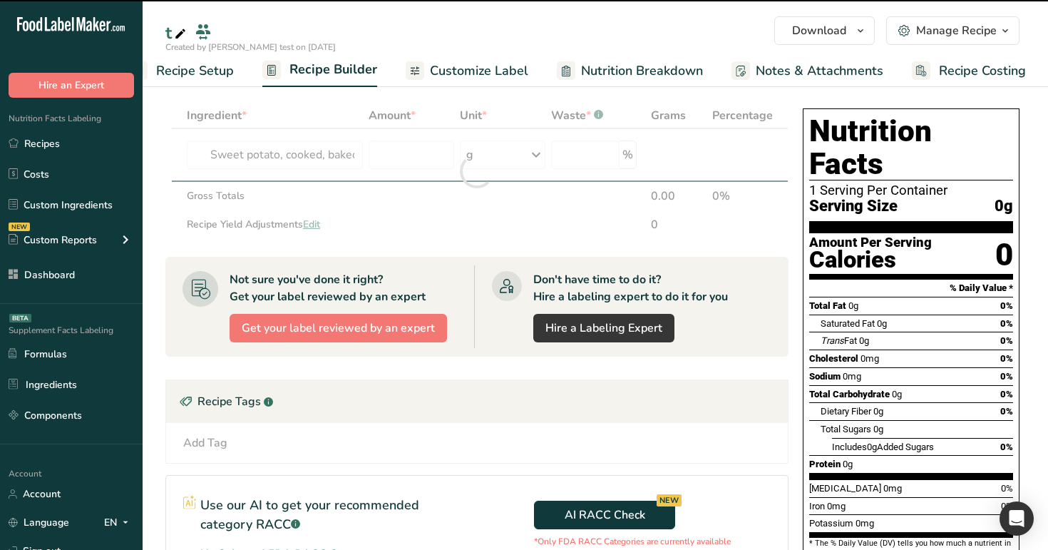
type input "0"
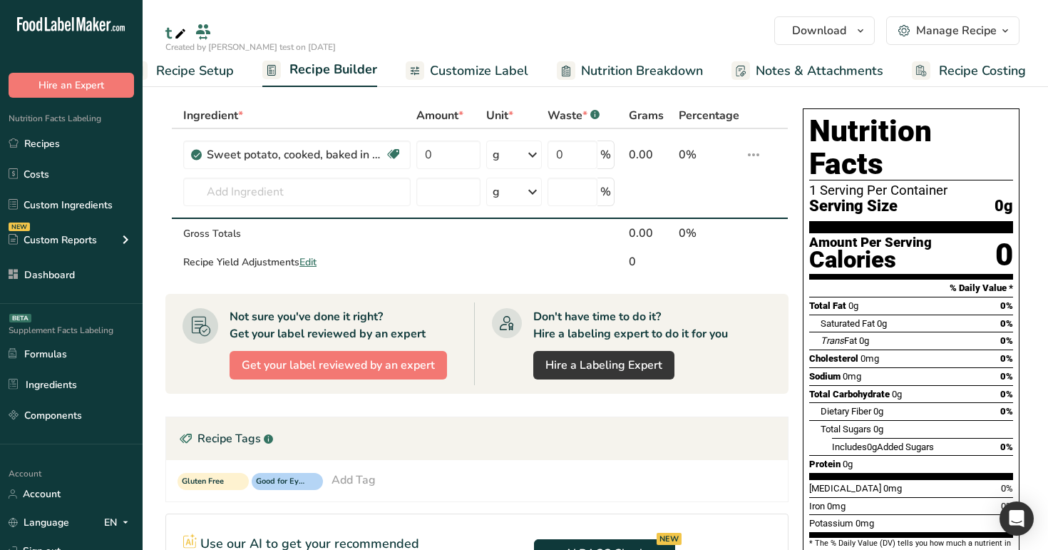
click at [448, 76] on span "Customize Label" at bounding box center [479, 70] width 98 height 19
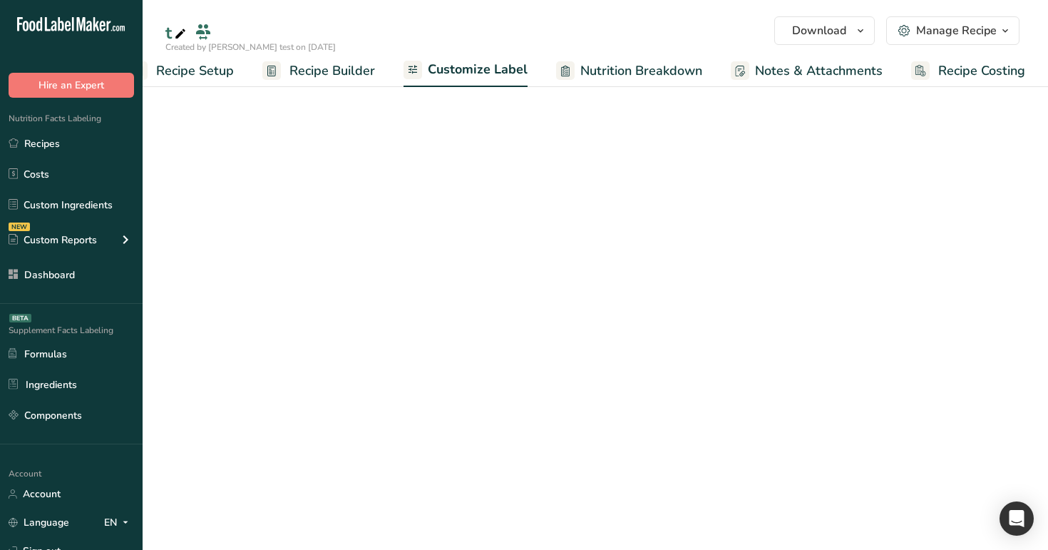
scroll to position [0, 36]
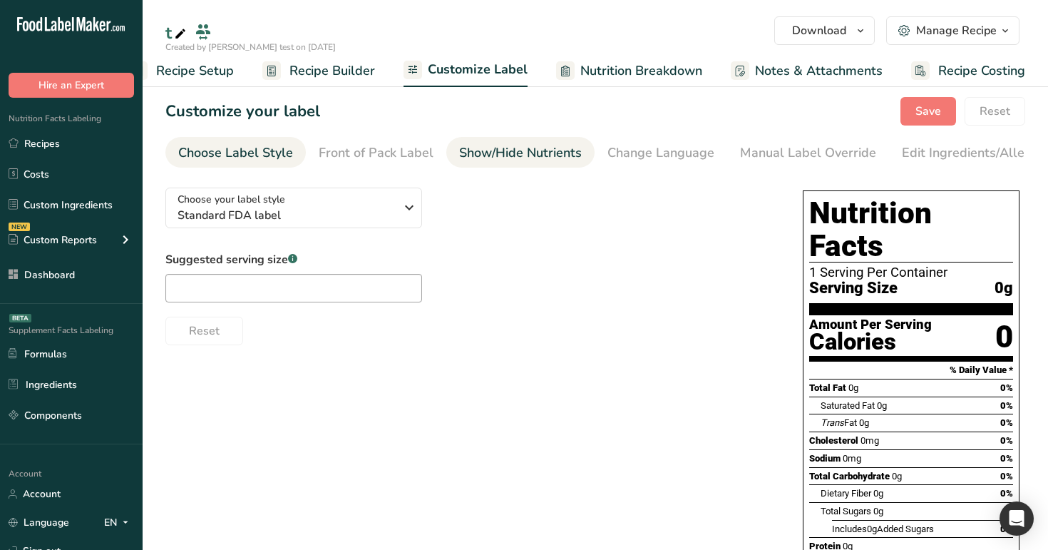
click at [477, 157] on div "Show/Hide Nutrients" at bounding box center [520, 152] width 123 height 19
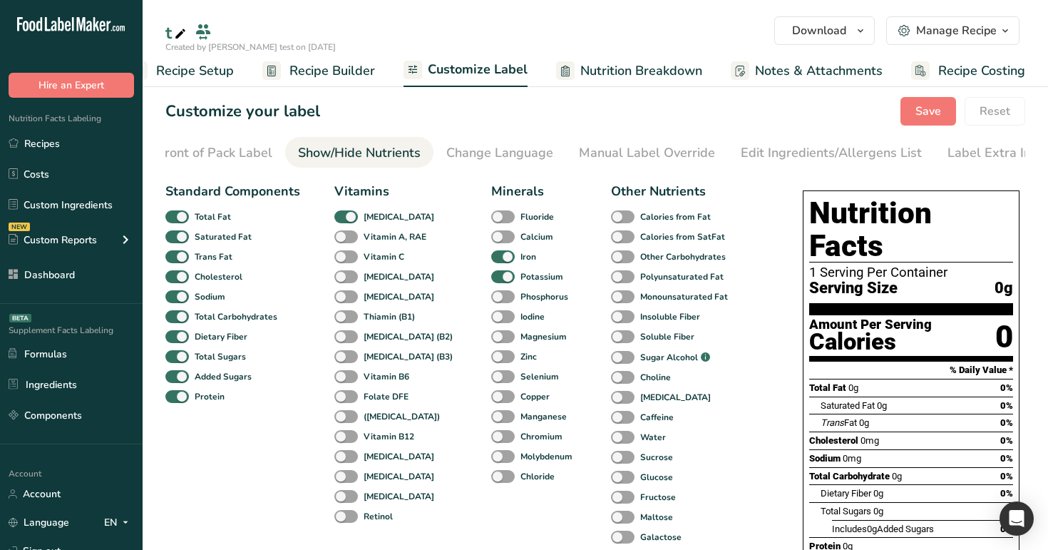
scroll to position [0, 176]
click at [188, 158] on div "Front of Pack Label" at bounding box center [200, 152] width 115 height 19
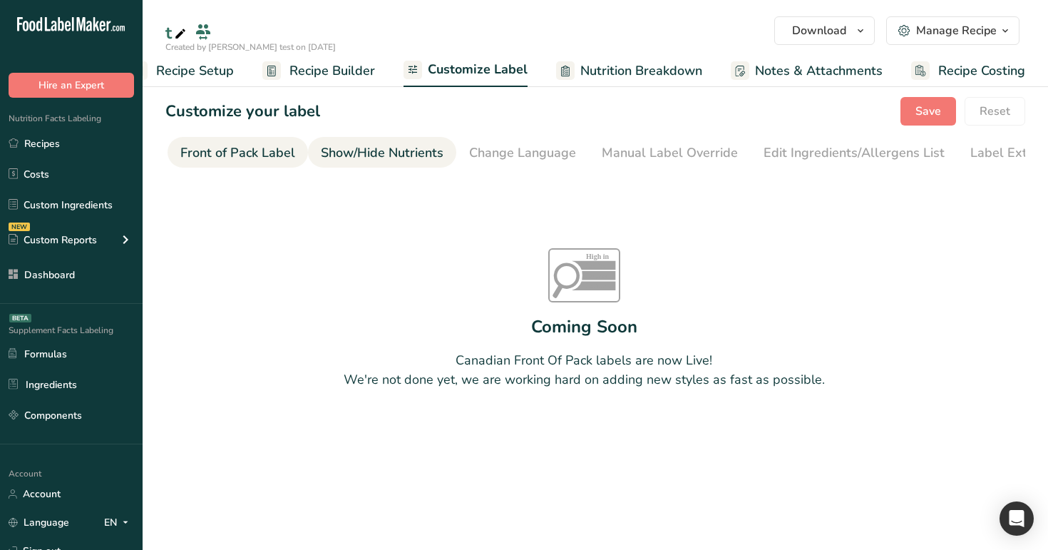
scroll to position [0, 0]
click at [247, 158] on div "Choose Label Style" at bounding box center [235, 152] width 115 height 19
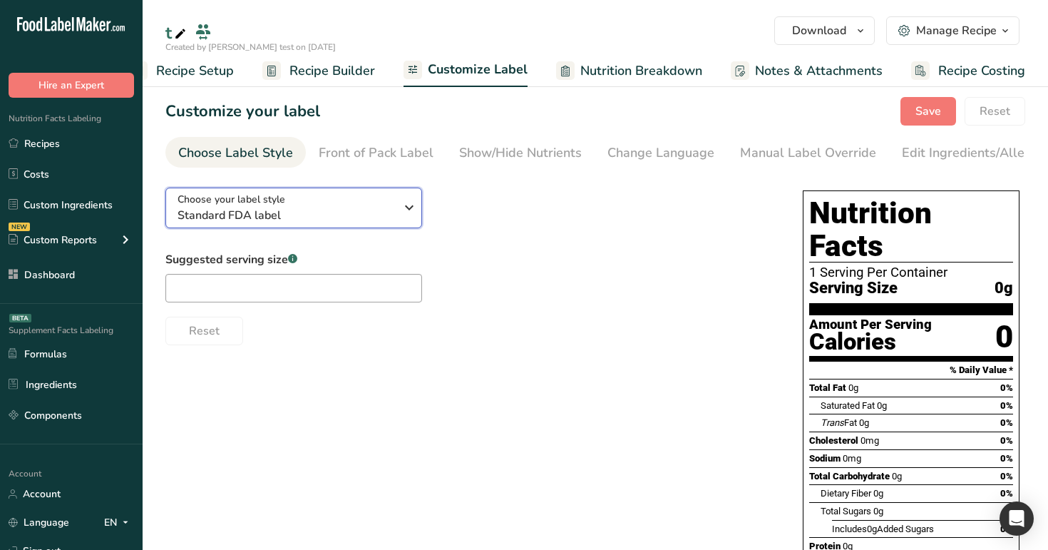
click at [295, 208] on div "Choose your label style Standard FDA label" at bounding box center [286, 208] width 217 height 32
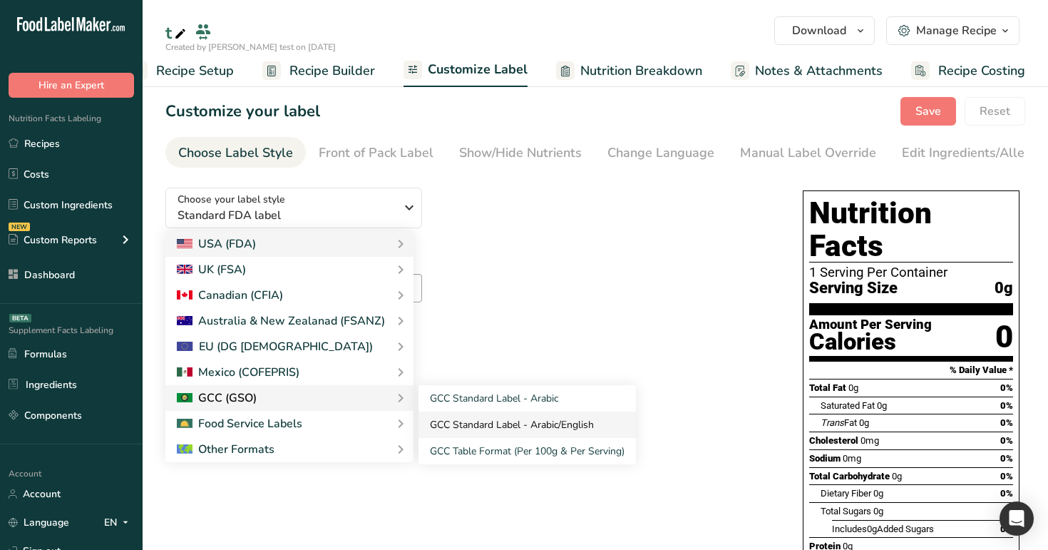
click at [478, 414] on link "GCC Standard Label - Arabic/English" at bounding box center [527, 424] width 217 height 26
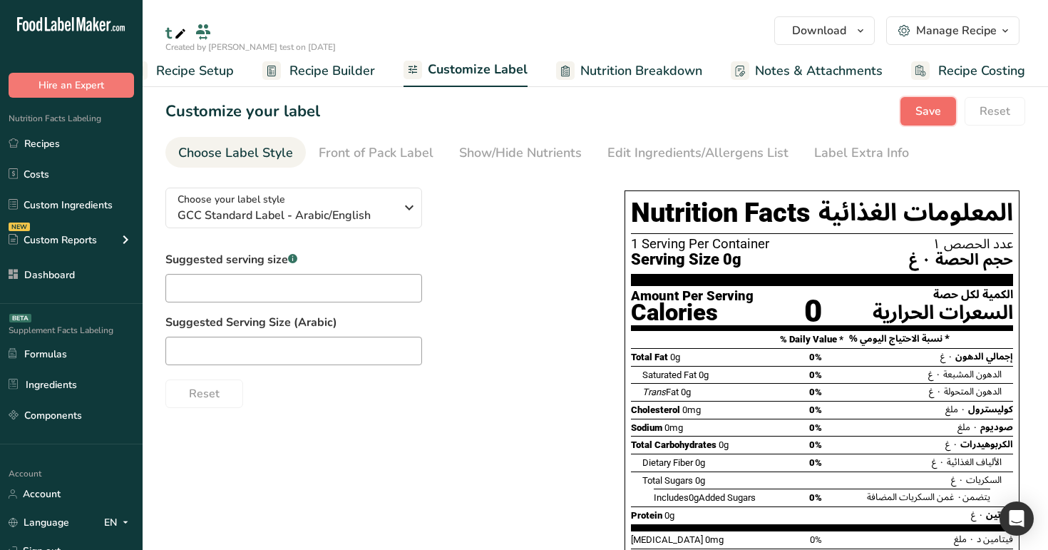
click at [918, 114] on span "Save" at bounding box center [928, 111] width 26 height 17
click at [350, 78] on span "Recipe Builder" at bounding box center [332, 70] width 86 height 19
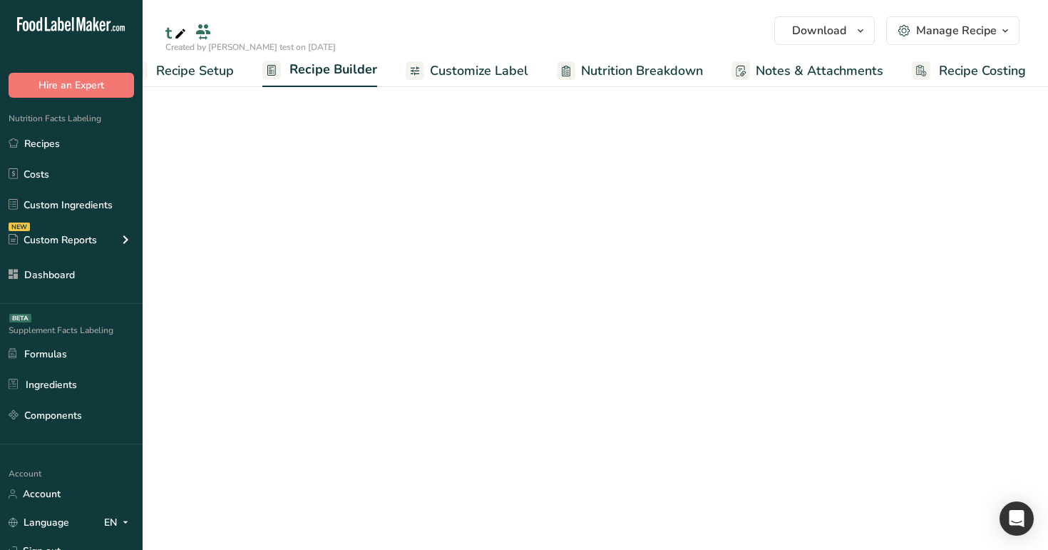
scroll to position [0, 36]
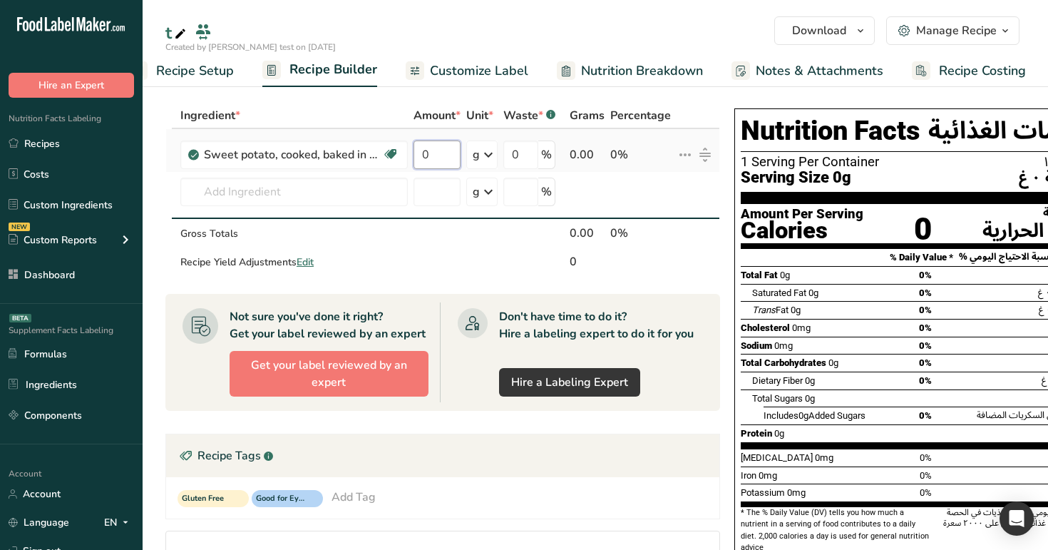
click at [435, 156] on input "0" at bounding box center [437, 154] width 47 height 29
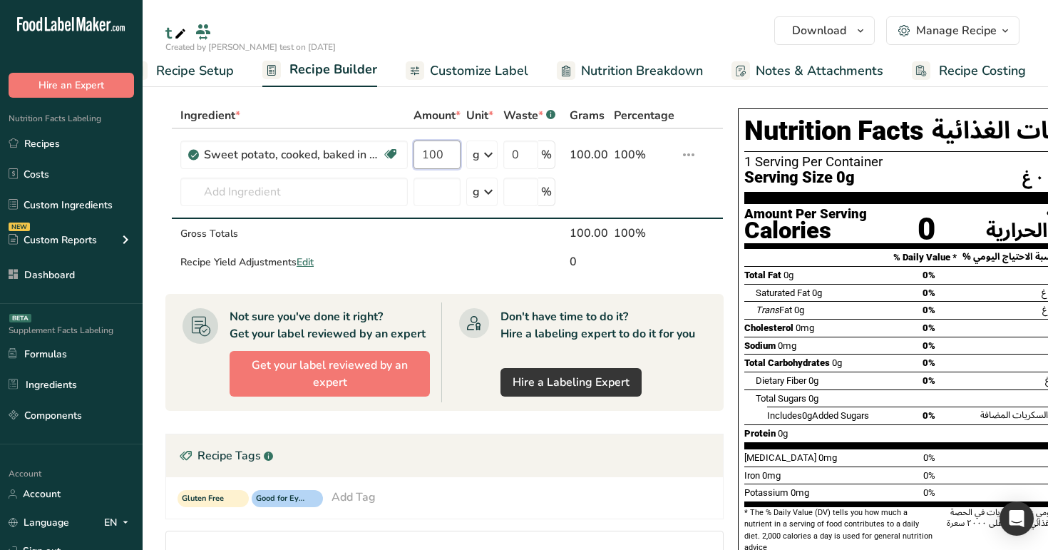
type input "100"
click at [535, 29] on div "t" at bounding box center [595, 33] width 905 height 26
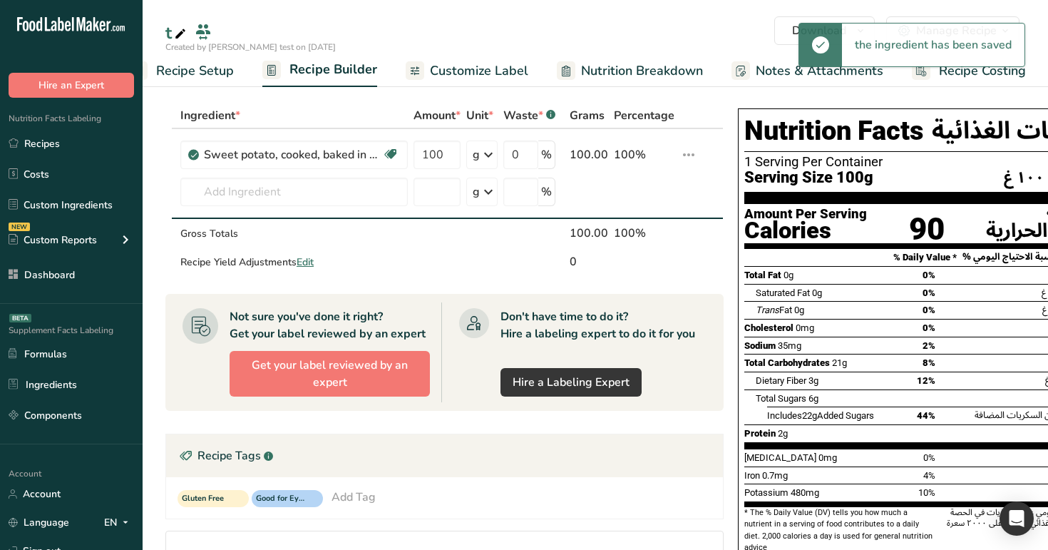
click at [479, 77] on span "Customize Label" at bounding box center [479, 70] width 98 height 19
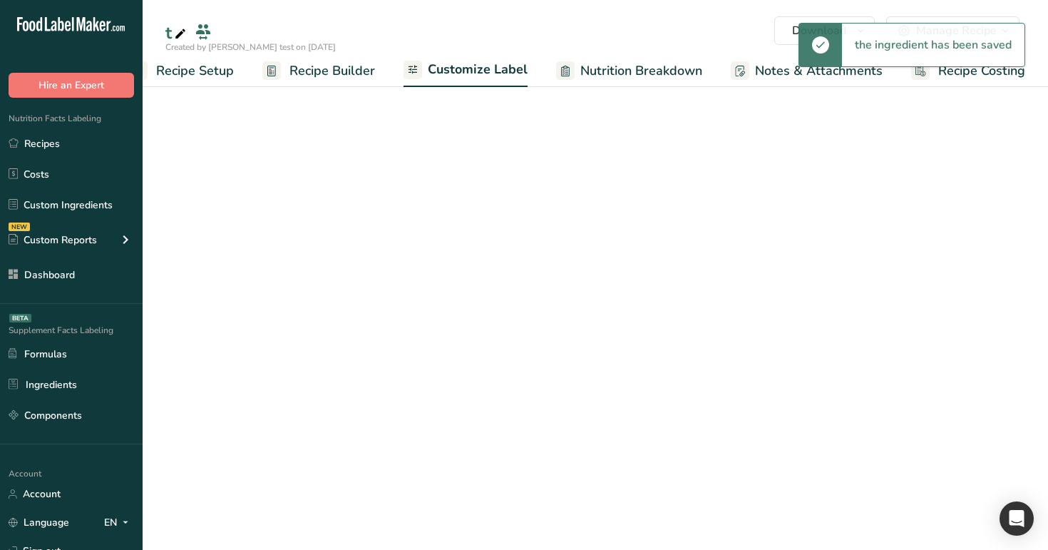
scroll to position [0, 36]
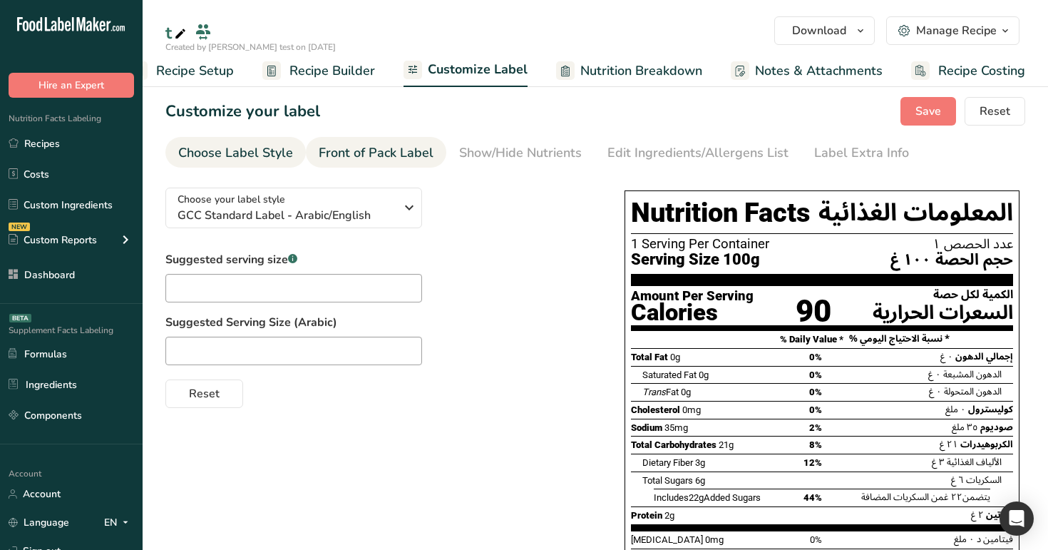
click at [381, 157] on div "Front of Pack Label" at bounding box center [376, 152] width 115 height 19
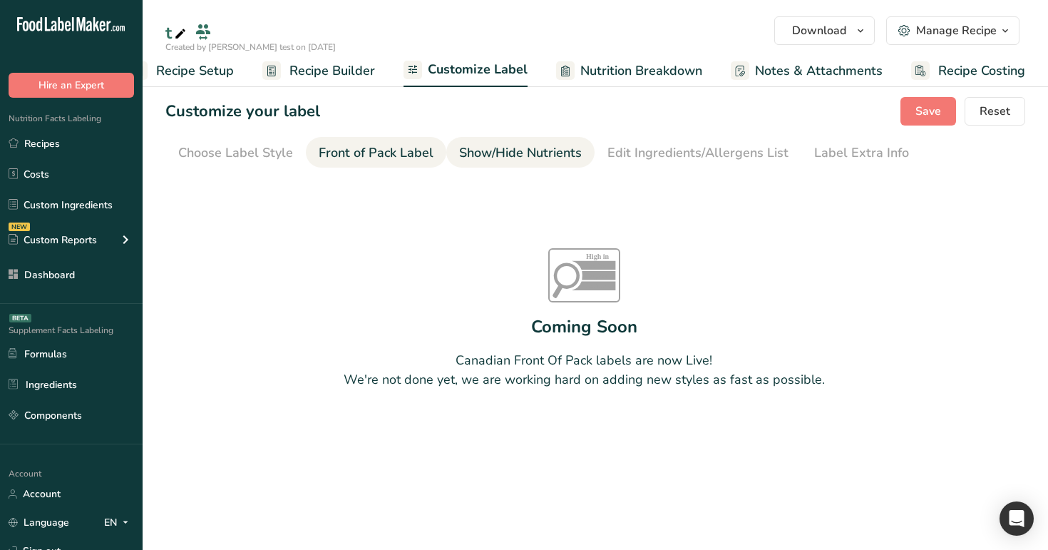
click at [459, 153] on div "Show/Hide Nutrients" at bounding box center [520, 152] width 123 height 19
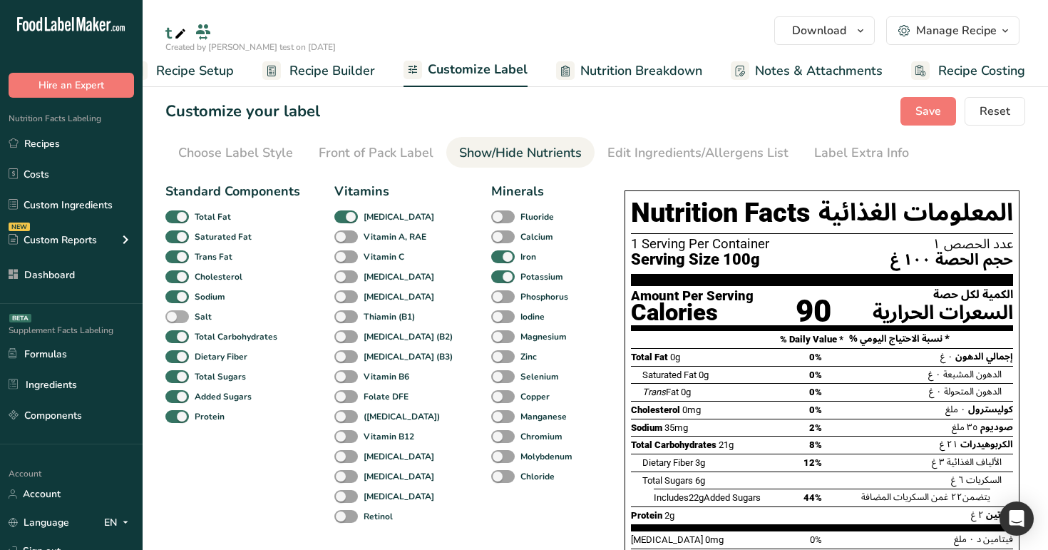
click at [197, 312] on b "Salt" at bounding box center [203, 316] width 17 height 13
click at [175, 312] on input "Salt" at bounding box center [169, 316] width 9 height 9
checkbox input "true"
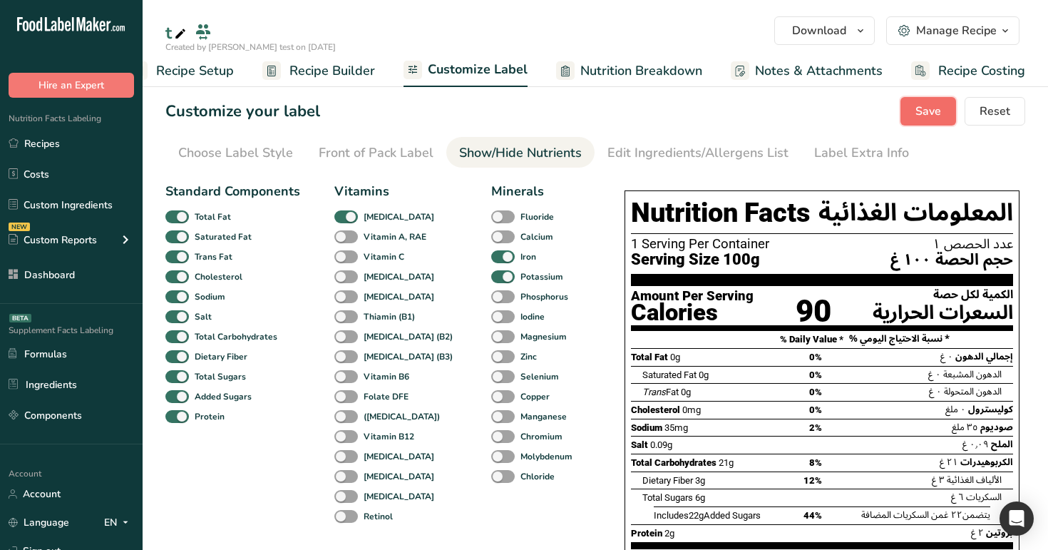
click at [938, 118] on span "Save" at bounding box center [928, 111] width 26 height 17
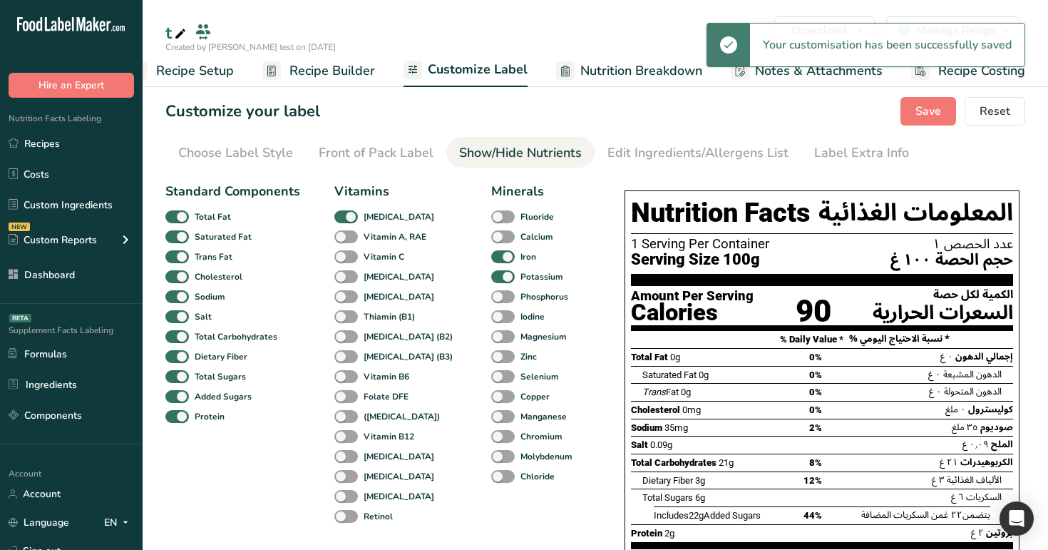
click at [329, 68] on span "Recipe Builder" at bounding box center [332, 70] width 86 height 19
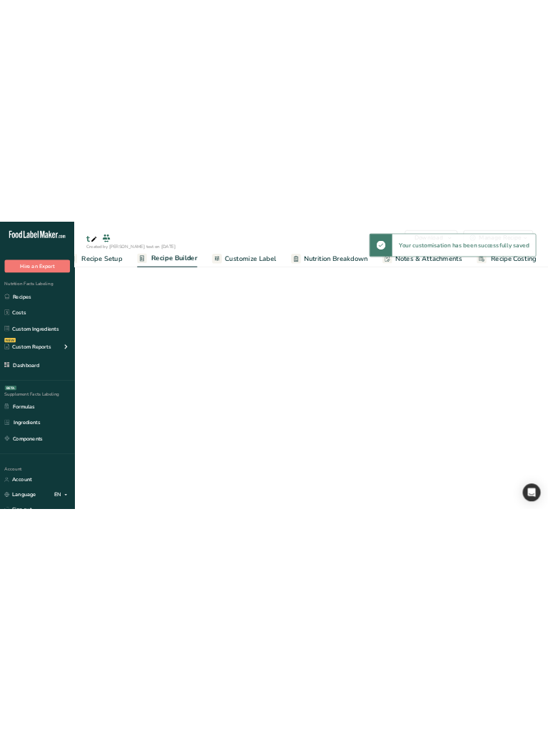
scroll to position [0, 36]
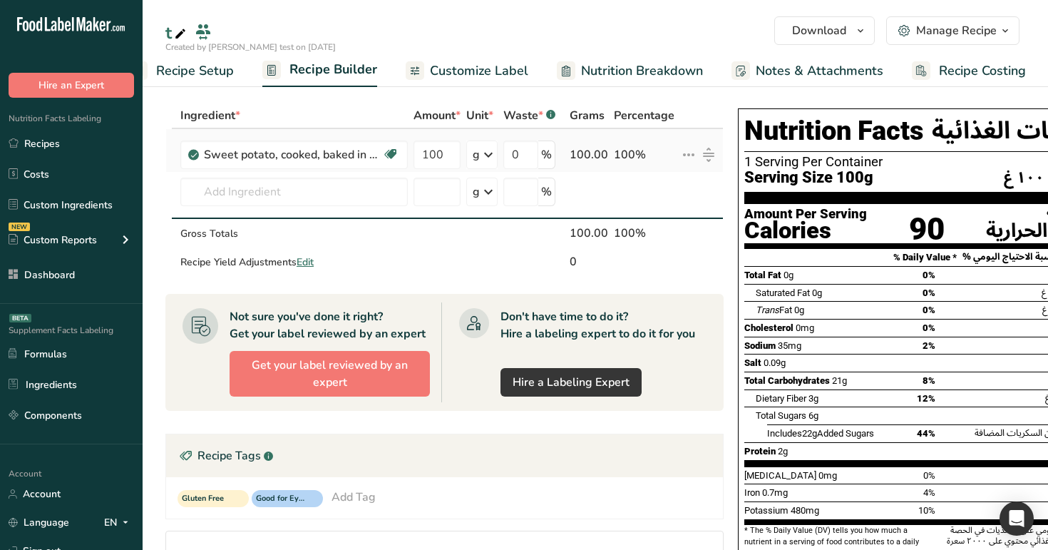
click at [680, 145] on icon at bounding box center [688, 155] width 17 height 26
click at [739, 202] on div "Nutrition Facts المعلومات الغذائية 1 Serving Per Container عدد الحصص ١ Serving …" at bounding box center [935, 342] width 395 height 469
click at [689, 153] on icon at bounding box center [688, 155] width 17 height 26
click at [728, 179] on div "Ingredient * Amount * Unit * Waste * .a-a{fill:#347362;}.b-a{fill:#fff;} Grams …" at bounding box center [448, 475] width 567 height 744
click at [348, 206] on input "text" at bounding box center [293, 192] width 227 height 29
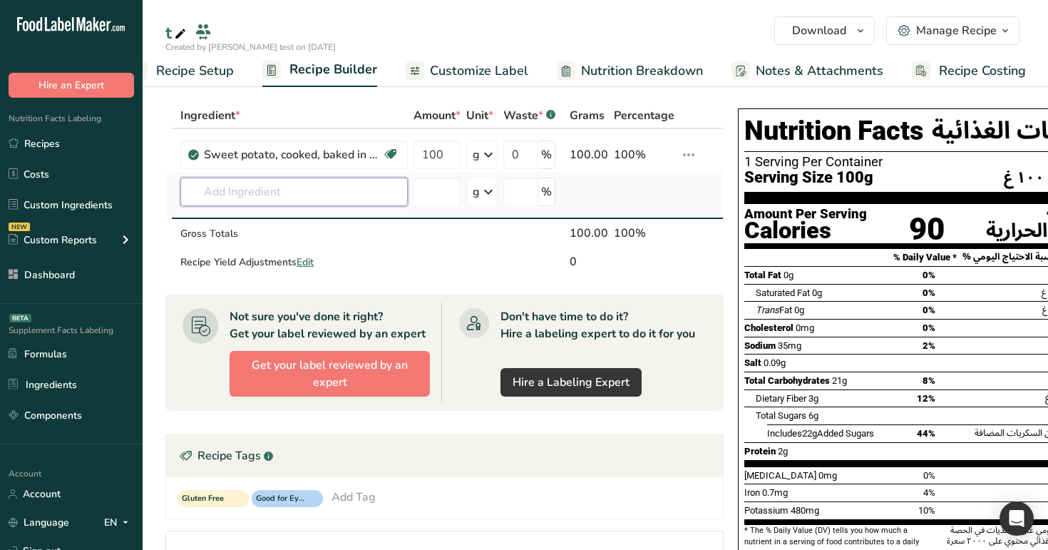
click at [349, 190] on input "text" at bounding box center [293, 192] width 227 height 29
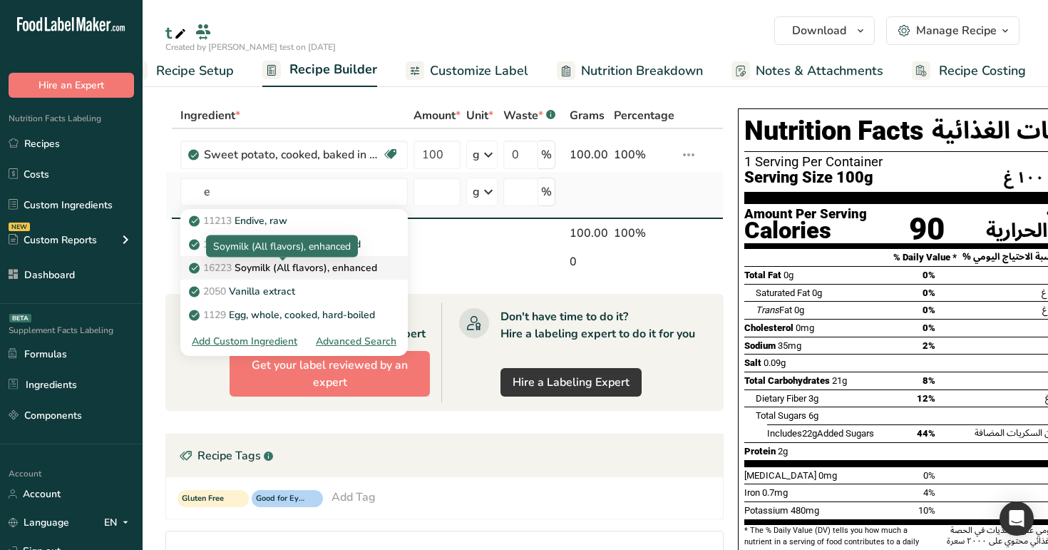
click at [307, 267] on p "16223 Soymilk (All flavors), enhanced" at bounding box center [284, 267] width 185 height 15
type input "Soymilk (All flavors), enhanced"
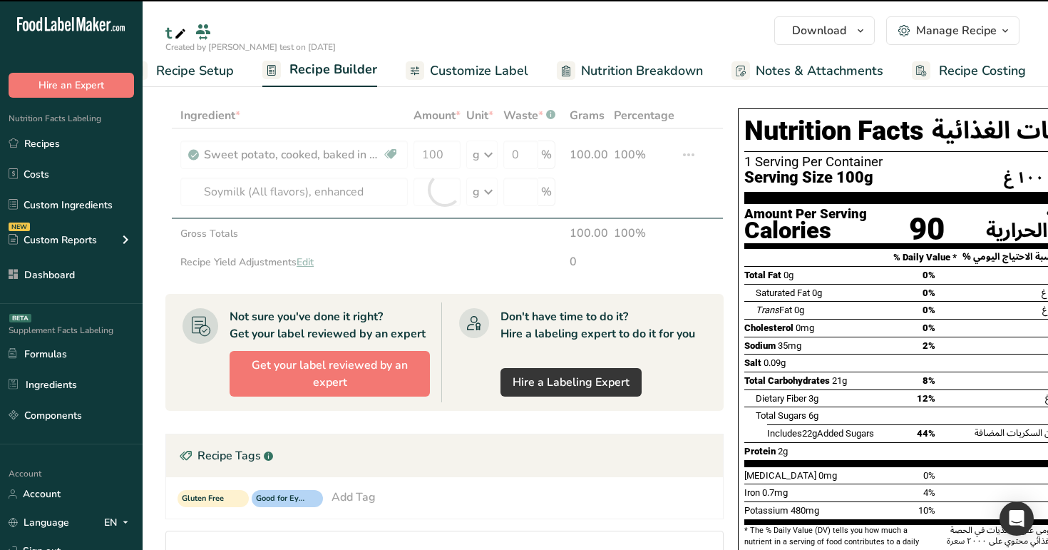
click at [621, 221] on div at bounding box center [444, 190] width 558 height 174
type input "0"
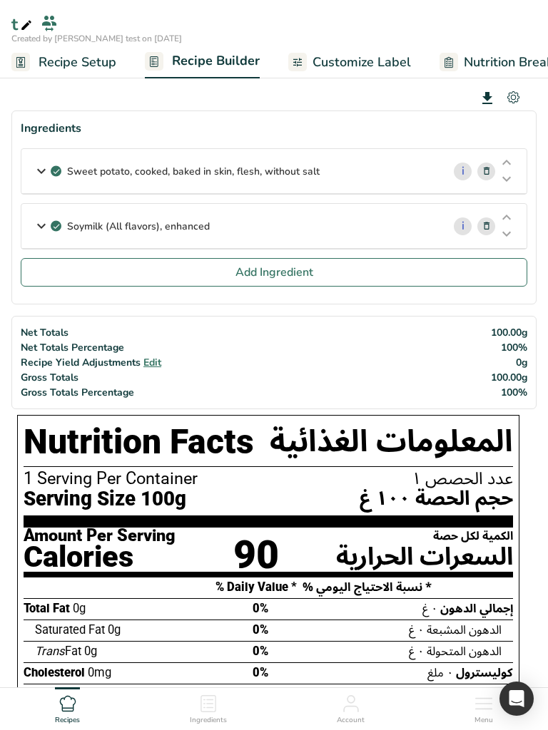
click at [505, 233] on icon at bounding box center [506, 234] width 17 height 11
click at [506, 218] on icon at bounding box center [506, 217] width 17 height 11
click at [327, 284] on button "Add Ingredient" at bounding box center [274, 272] width 506 height 29
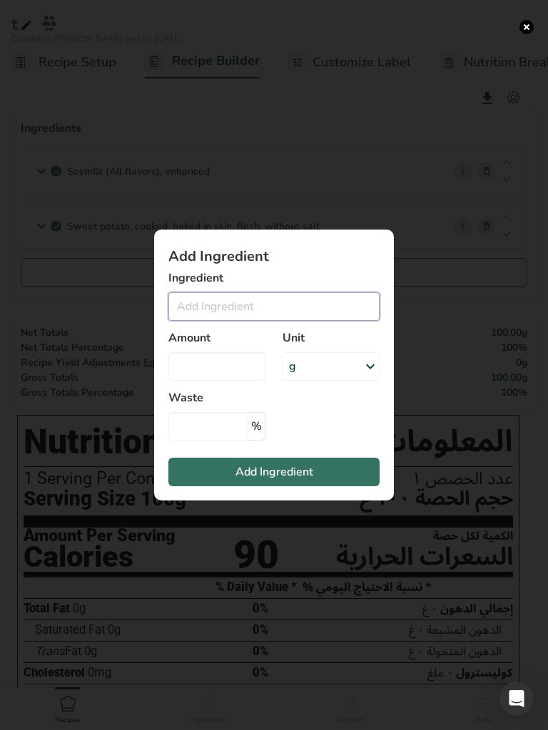
click at [218, 303] on input "Add ingredient modal" at bounding box center [273, 306] width 211 height 29
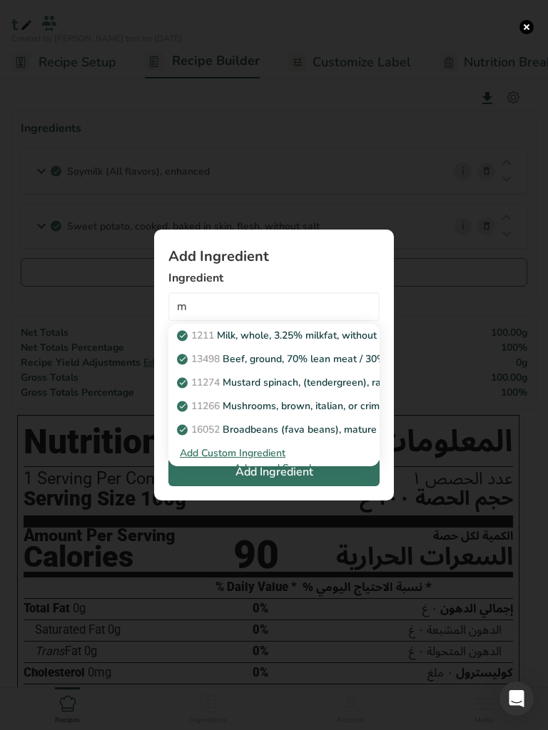
click at [274, 425] on p "16052 Broadbeans (fava beans), mature seeds, raw" at bounding box center [305, 429] width 250 height 15
type input "Broadbeans (fava beans), mature seeds, raw"
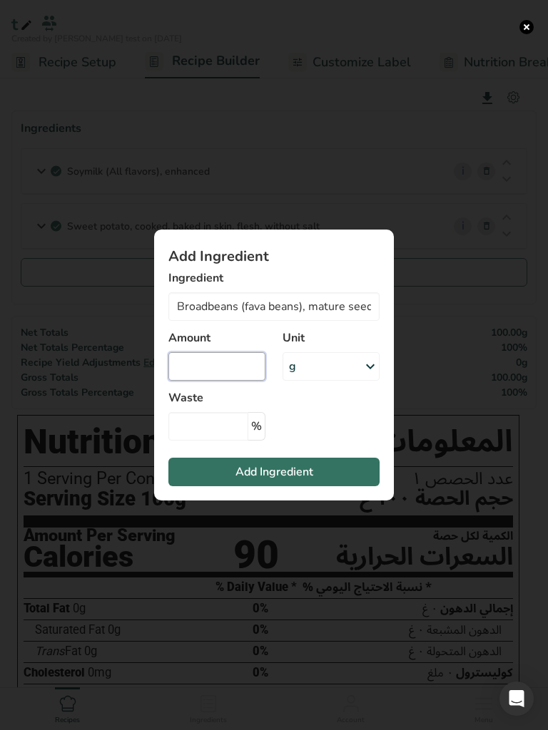
click at [227, 370] on input "Add ingredient modal" at bounding box center [216, 366] width 97 height 29
type input "1"
click at [277, 481] on button "Add Ingredient" at bounding box center [273, 472] width 211 height 29
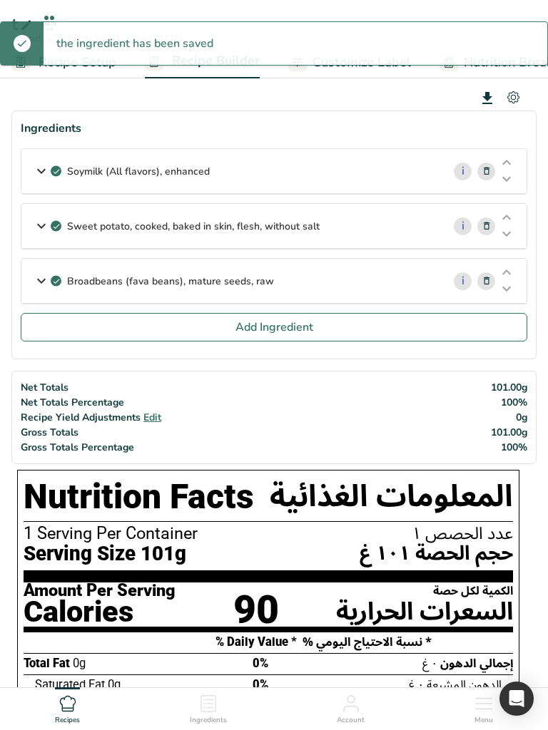
click at [317, 321] on button "Add Ingredient" at bounding box center [274, 327] width 506 height 29
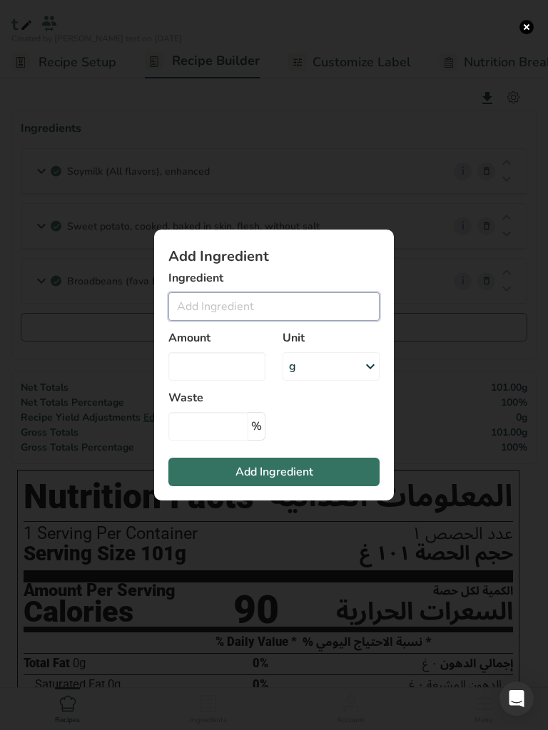
click at [246, 309] on input "Add ingredient modal" at bounding box center [273, 306] width 211 height 29
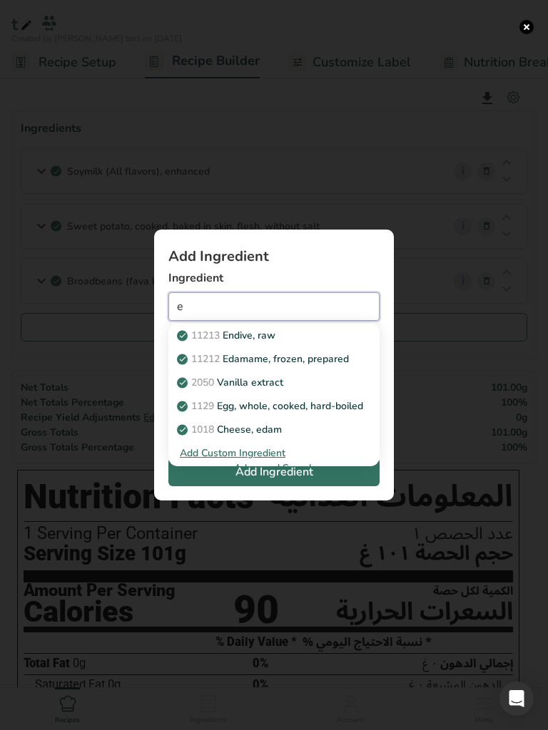
click at [250, 401] on p "1129 Egg, whole, cooked, hard-boiled" at bounding box center [271, 406] width 183 height 15
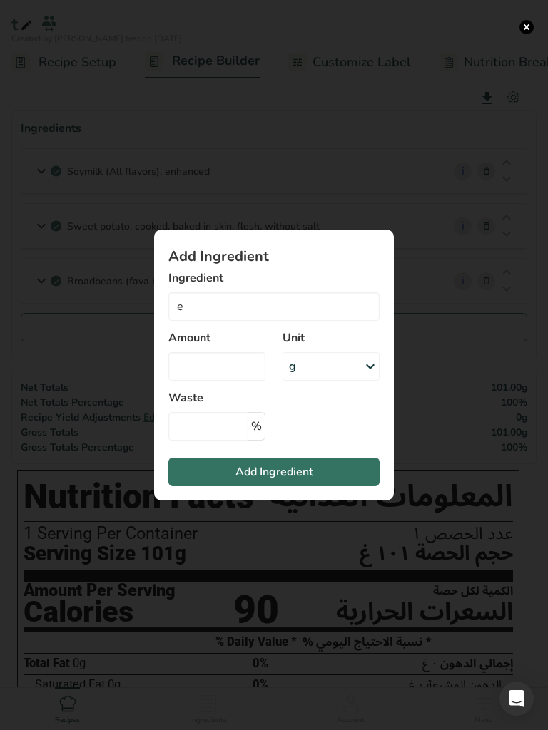
type input "Egg, whole, cooked, hard-boiled"
click at [201, 374] on input "Add ingredient modal" at bounding box center [216, 366] width 97 height 29
click at [201, 374] on input "3" at bounding box center [216, 366] width 97 height 29
type input "3"
click at [262, 478] on span "Add Ingredient" at bounding box center [274, 471] width 78 height 17
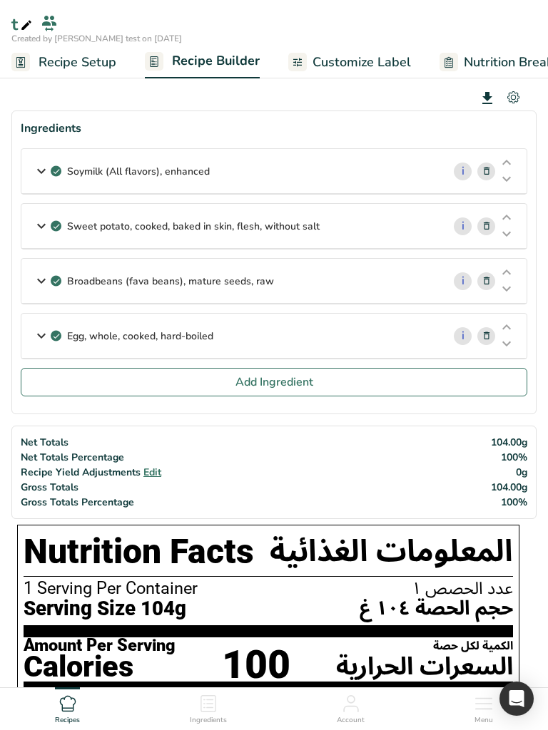
click at [504, 326] on icon at bounding box center [506, 327] width 17 height 11
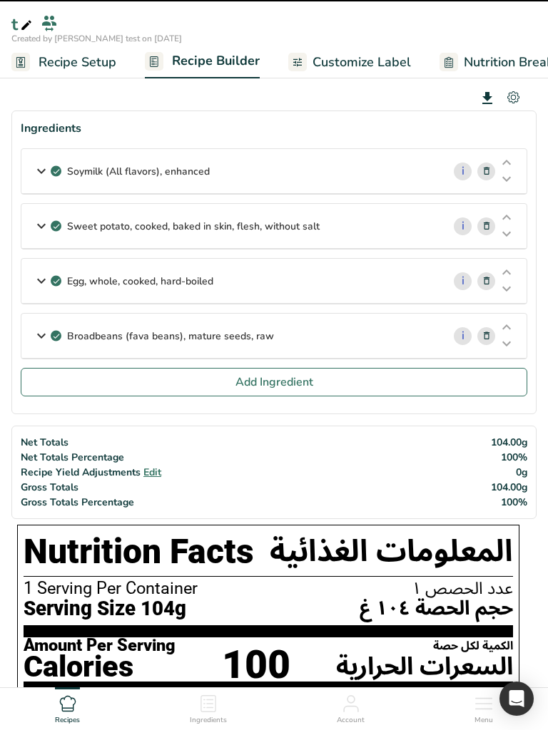
click at [510, 272] on icon at bounding box center [506, 272] width 17 height 11
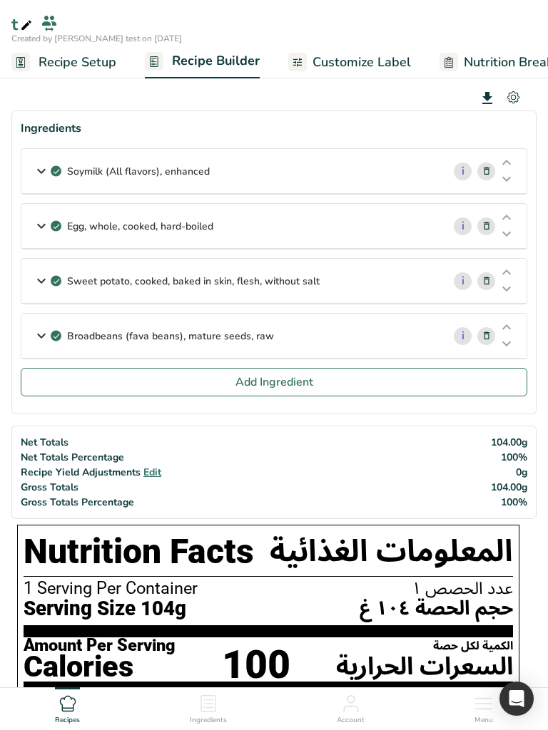
click at [506, 327] on icon at bounding box center [506, 327] width 17 height 11
click at [475, 379] on button "Add Ingredient" at bounding box center [274, 382] width 506 height 29
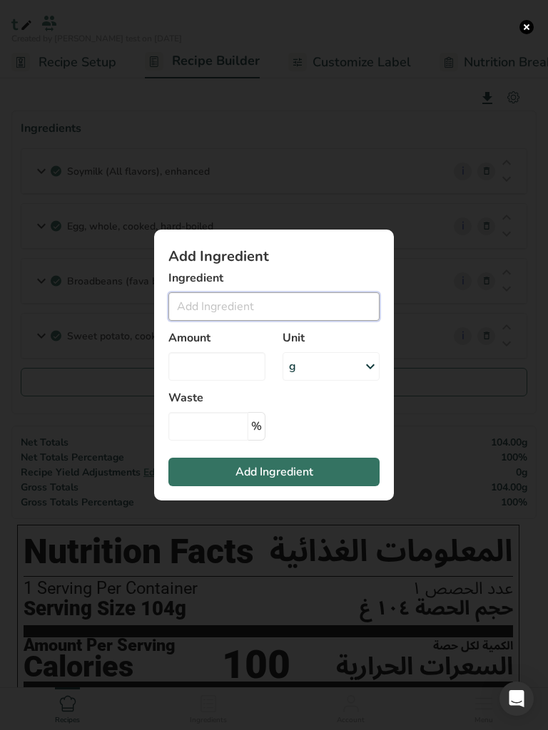
click at [228, 310] on input "Add ingredient modal" at bounding box center [273, 306] width 211 height 29
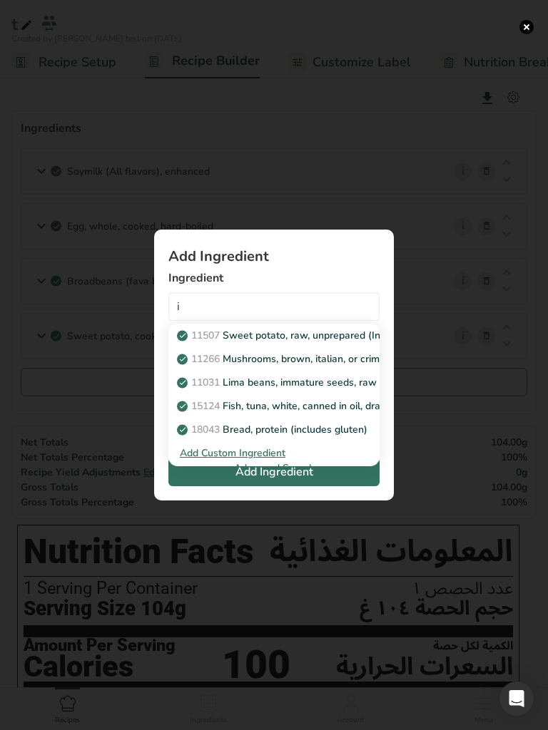
click at [292, 426] on p "18043 Bread, protein (includes gluten)" at bounding box center [274, 429] width 188 height 15
type input "Bread, protein (includes gluten)"
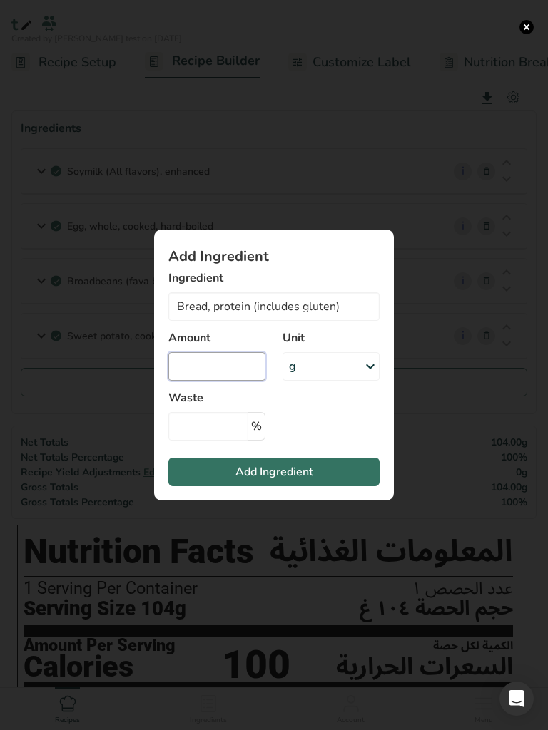
click at [215, 371] on input "Add ingredient modal" at bounding box center [216, 366] width 97 height 29
type input "1"
click at [270, 476] on span "Add Ingredient" at bounding box center [274, 471] width 78 height 17
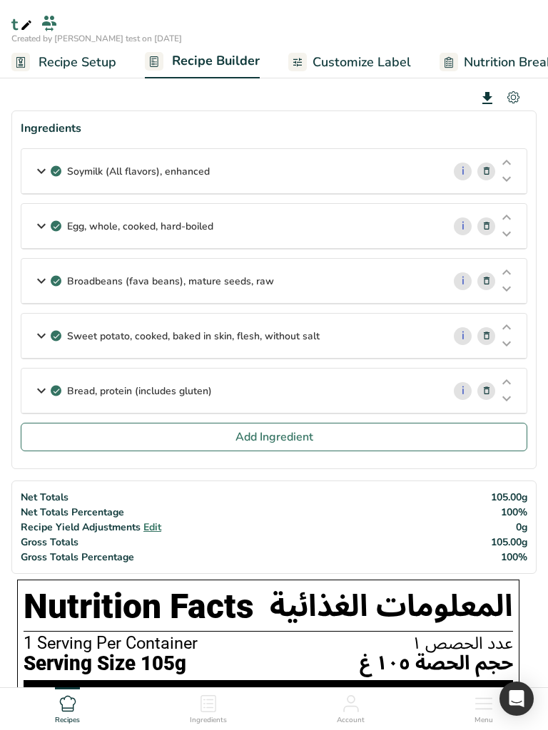
click at [511, 384] on icon at bounding box center [506, 382] width 17 height 11
click at [508, 330] on icon at bounding box center [506, 327] width 17 height 11
click at [508, 276] on icon at bounding box center [506, 272] width 17 height 11
click at [510, 217] on icon at bounding box center [506, 217] width 17 height 11
click at [503, 345] on icon at bounding box center [506, 344] width 17 height 11
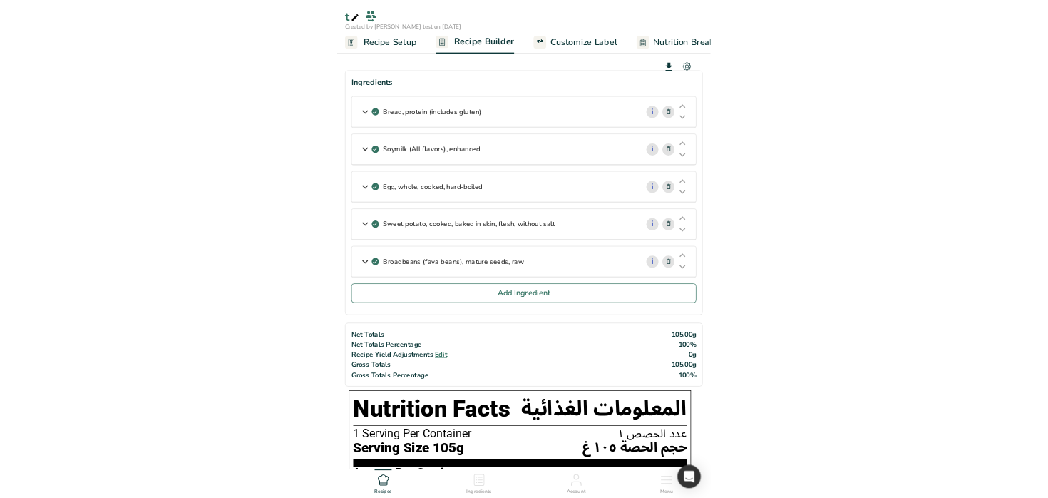
scroll to position [0, 0]
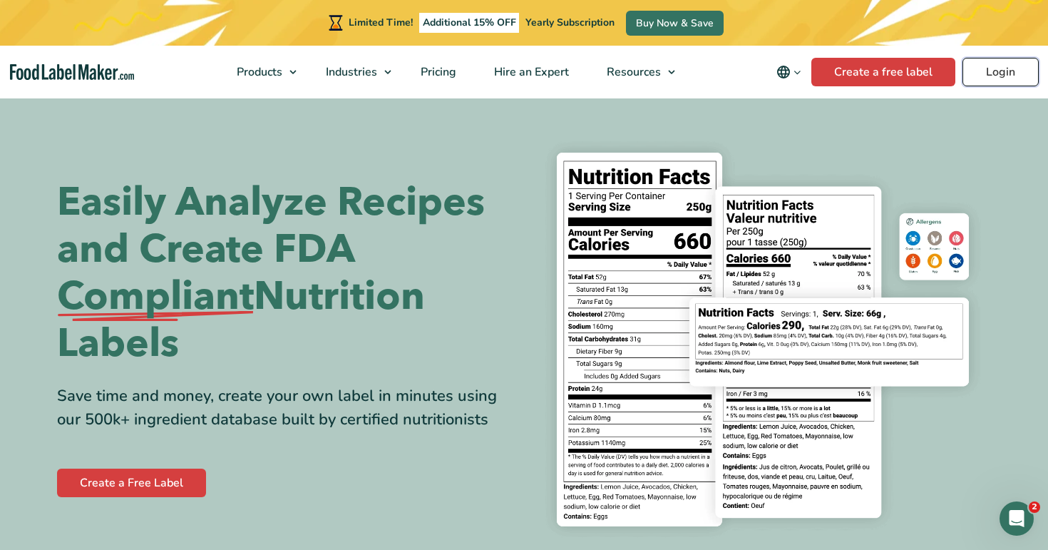
click at [985, 72] on link "Login" at bounding box center [1000, 72] width 76 height 29
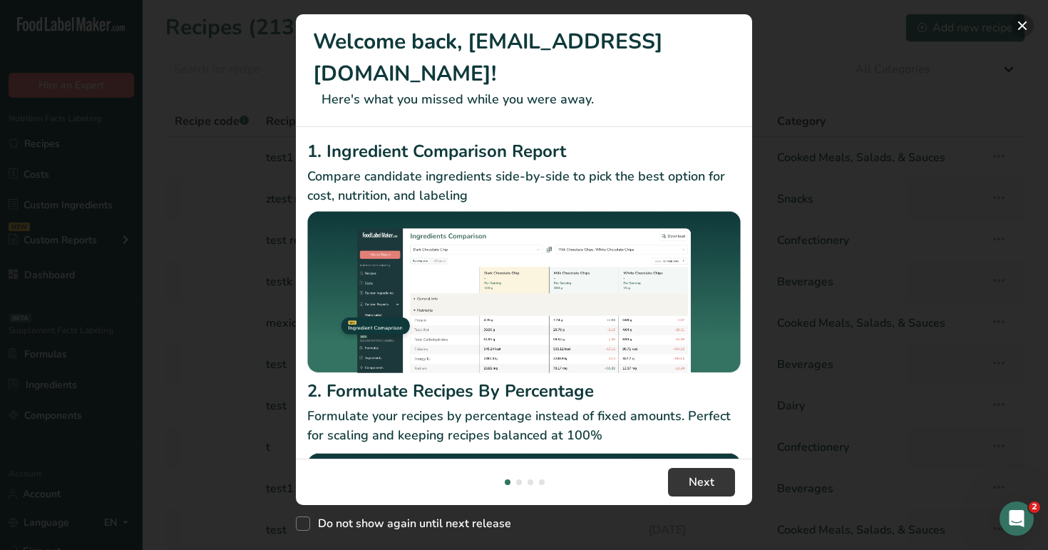
click at [1018, 29] on button "New Features" at bounding box center [1022, 25] width 23 height 23
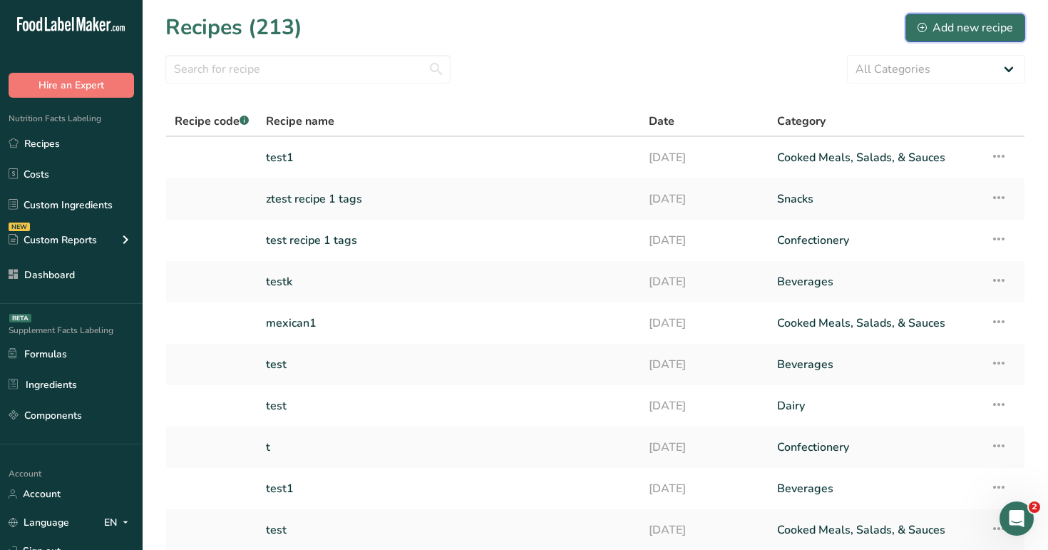
click at [928, 26] on div "Add new recipe" at bounding box center [966, 27] width 96 height 17
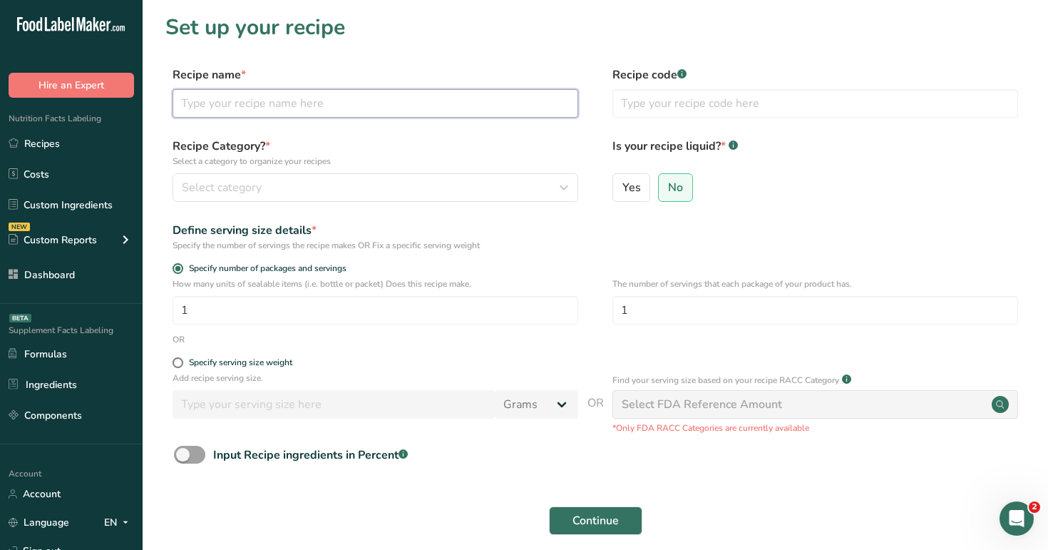
click at [461, 105] on input "text" at bounding box center [376, 103] width 406 height 29
type input "test"
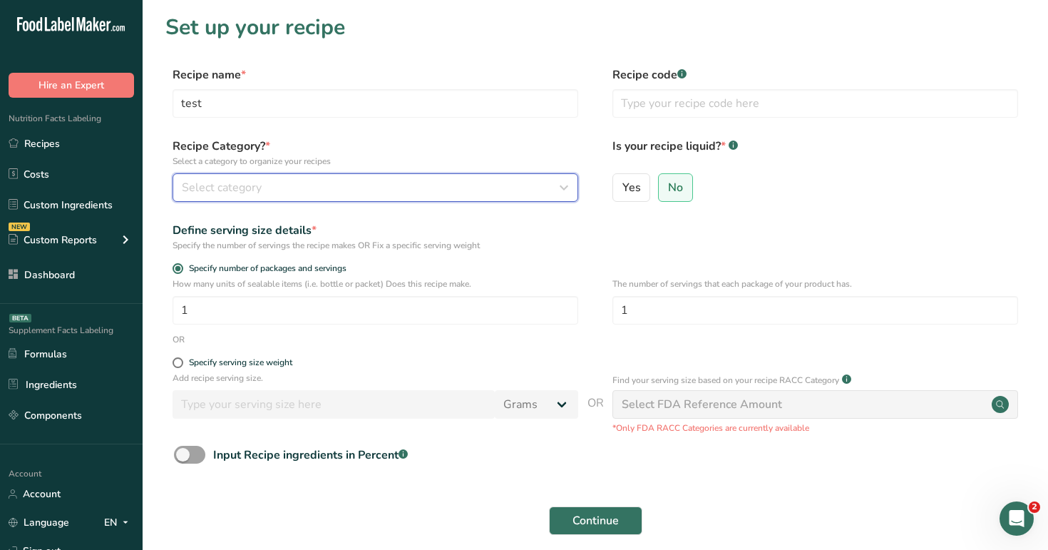
click at [436, 175] on button "Select category" at bounding box center [376, 187] width 406 height 29
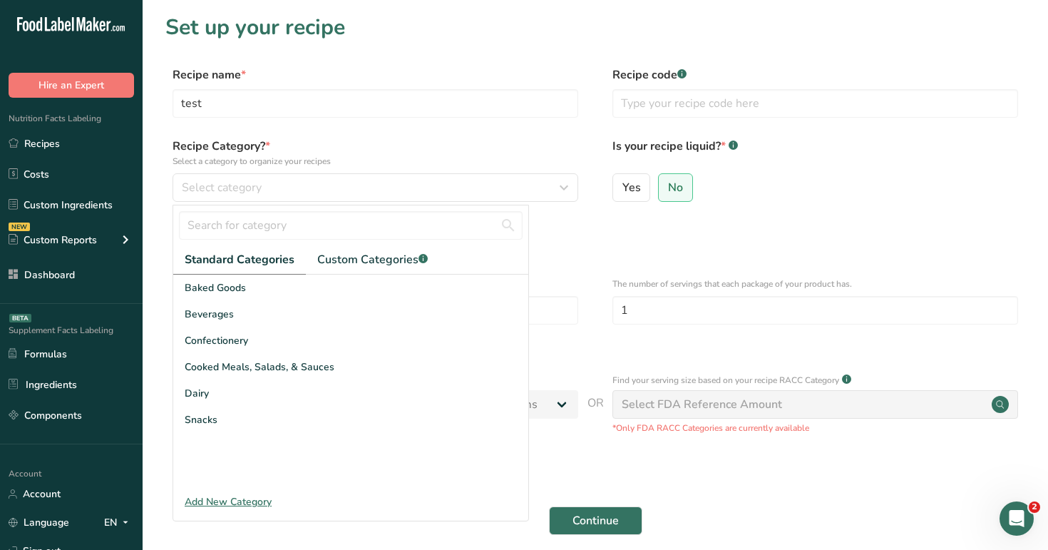
click at [421, 131] on form "Recipe name * test Recipe code .a-a{fill:#347362;}.b-a{fill:#fff;} Recipe Categ…" at bounding box center [595, 318] width 860 height 505
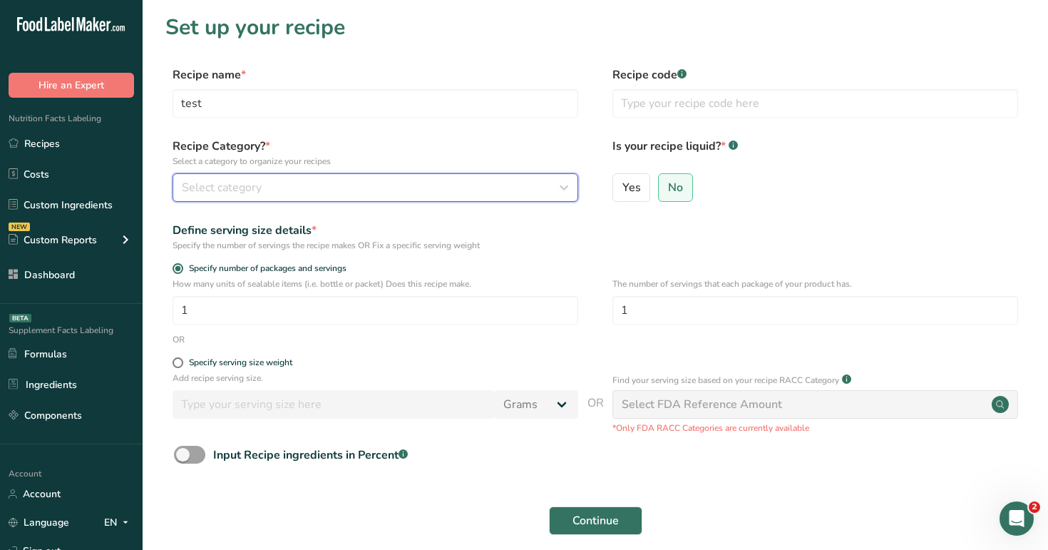
click at [476, 197] on button "Select category" at bounding box center [376, 187] width 406 height 29
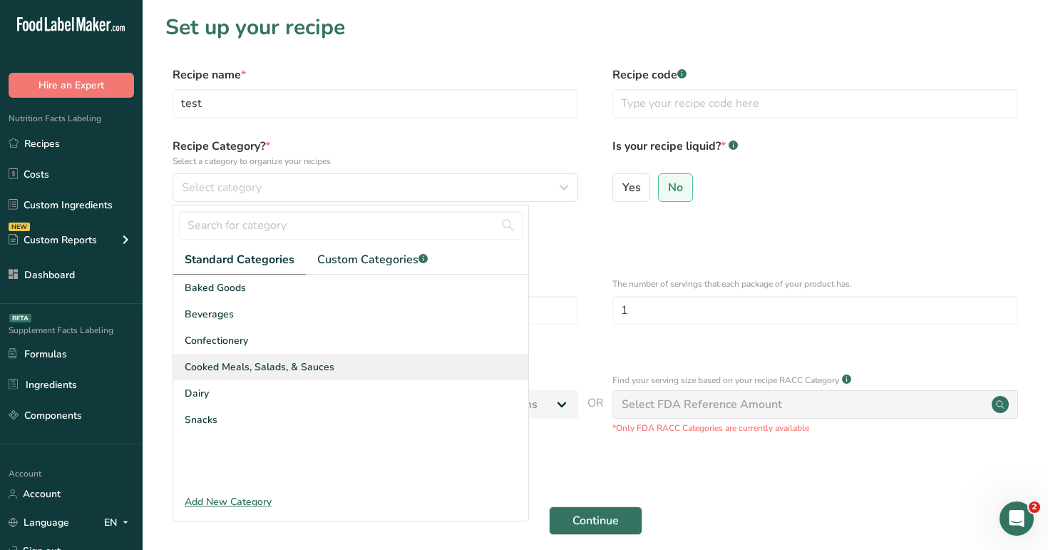
click at [503, 364] on div "Cooked Meals, Salads, & Sauces" at bounding box center [350, 367] width 355 height 26
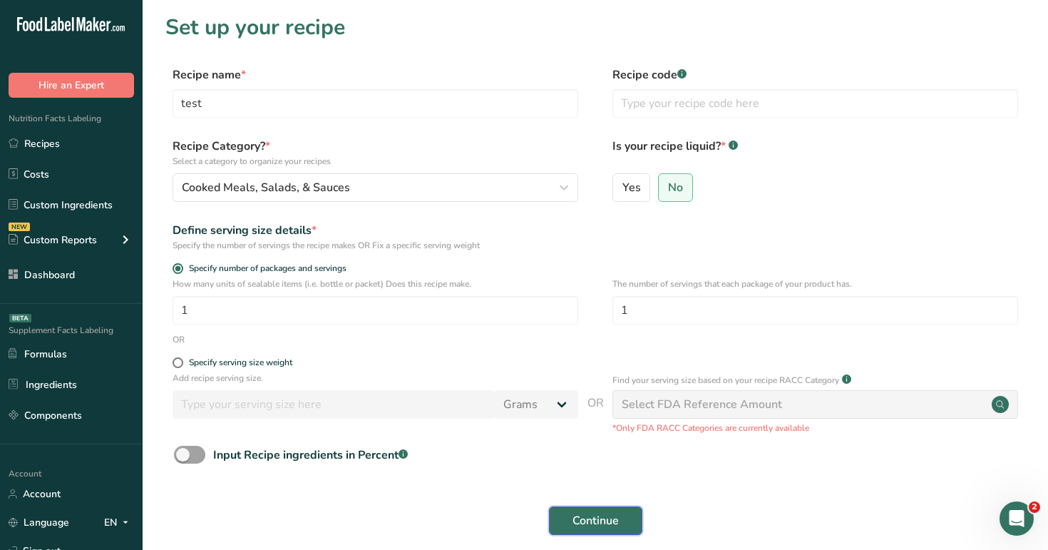
click at [609, 518] on span "Continue" at bounding box center [595, 520] width 46 height 17
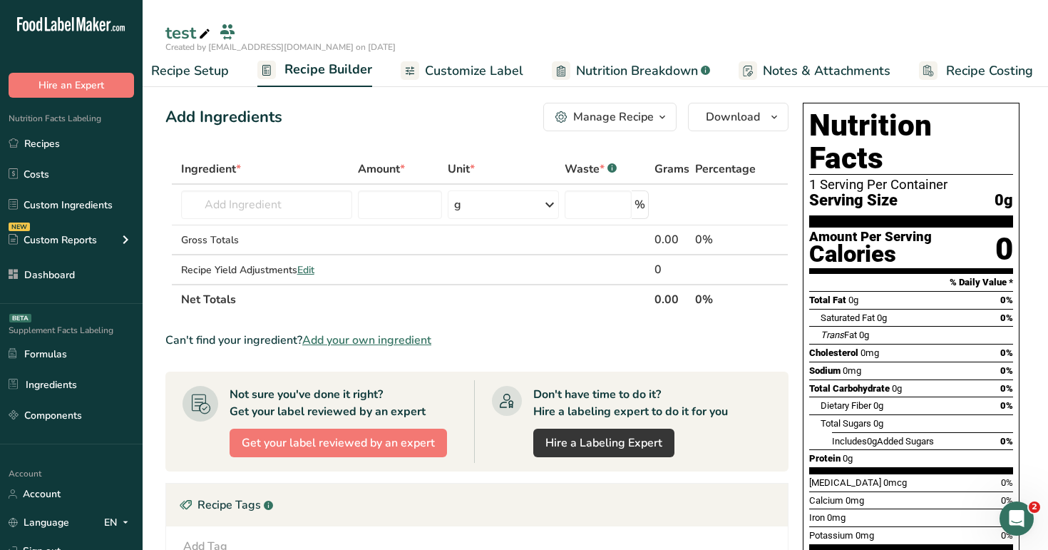
scroll to position [0, 48]
click at [467, 68] on span "Customize Label" at bounding box center [467, 70] width 98 height 19
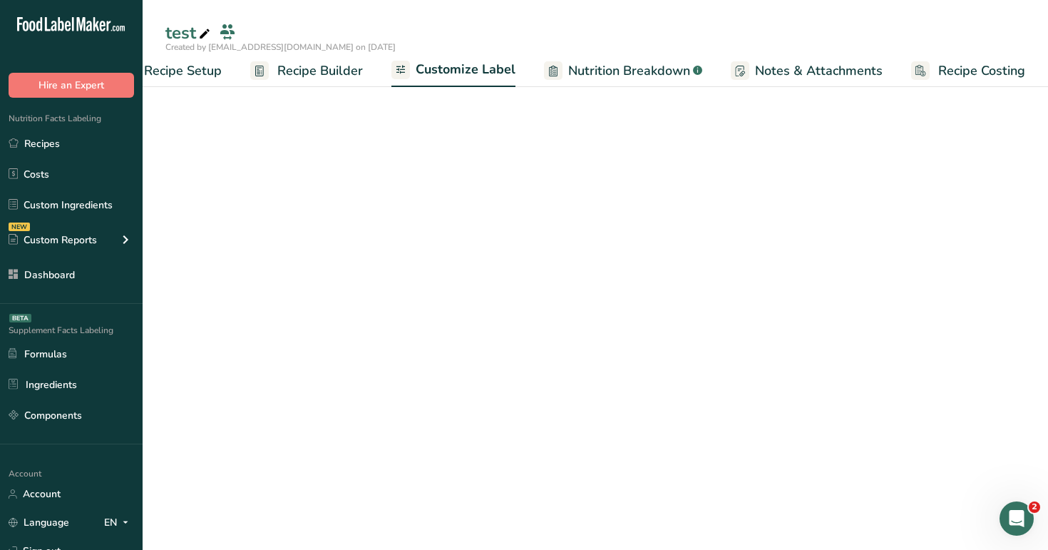
scroll to position [0, 48]
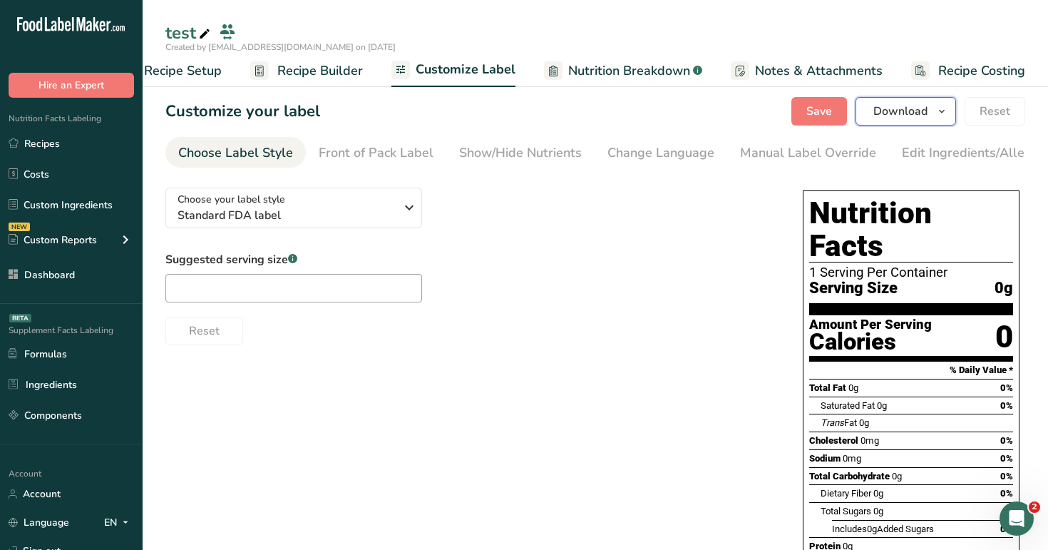
click at [930, 108] on button "Download" at bounding box center [906, 111] width 101 height 29
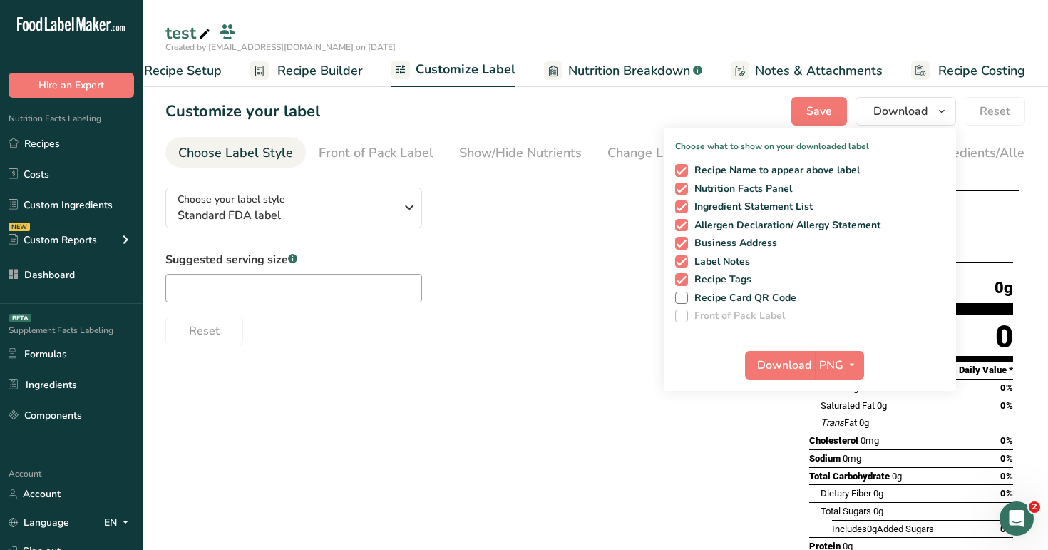
click at [642, 105] on div "Customize your label Save Download Choose what to show on your downloaded label…" at bounding box center [595, 111] width 860 height 29
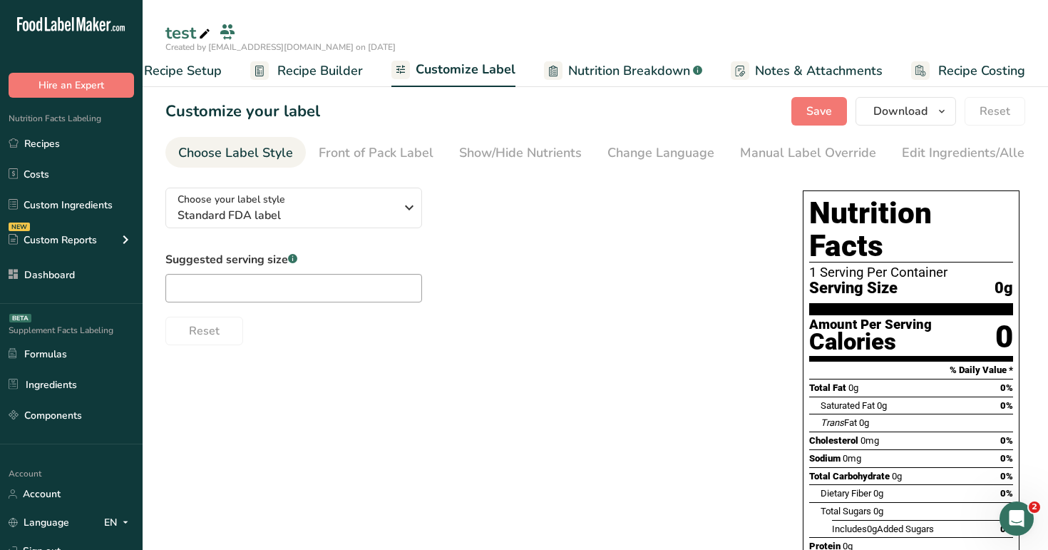
click at [314, 88] on section "Customize your label Save Download Choose what to show on your downloaded label…" at bounding box center [595, 395] width 905 height 642
click at [339, 72] on span "Recipe Builder" at bounding box center [320, 70] width 86 height 19
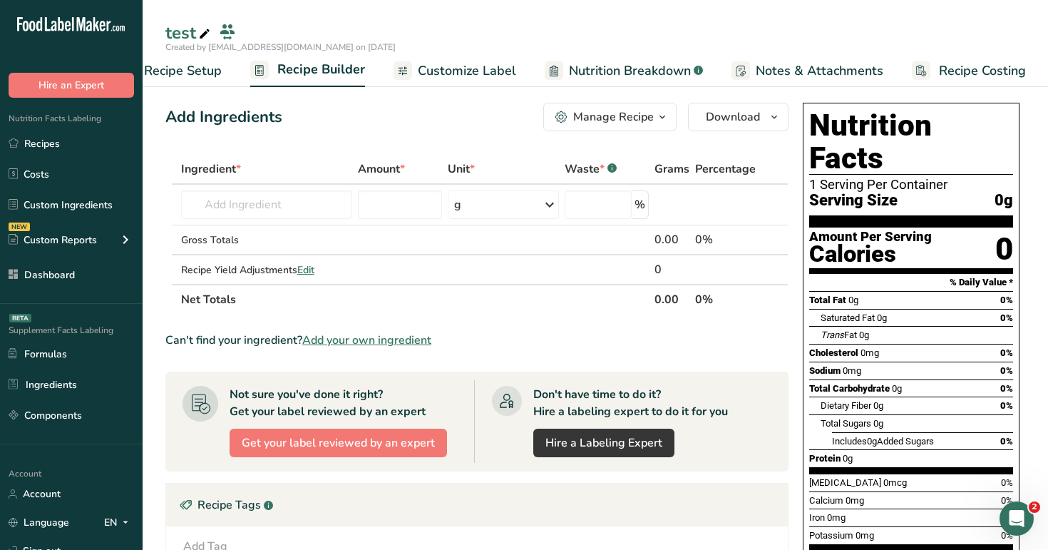
click at [630, 125] on div "Manage Recipe" at bounding box center [613, 116] width 81 height 17
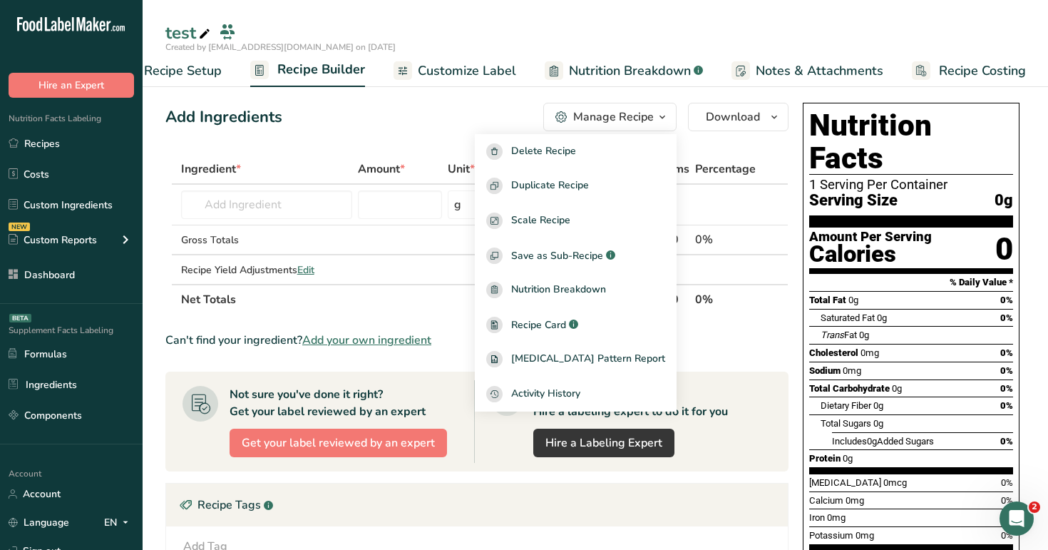
click at [346, 120] on div "Add Ingredients Manage Recipe Delete Recipe Duplicate Recipe Scale Recipe Save …" at bounding box center [476, 117] width 623 height 29
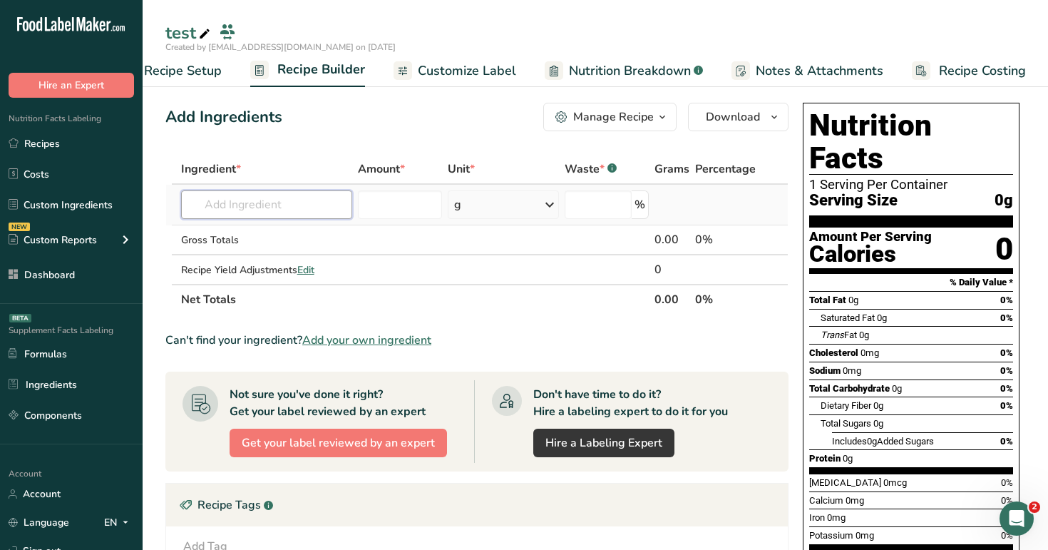
click at [299, 203] on input "text" at bounding box center [267, 204] width 172 height 29
click at [277, 202] on input "text" at bounding box center [267, 204] width 172 height 29
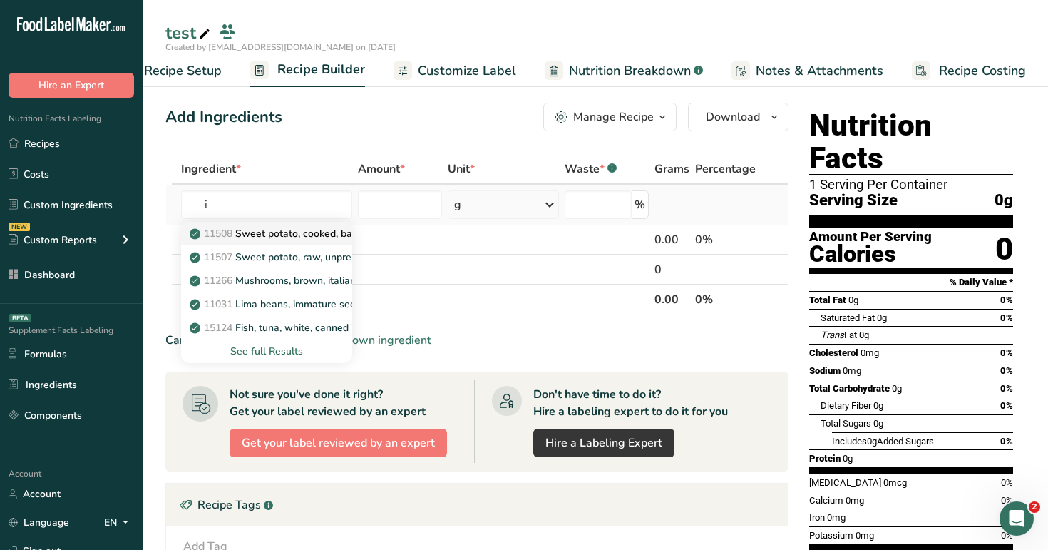
click at [285, 242] on link "11508 Sweet potato, cooked, baked in skin, flesh, without salt" at bounding box center [267, 234] width 172 height 24
type input "Sweet potato, cooked, baked in skin, flesh, without salt"
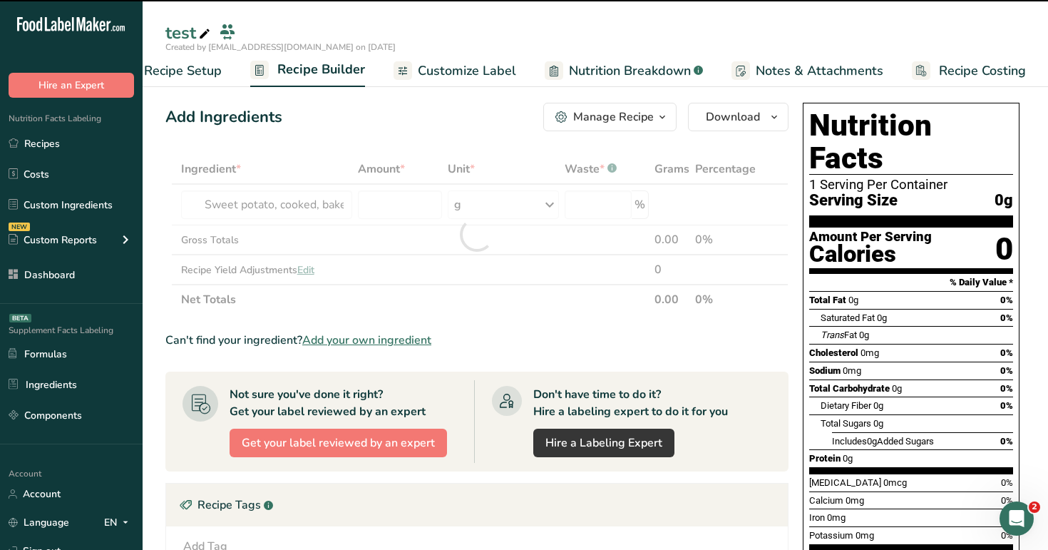
type input "0"
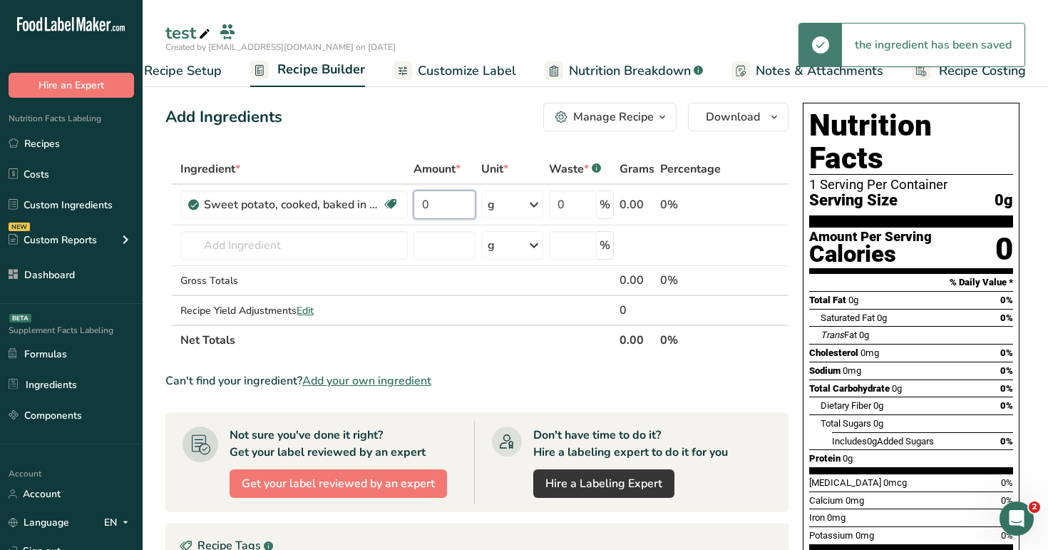
click at [418, 202] on input "0" at bounding box center [444, 204] width 61 height 29
type input "1000"
click at [463, 128] on div "Add Ingredients Manage Recipe Delete Recipe Duplicate Recipe Scale Recipe Save …" at bounding box center [476, 117] width 623 height 29
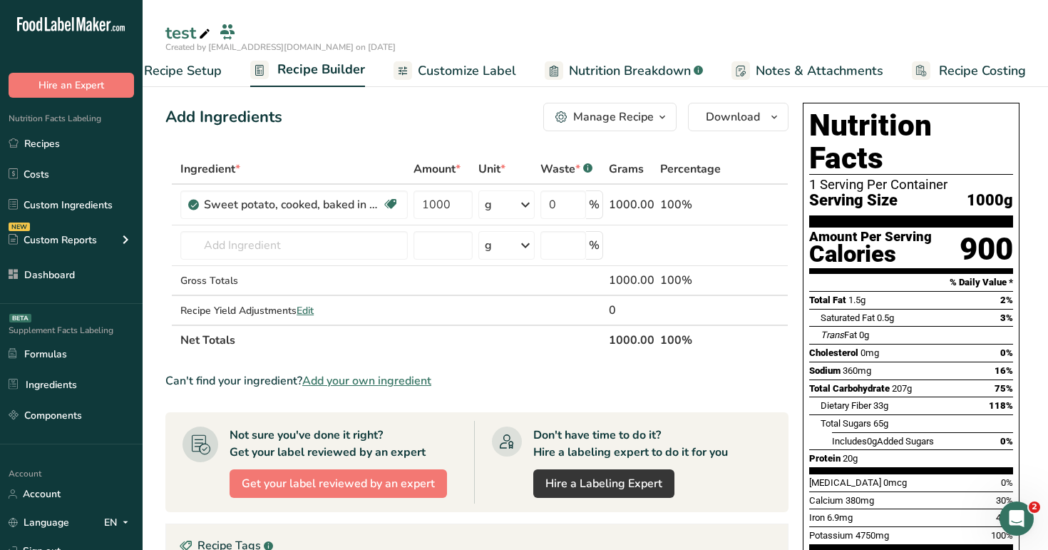
click at [498, 73] on span "Customize Label" at bounding box center [467, 70] width 98 height 19
